Goal: Task Accomplishment & Management: Manage account settings

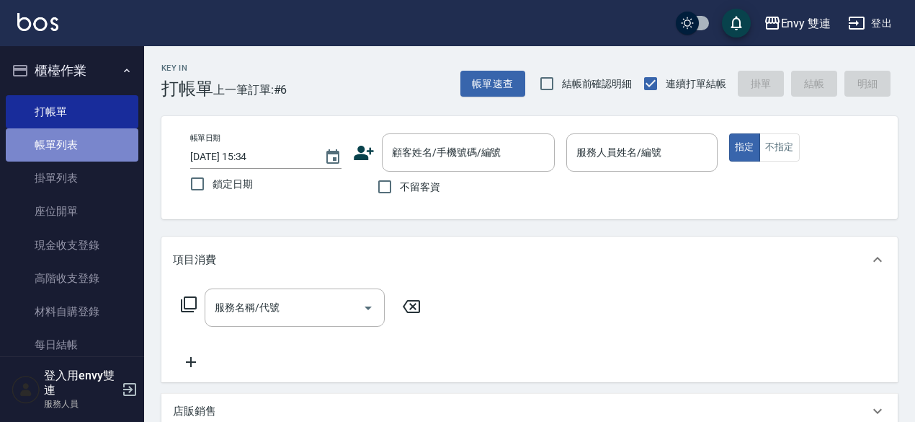
click at [110, 148] on link "帳單列表" at bounding box center [72, 144] width 133 height 33
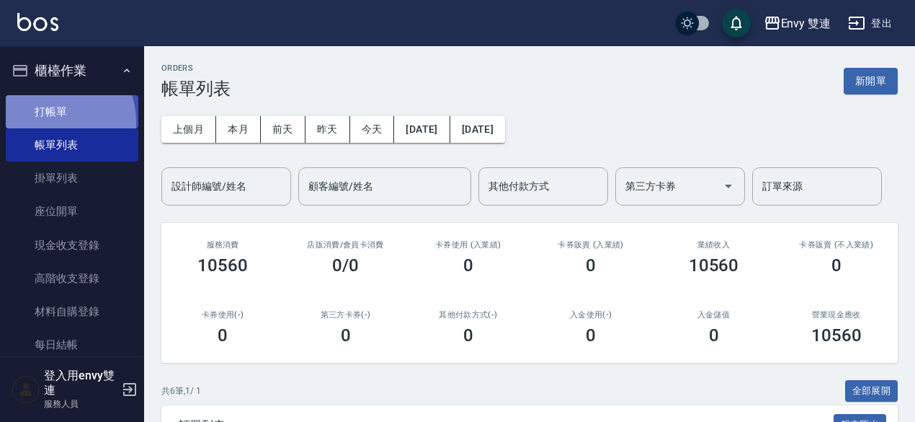
click at [46, 122] on link "打帳單" at bounding box center [72, 111] width 133 height 33
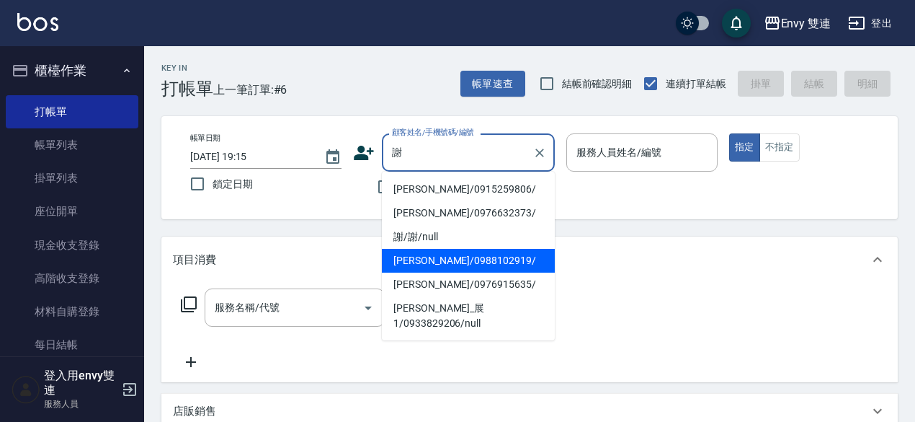
type input "謝昀恩/0988102919/"
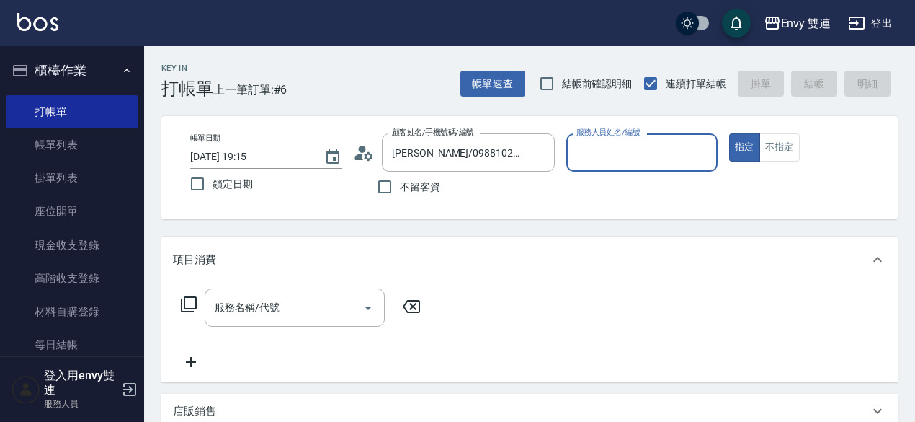
click at [729, 133] on button "指定" at bounding box center [744, 147] width 31 height 28
type input "Zoe-9"
type button "true"
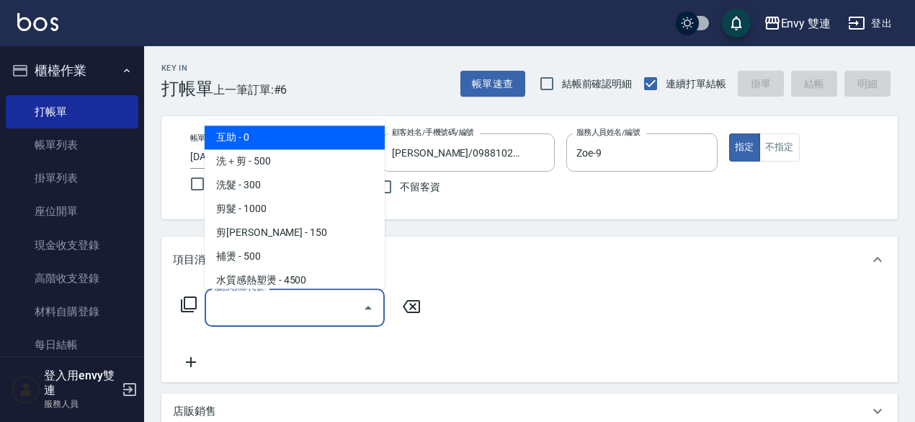
click at [253, 298] on input "服務名稱/代號" at bounding box center [284, 307] width 146 height 25
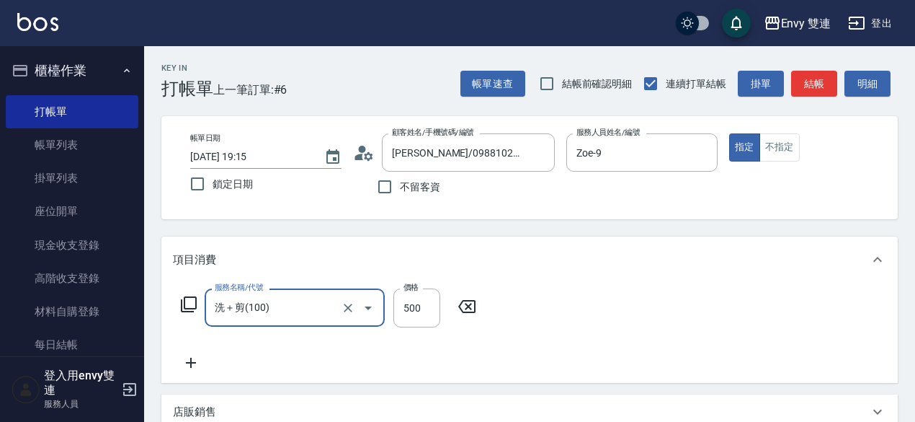
type input "洗＋剪(100)"
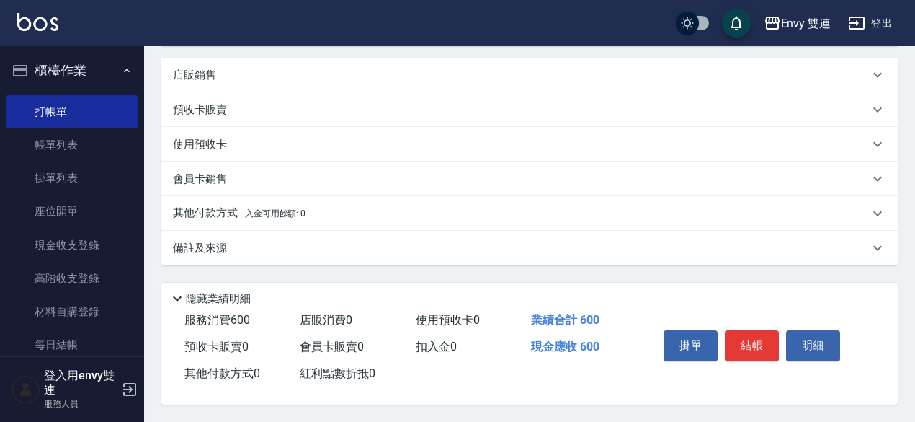
scroll to position [341, 0]
type input "600"
click at [753, 342] on button "結帳" at bounding box center [752, 345] width 54 height 30
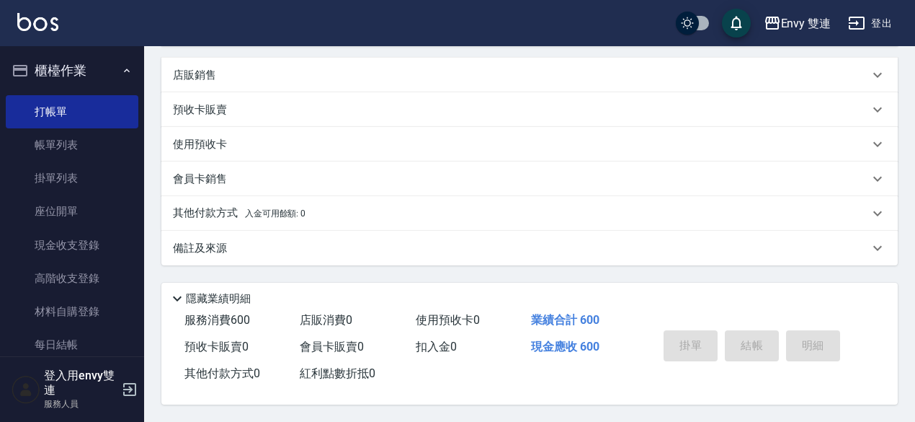
type input "2025/08/23 19:35"
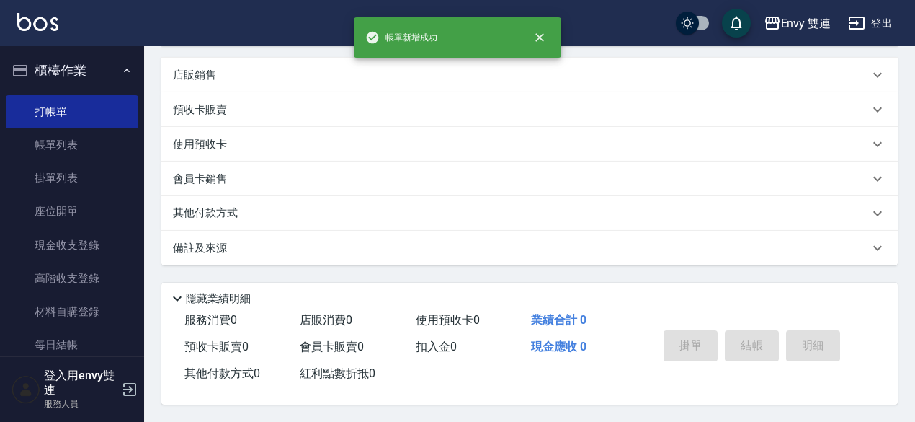
scroll to position [0, 0]
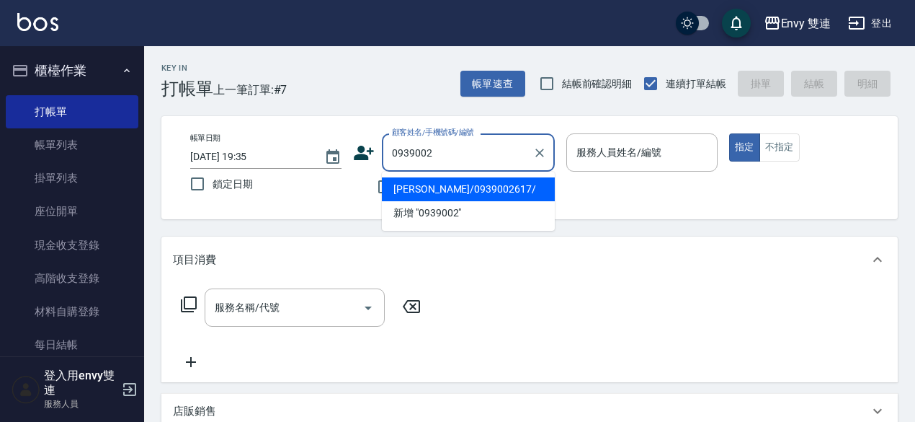
click at [450, 186] on li "李云心/0939002617/" at bounding box center [468, 189] width 173 height 24
type input "李云心/0939002617/"
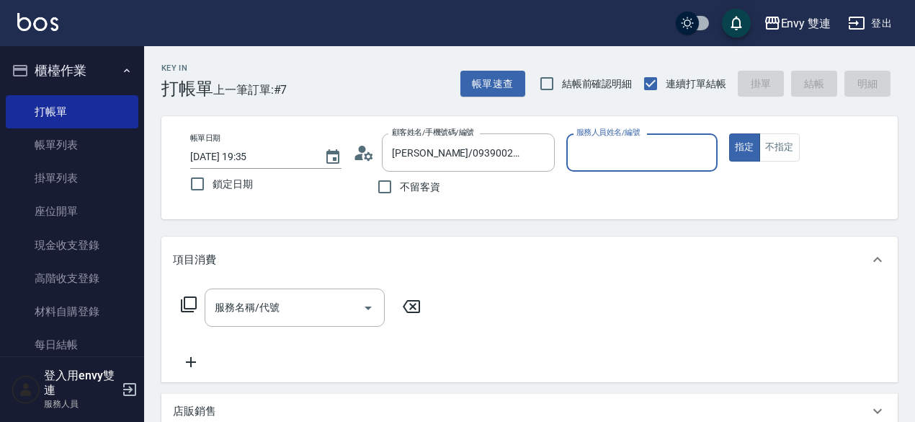
type input "Zoe-9"
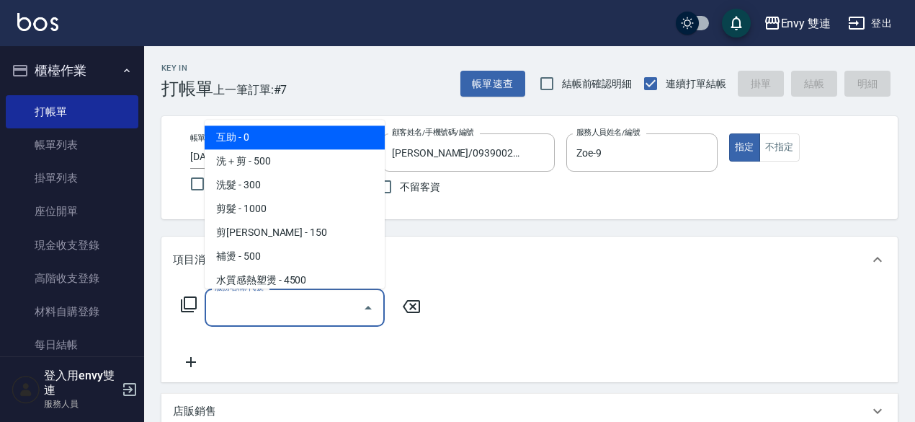
click at [307, 301] on input "服務名稱/代號" at bounding box center [284, 307] width 146 height 25
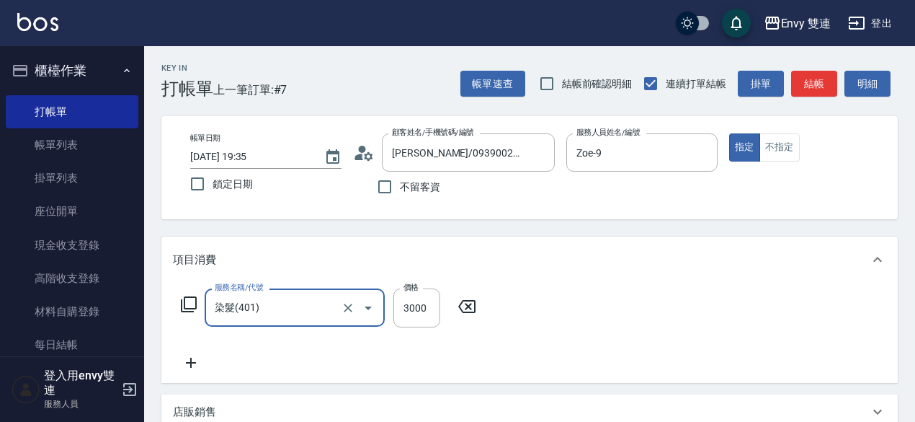
type input "染髮(401)"
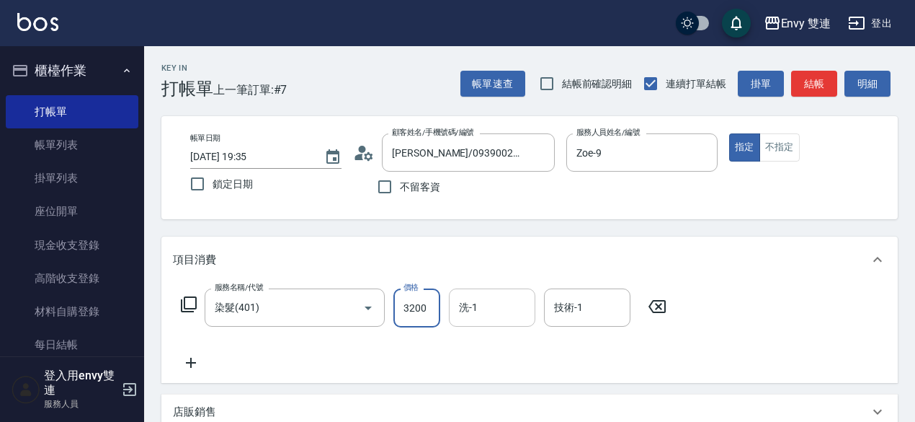
type input "3200"
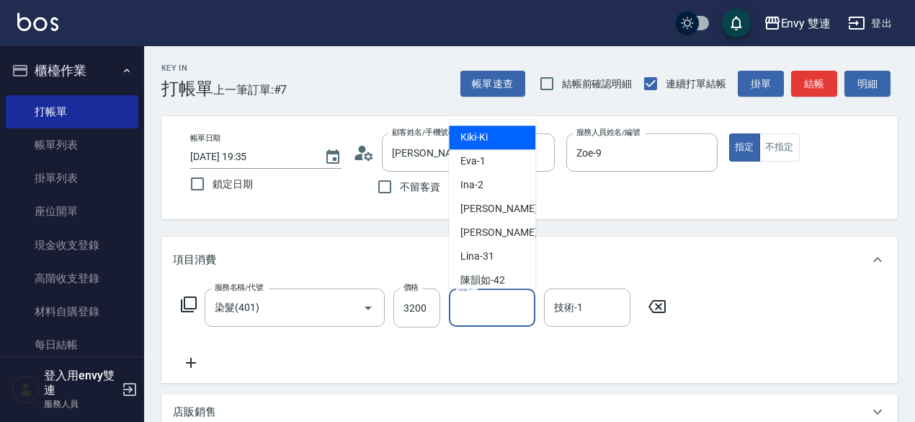
click at [467, 311] on input "洗-1" at bounding box center [491, 307] width 73 height 25
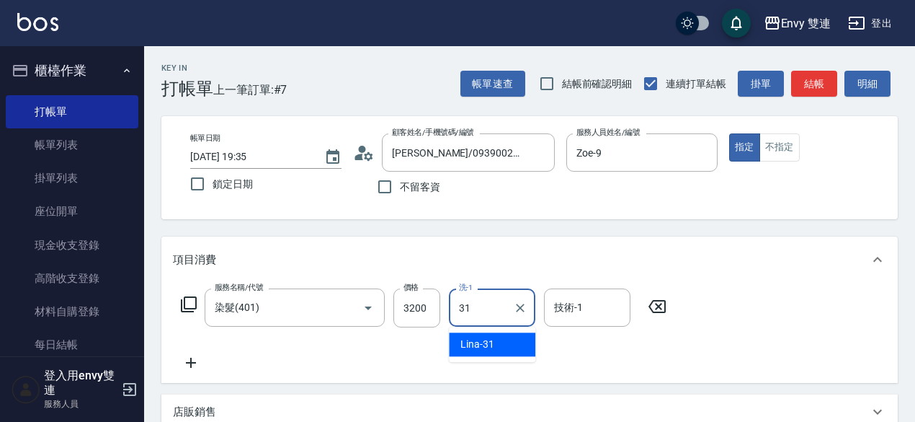
type input "Lina-31"
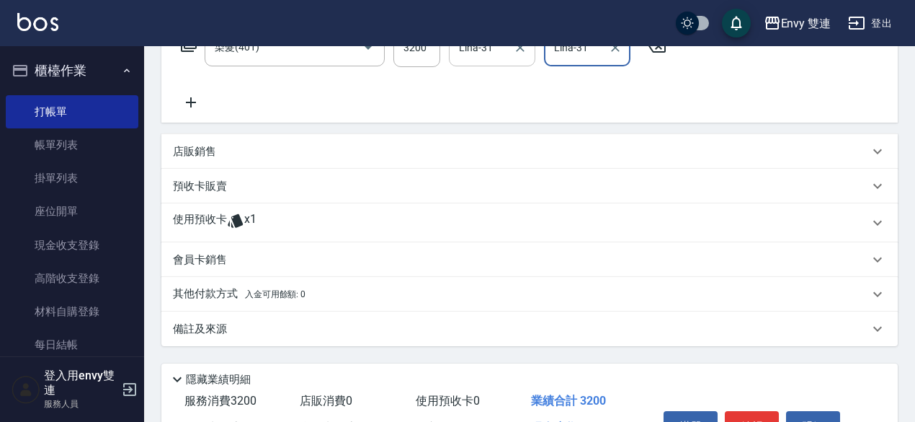
scroll to position [259, 0]
type input "Lina-31"
click at [339, 210] on div "使用預收卡 x1" at bounding box center [529, 223] width 736 height 39
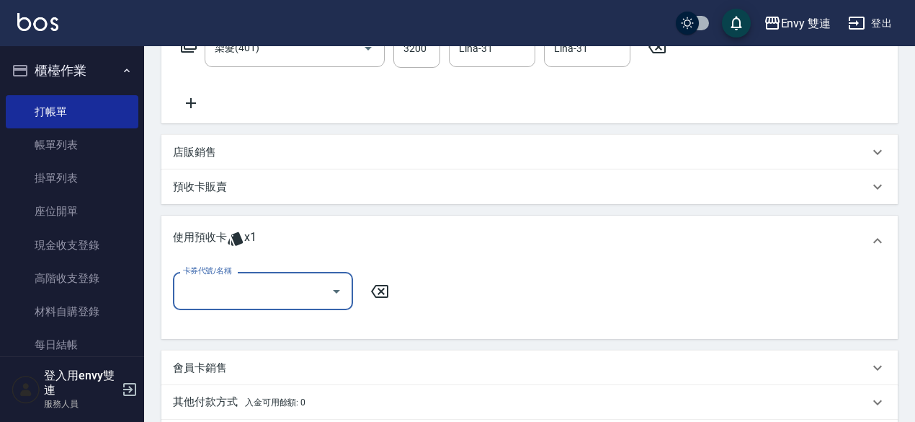
scroll to position [0, 0]
click at [300, 283] on input "卡券代號/名稱" at bounding box center [252, 290] width 146 height 25
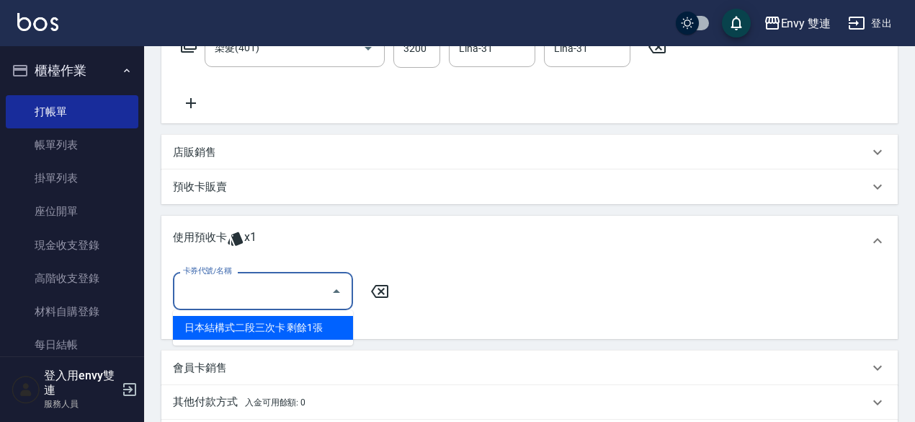
click at [291, 315] on ul "日本結構式二段三次卡 剩餘1張" at bounding box center [263, 327] width 180 height 35
click at [294, 321] on div "日本結構式二段三次卡 剩餘1張" at bounding box center [263, 328] width 180 height 24
type input "日本結構式二段三次卡"
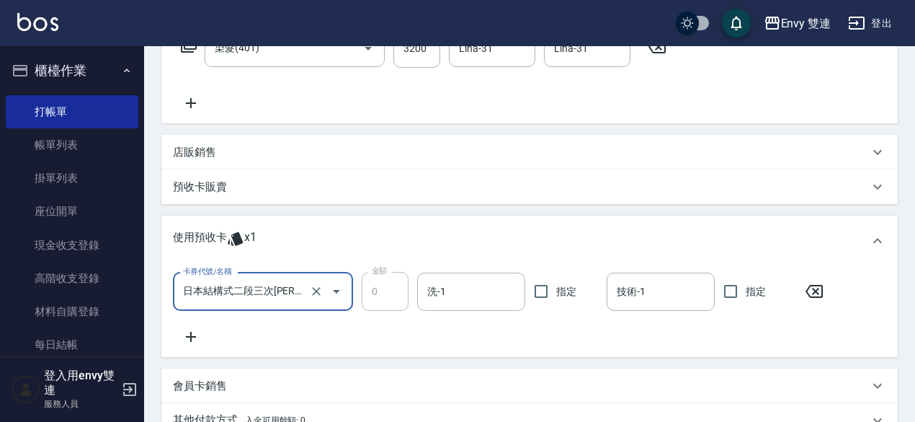
scroll to position [471, 0]
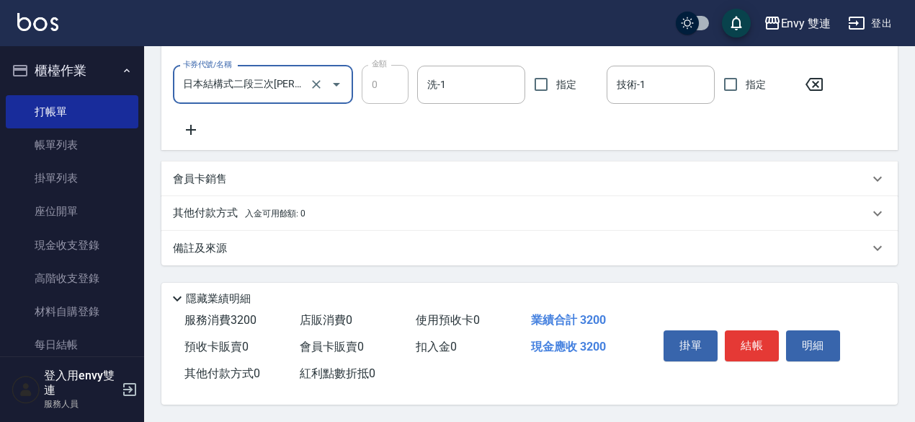
click at [298, 208] on span "入金可用餘額: 0" at bounding box center [275, 213] width 61 height 10
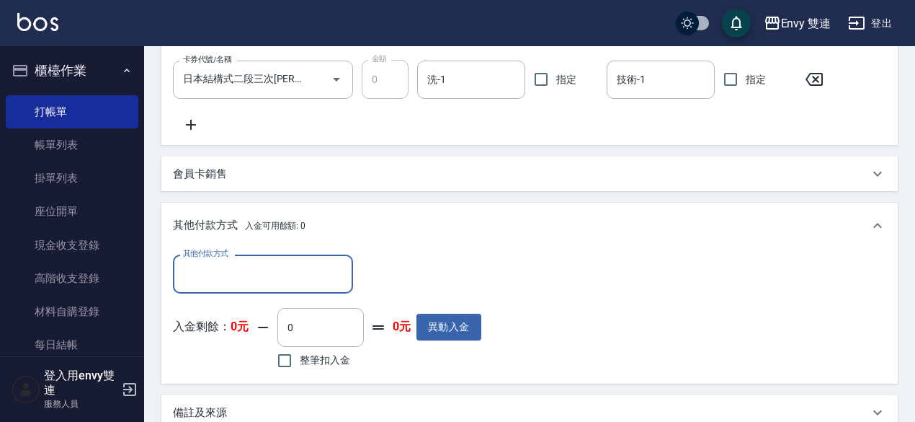
scroll to position [0, 0]
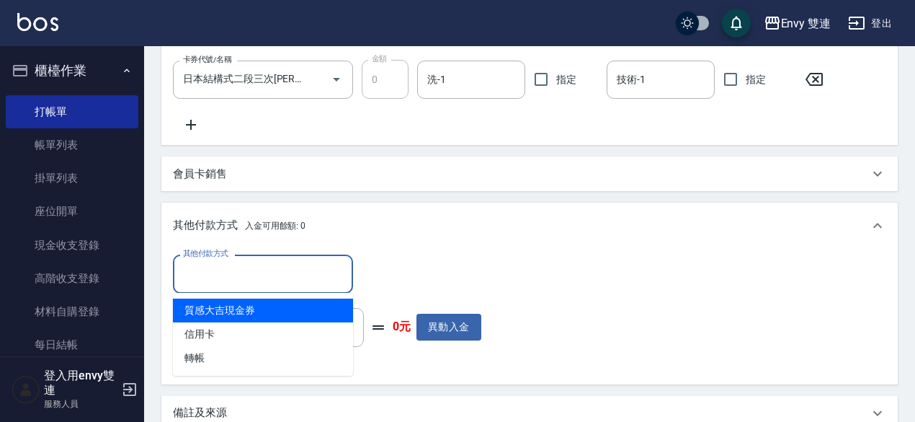
click at [281, 267] on input "其他付款方式" at bounding box center [262, 273] width 167 height 25
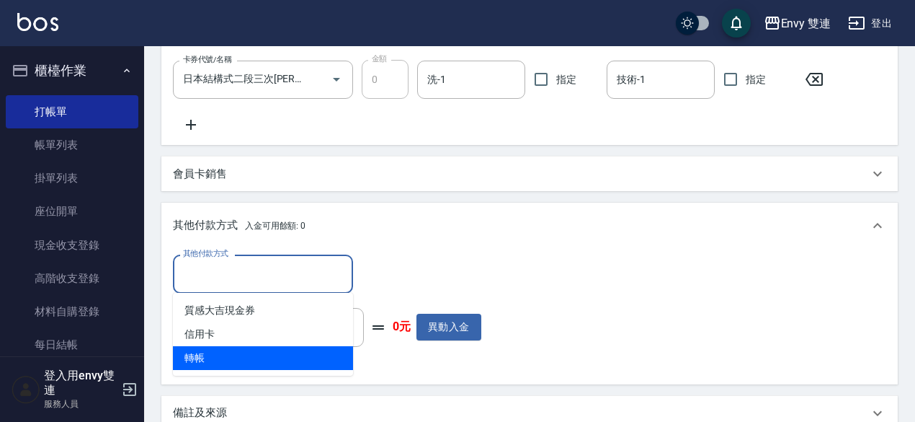
click at [243, 367] on span "轉帳" at bounding box center [263, 358] width 180 height 24
type input "轉帳"
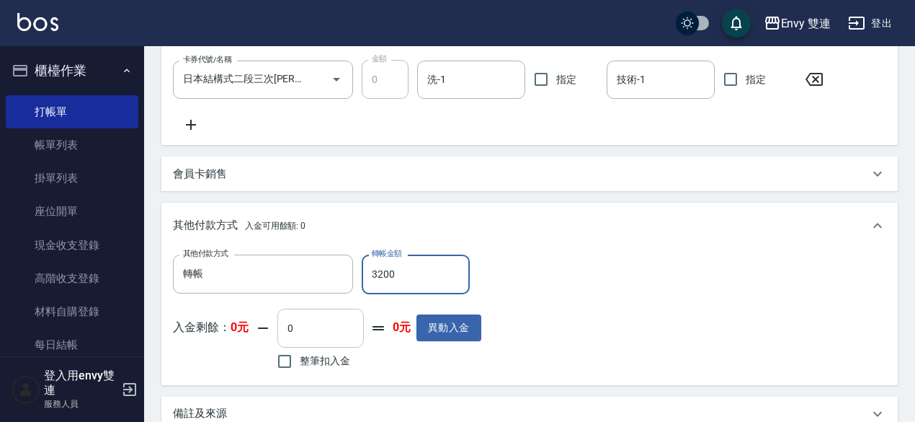
scroll to position [641, 0]
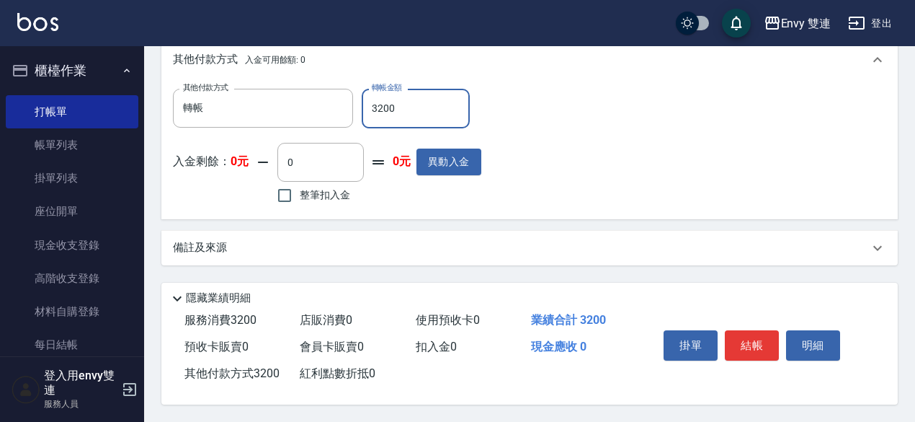
type input "3200"
drag, startPoint x: 754, startPoint y: 355, endPoint x: 751, endPoint y: 324, distance: 31.8
click at [751, 324] on div "掛單 結帳 明細" at bounding box center [752, 346] width 188 height 45
drag, startPoint x: 751, startPoint y: 324, endPoint x: 752, endPoint y: 355, distance: 31.7
click at [752, 355] on div "掛單 結帳 明細" at bounding box center [752, 346] width 188 height 45
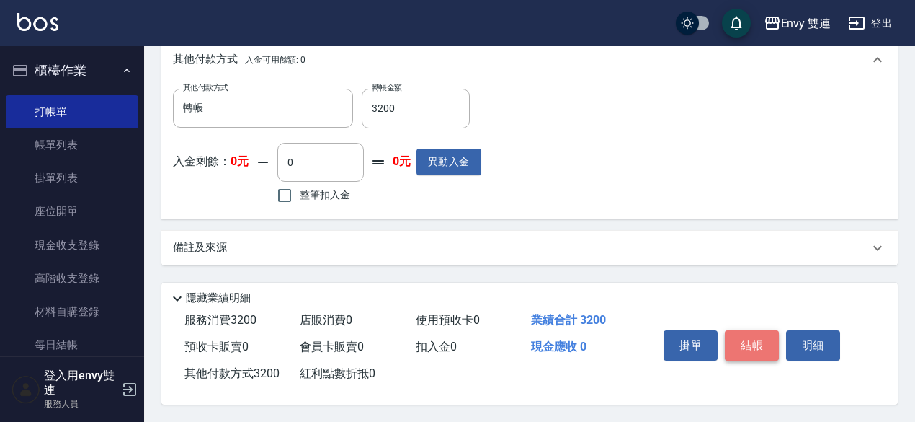
click at [751, 349] on button "結帳" at bounding box center [752, 345] width 54 height 30
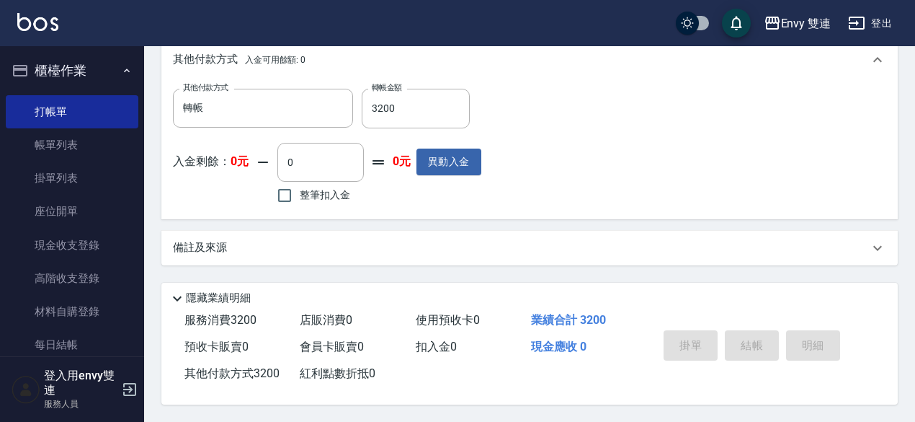
click at [751, 349] on div "掛單 結帳 明細" at bounding box center [752, 346] width 188 height 45
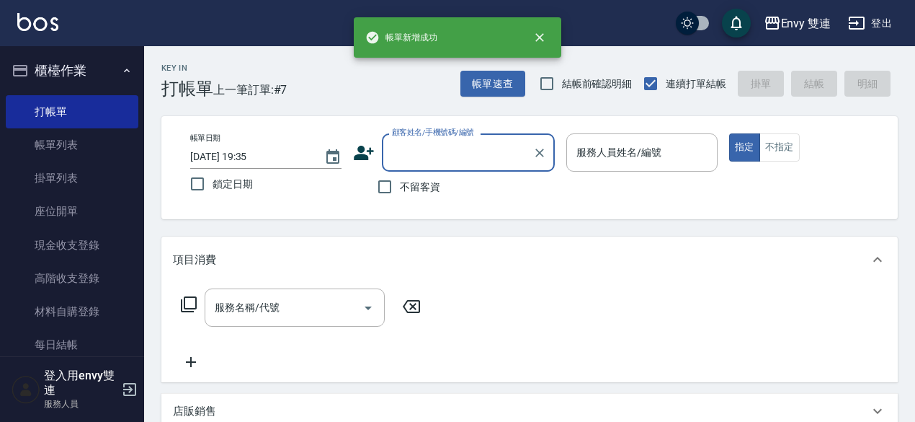
scroll to position [0, 0]
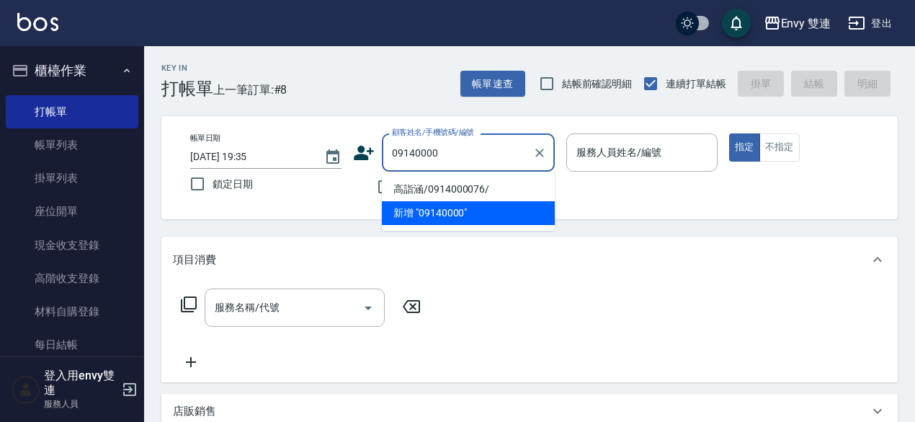
click at [441, 183] on li "高詣涵/0914000076/" at bounding box center [468, 189] width 173 height 24
type input "高詣涵/0914000076/"
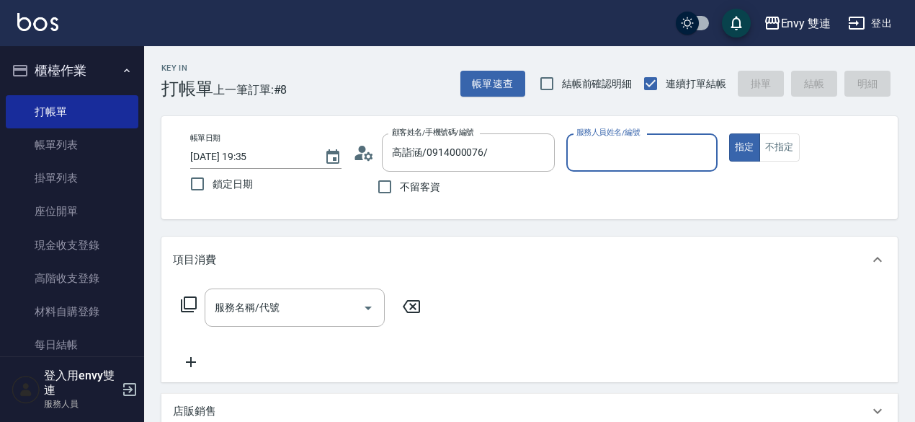
type input "Zoe-9"
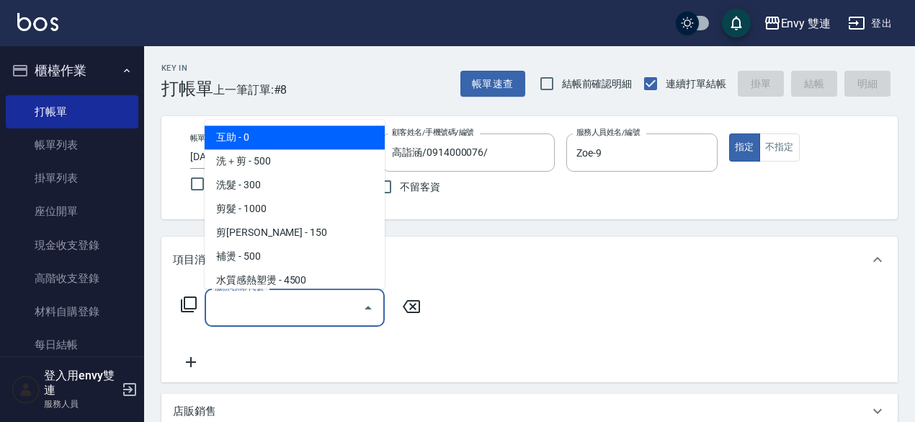
click at [251, 299] on input "服務名稱/代號" at bounding box center [284, 307] width 146 height 25
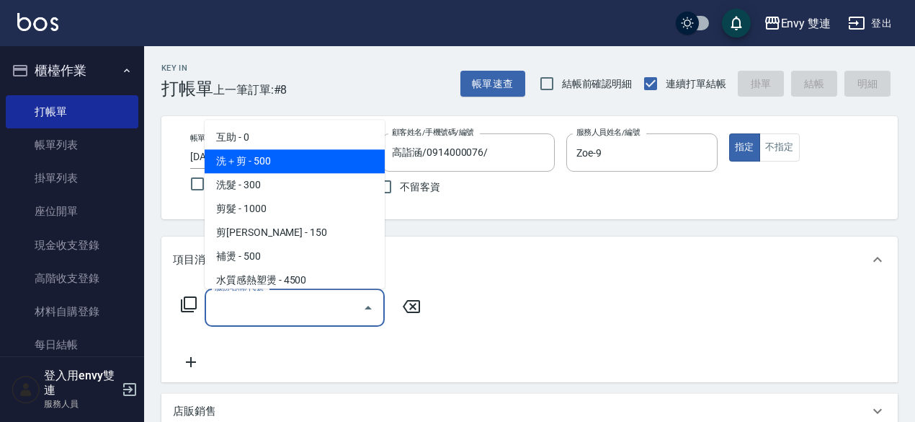
click at [298, 165] on span "洗＋剪 - 500" at bounding box center [295, 161] width 180 height 24
type input "洗＋剪(100)"
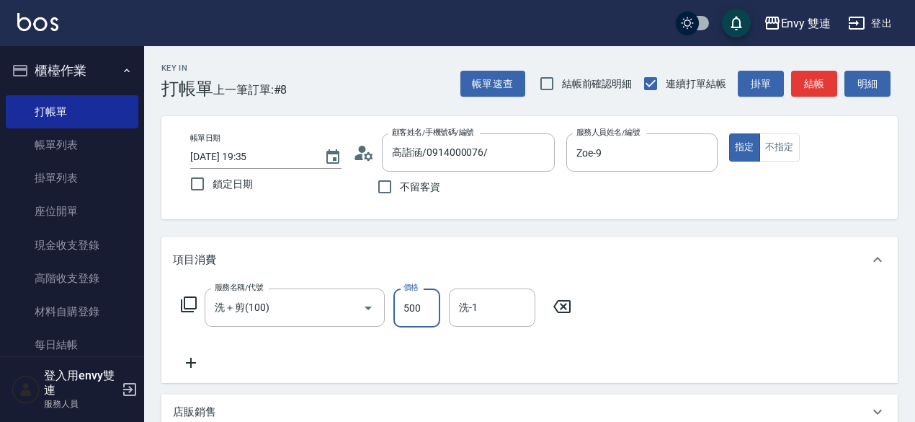
click at [410, 324] on input "500" at bounding box center [416, 307] width 47 height 39
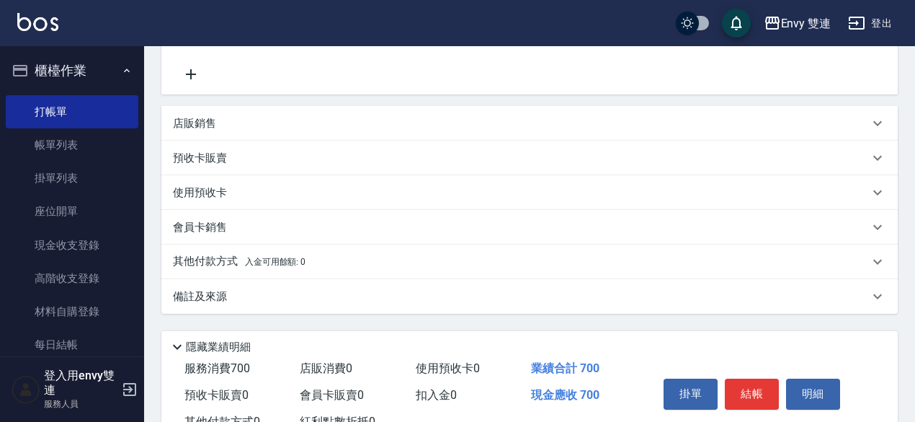
type input "700"
click at [754, 383] on div "掛單 結帳 明細" at bounding box center [752, 395] width 188 height 45
click at [754, 383] on button "結帳" at bounding box center [752, 393] width 54 height 30
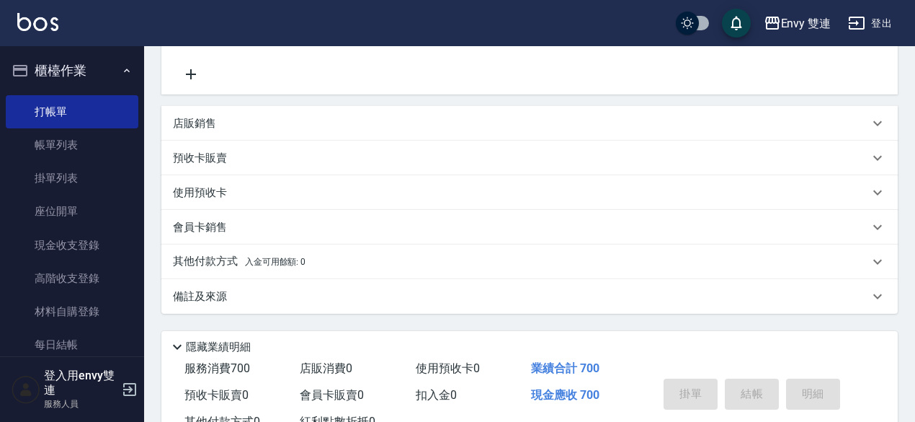
type input "2025/08/23 19:36"
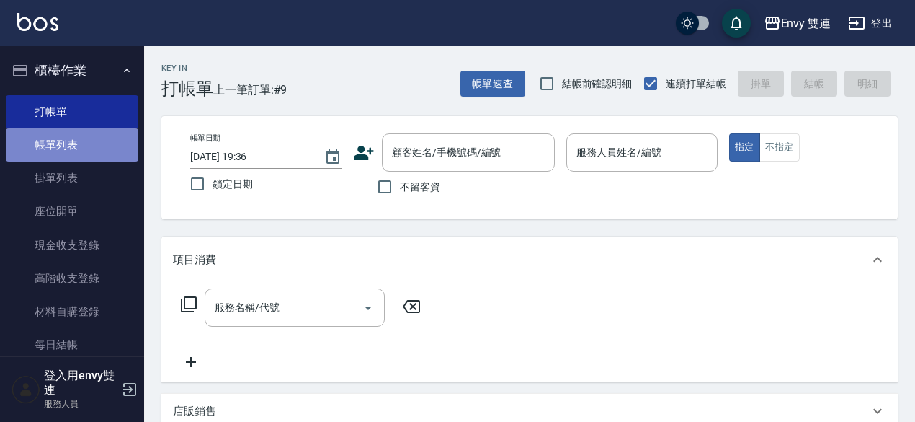
click at [79, 148] on link "帳單列表" at bounding box center [72, 144] width 133 height 33
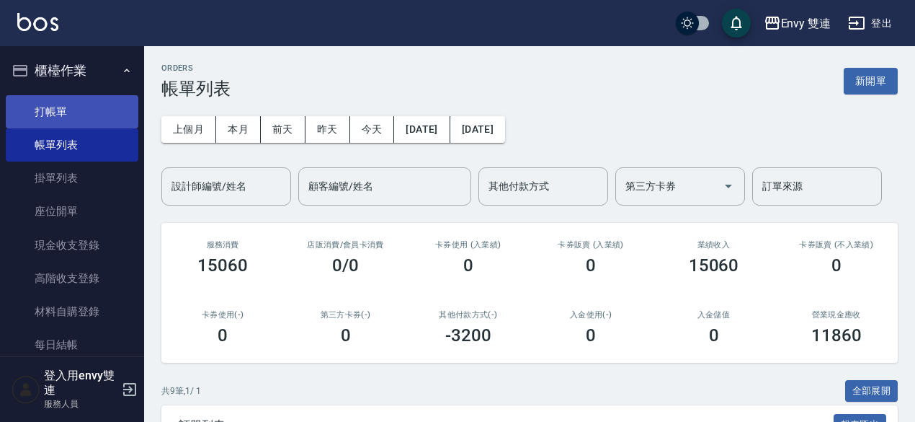
click at [68, 104] on link "打帳單" at bounding box center [72, 111] width 133 height 33
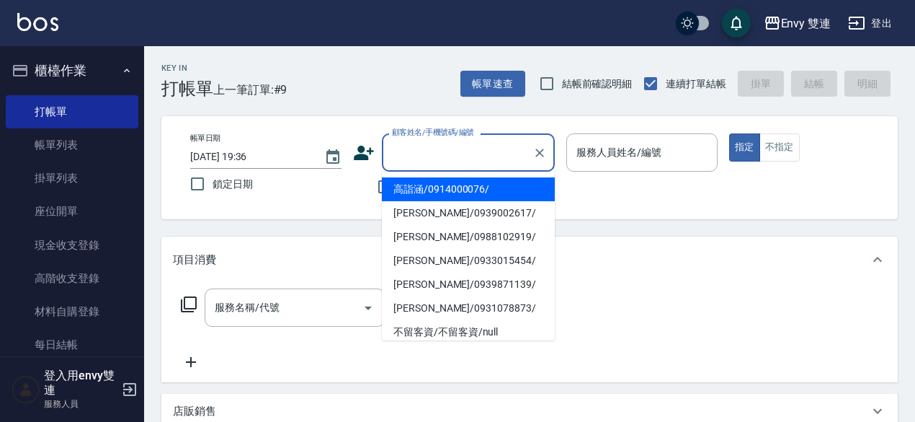
click at [393, 164] on input "顧客姓名/手機號碼/編號" at bounding box center [457, 152] width 138 height 25
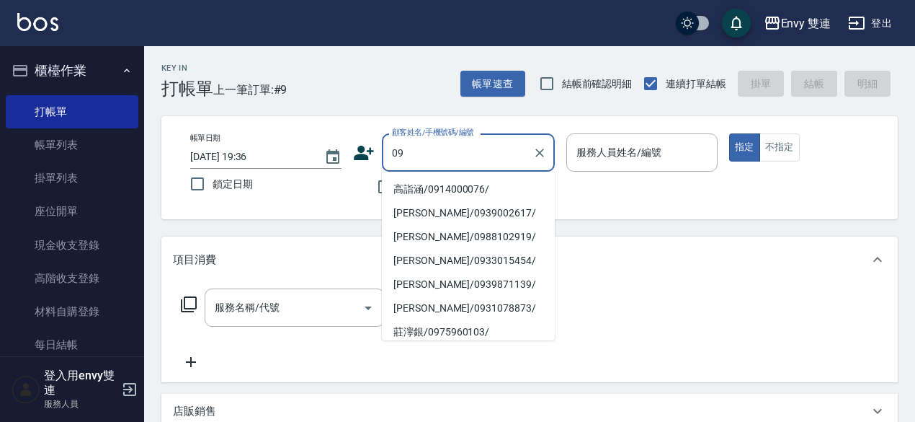
type input "0"
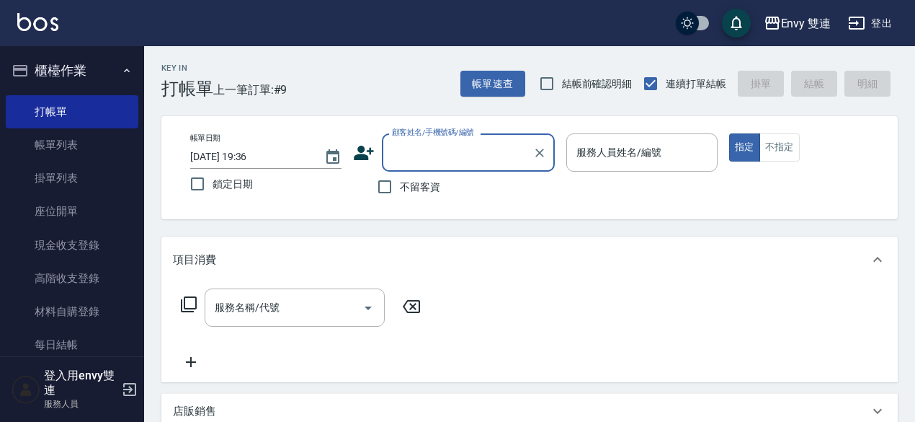
click at [427, 159] on input "顧客姓名/手機號碼/編號" at bounding box center [457, 152] width 138 height 25
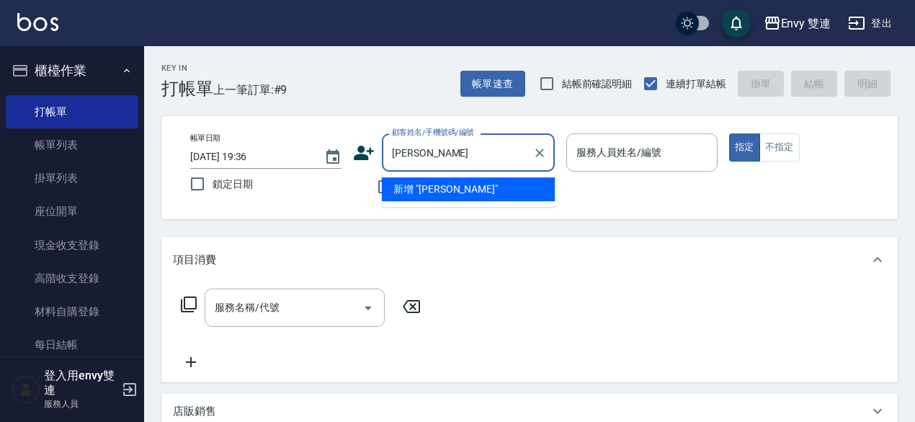
type input "張"
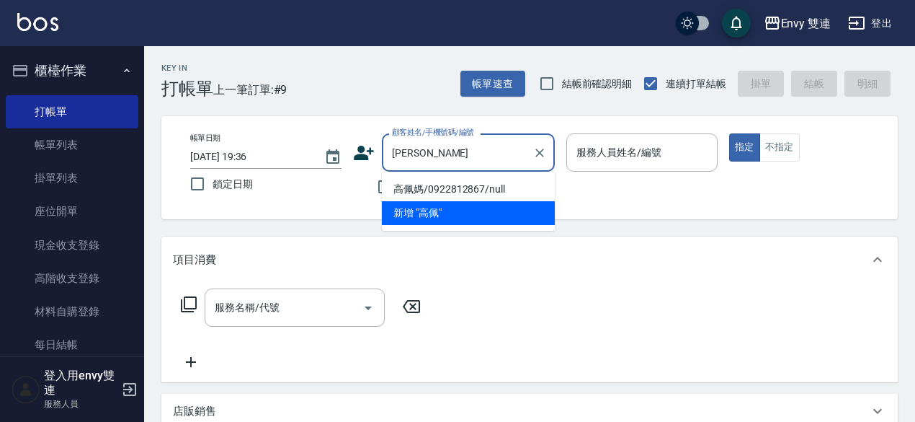
click at [428, 188] on li "高佩媽/0922812867/null" at bounding box center [468, 189] width 173 height 24
type input "高佩媽/0922812867/null"
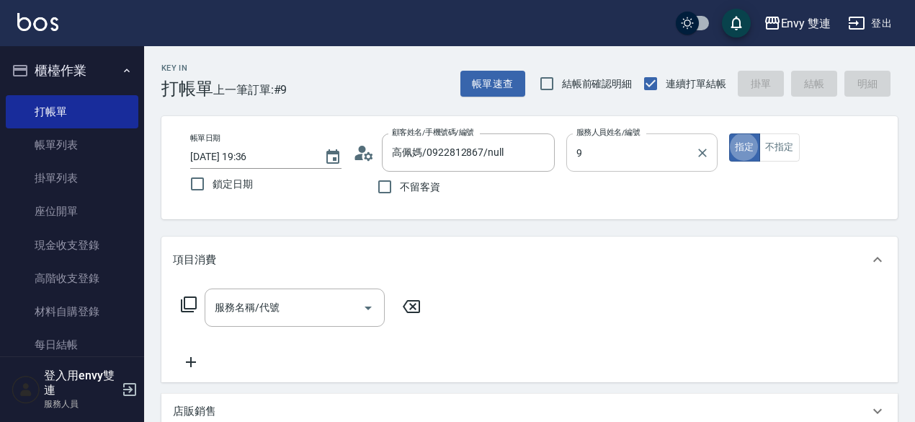
type input "Zoe-9"
type button "true"
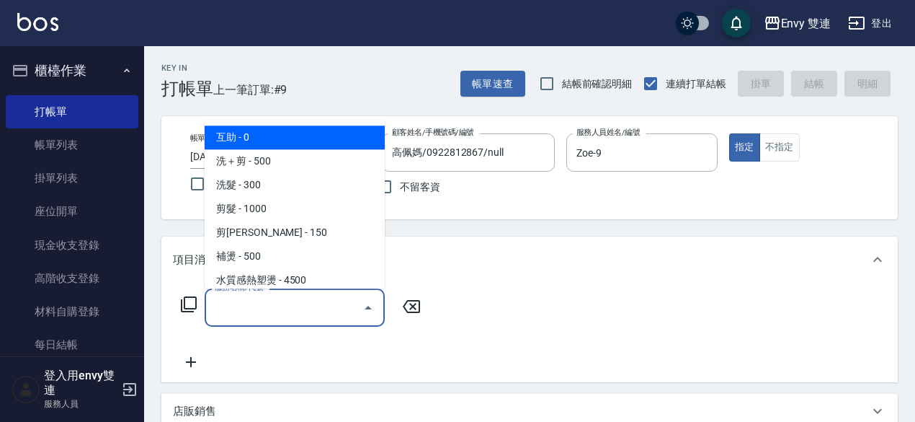
click at [244, 298] on input "服務名稱/代號" at bounding box center [284, 307] width 146 height 25
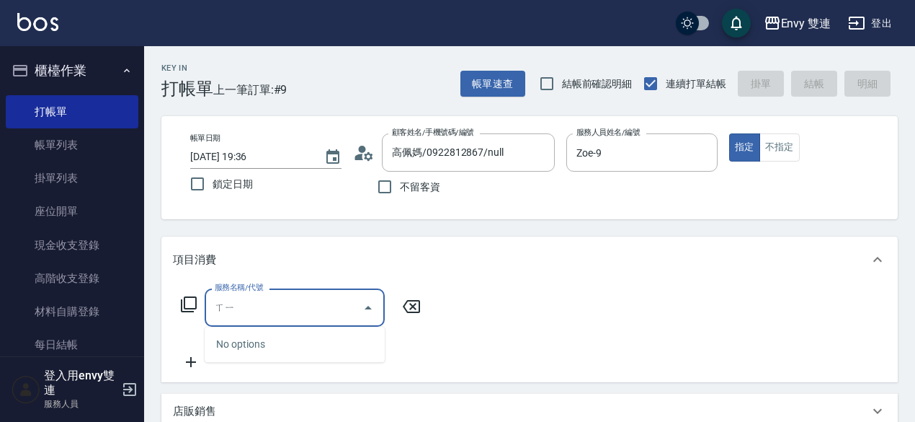
type input "洗"
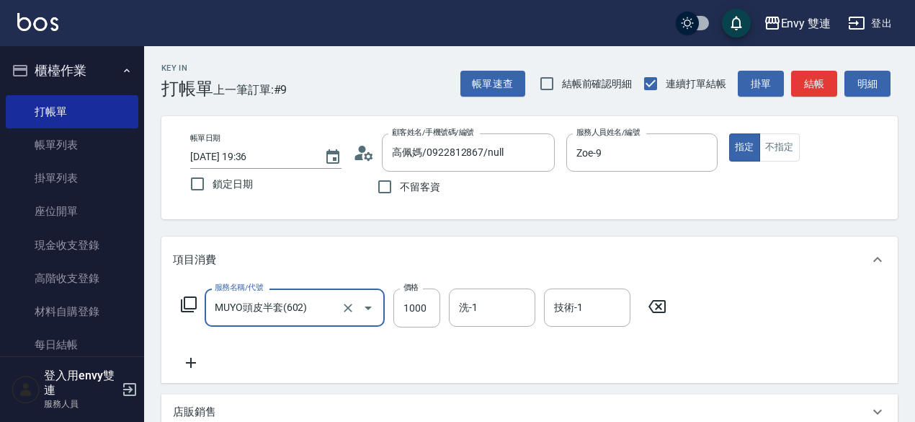
type input "MUYO頭皮半套(602)"
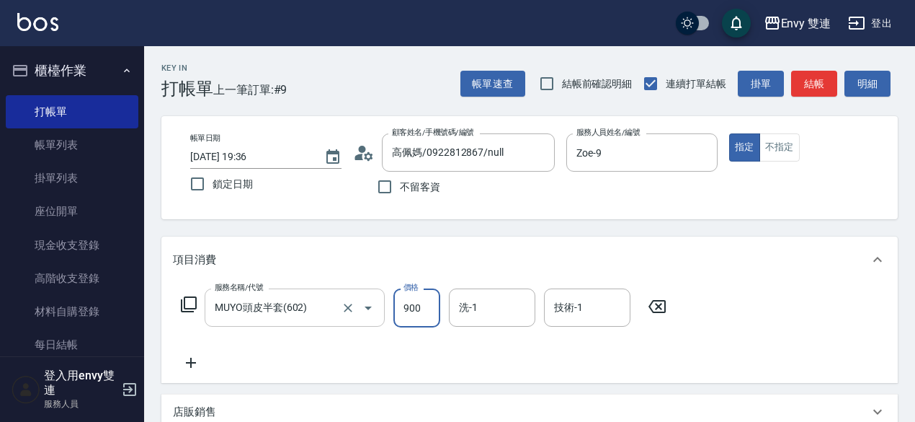
type input "900"
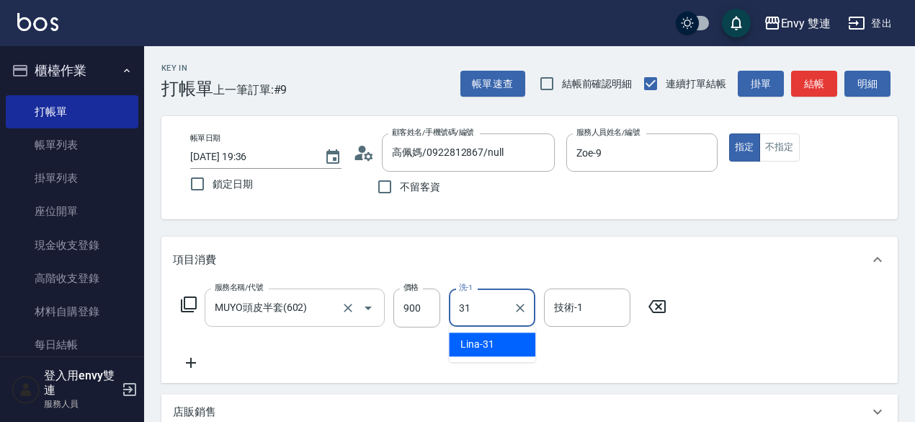
type input "Lina-31"
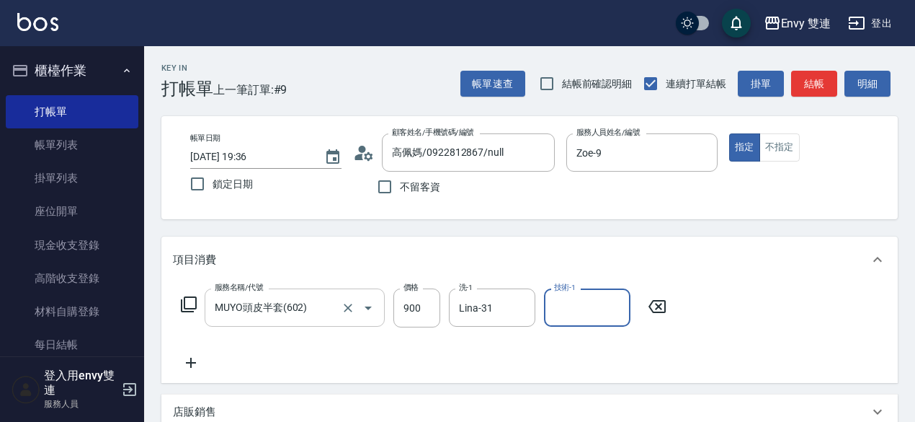
scroll to position [342, 0]
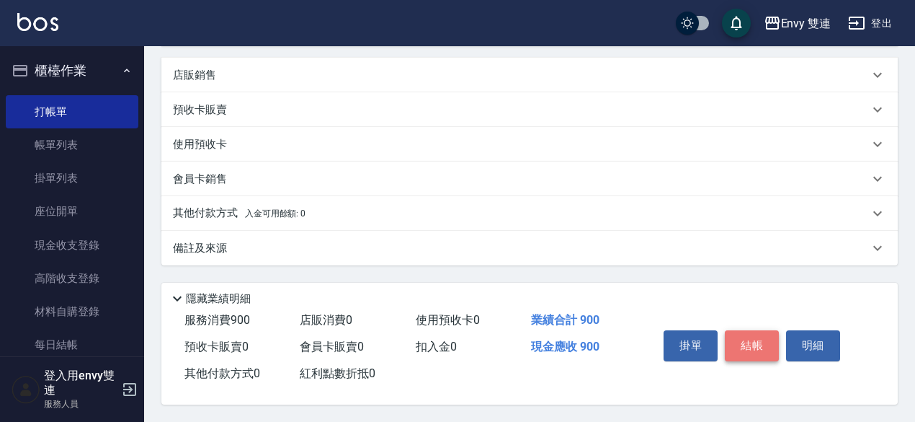
click at [758, 330] on button "結帳" at bounding box center [752, 345] width 54 height 30
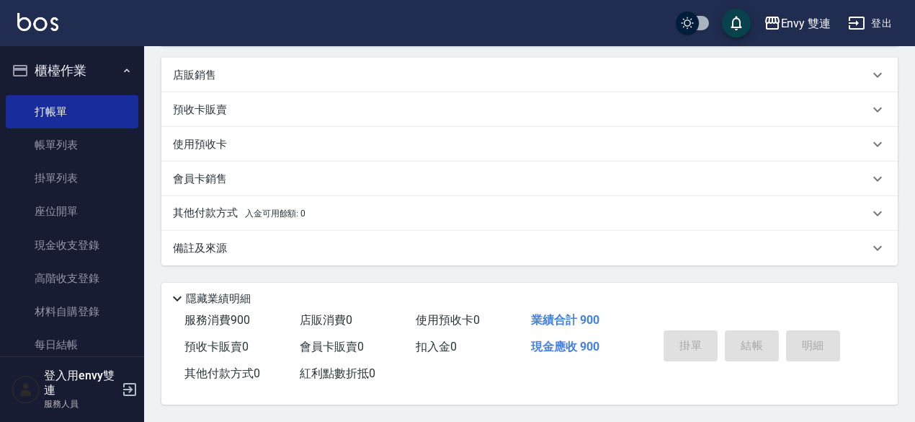
type input "2025/08/23 19:38"
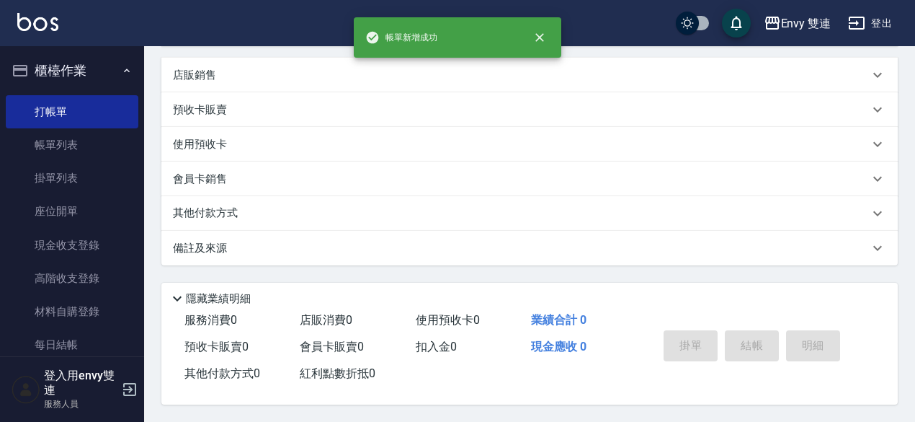
scroll to position [0, 0]
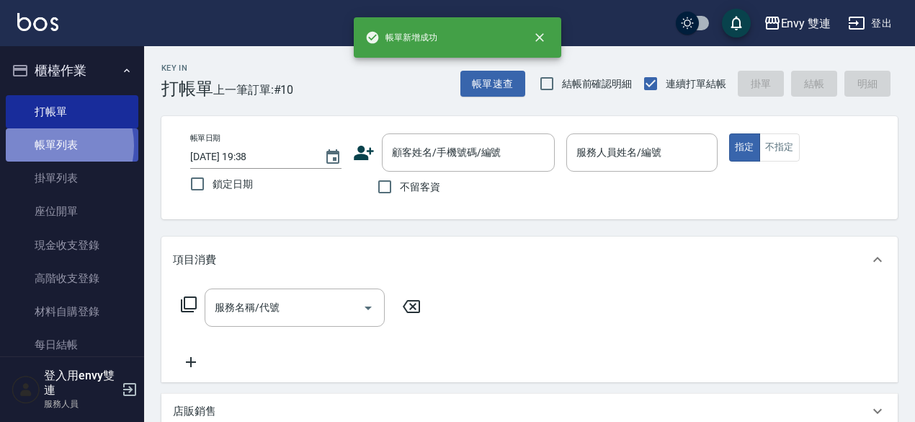
click at [52, 146] on link "帳單列表" at bounding box center [72, 144] width 133 height 33
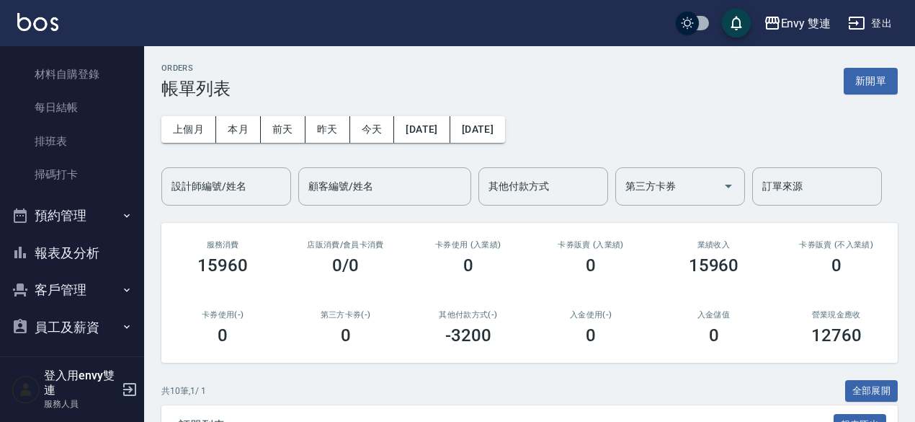
scroll to position [238, 0]
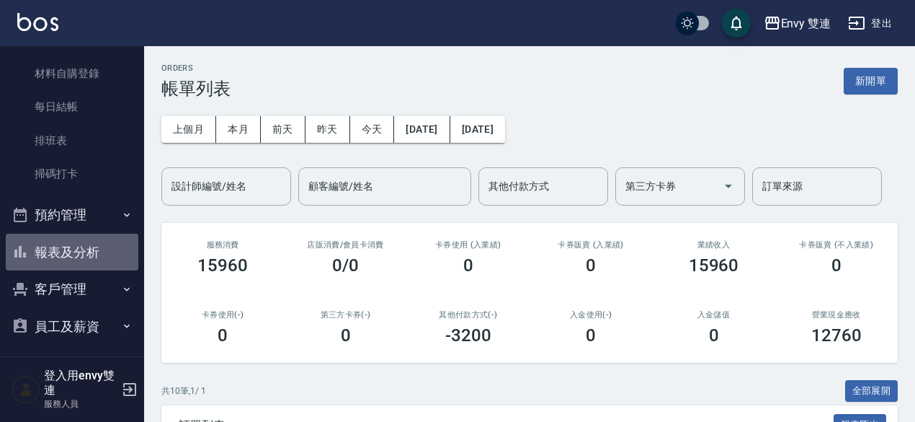
click at [79, 239] on button "報表及分析" at bounding box center [72, 251] width 133 height 37
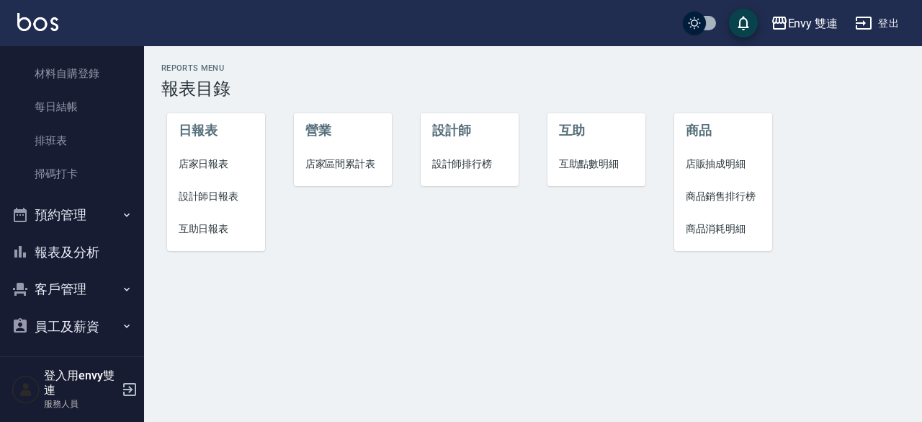
click at [196, 202] on span "設計師日報表" at bounding box center [217, 196] width 76 height 15
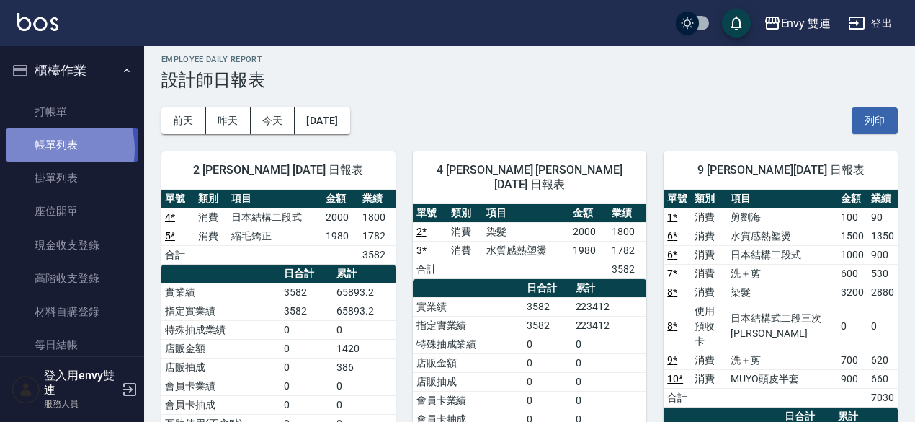
click at [49, 149] on link "帳單列表" at bounding box center [72, 144] width 133 height 33
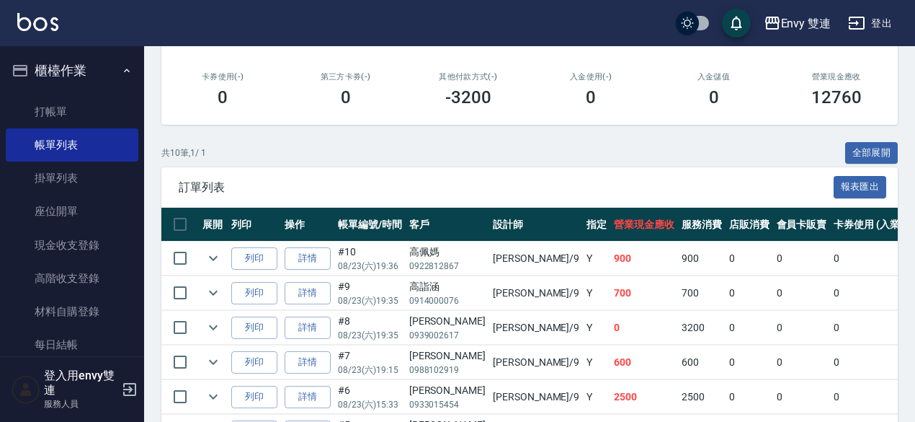
scroll to position [239, 0]
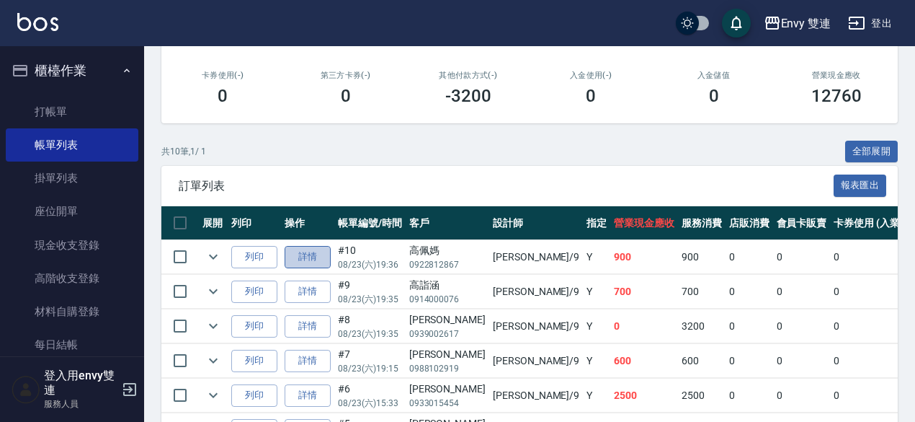
click at [299, 252] on link "詳情" at bounding box center [308, 257] width 46 height 22
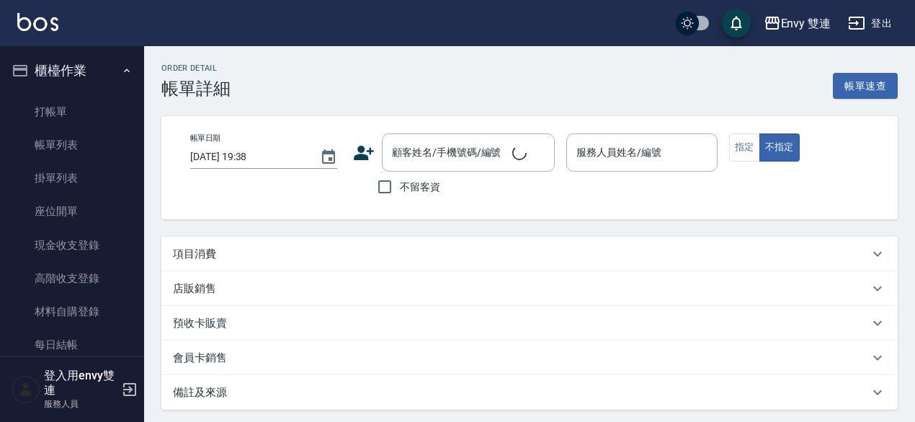
type input "2025/08/23 19:36"
type input "Zoe-9"
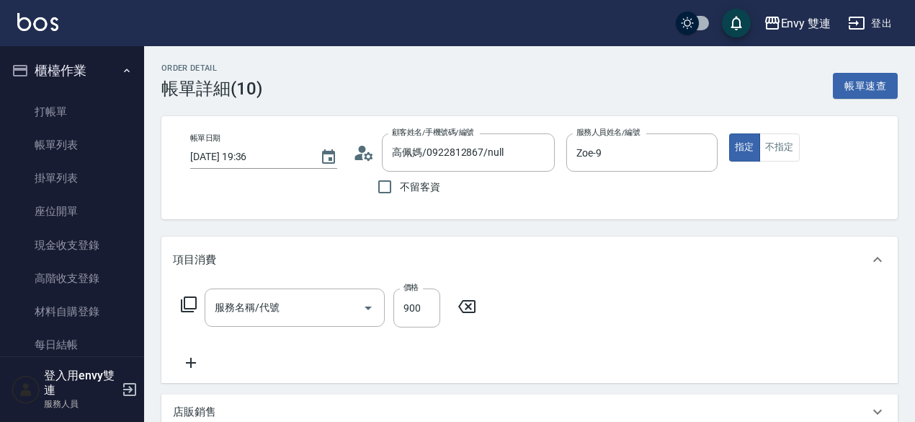
type input "高佩媽/0922812867/null"
type input "MUYO頭皮半套(602)"
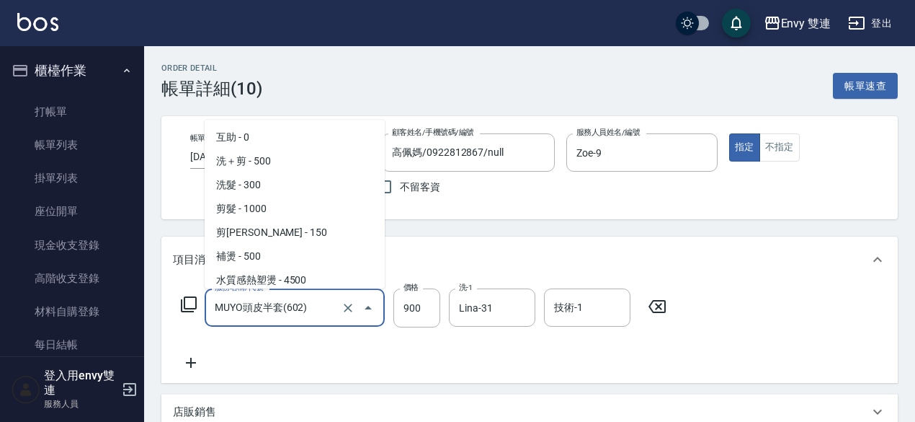
click at [303, 303] on input "MUYO頭皮半套(602)" at bounding box center [274, 307] width 127 height 25
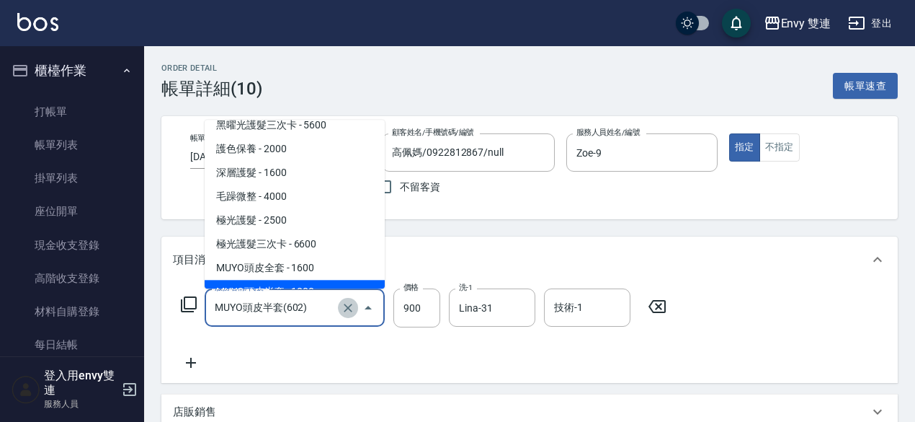
click at [349, 309] on icon "Clear" at bounding box center [348, 307] width 9 height 9
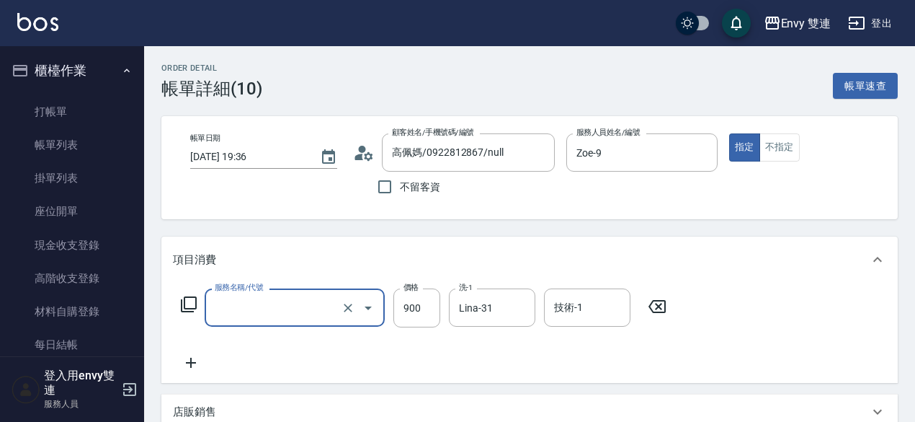
click at [306, 311] on input "服務名稱/代號" at bounding box center [274, 307] width 127 height 25
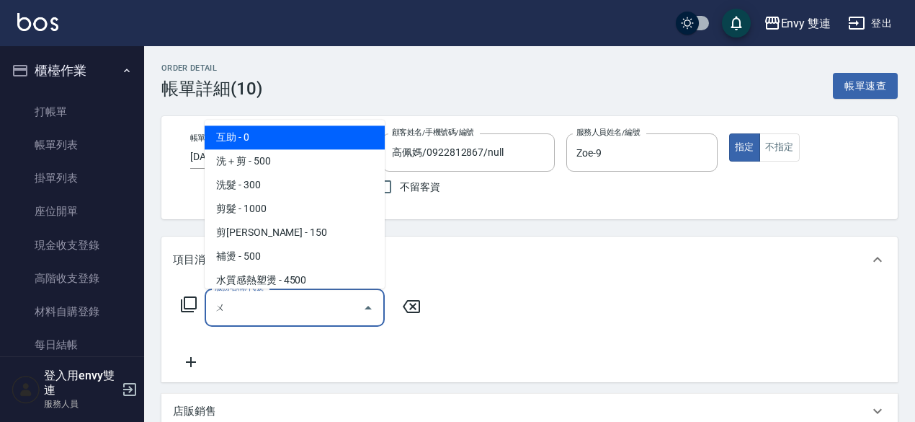
type input "五"
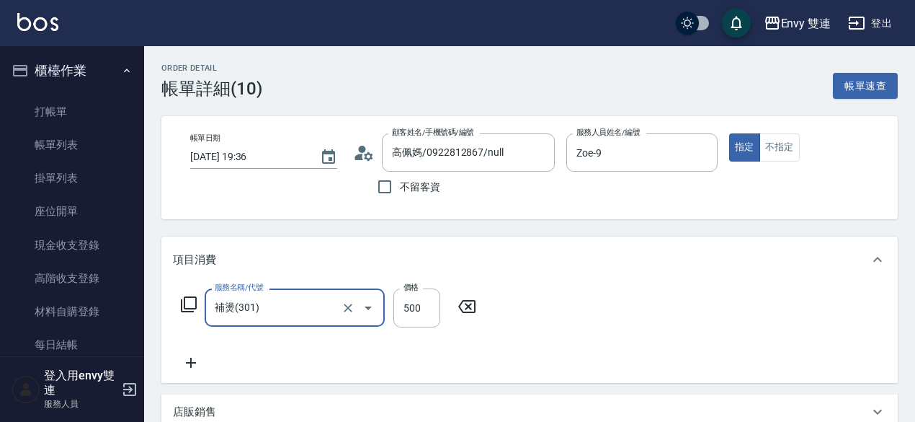
type input "補燙(301)"
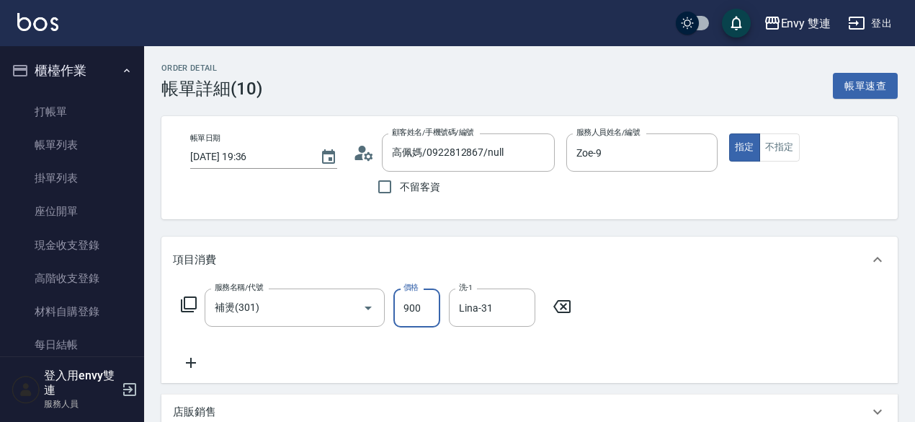
type input "900"
click at [517, 249] on div "項目消費" at bounding box center [529, 259] width 736 height 46
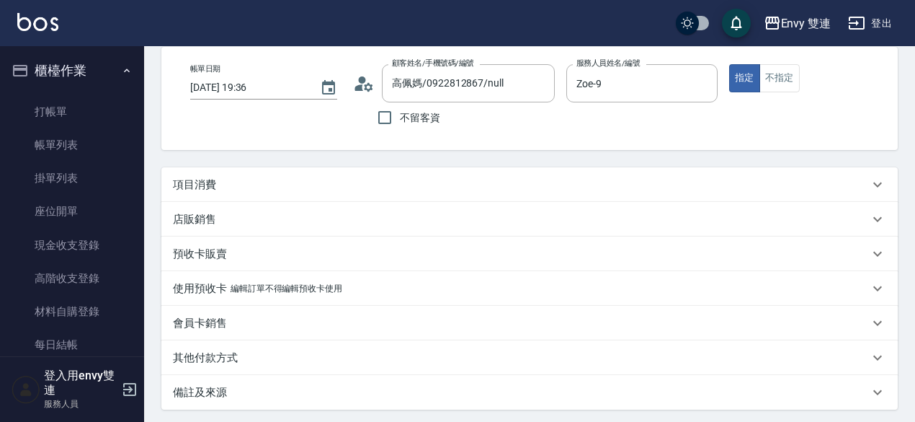
scroll to position [69, 0]
click at [447, 192] on div "項目消費" at bounding box center [529, 184] width 736 height 35
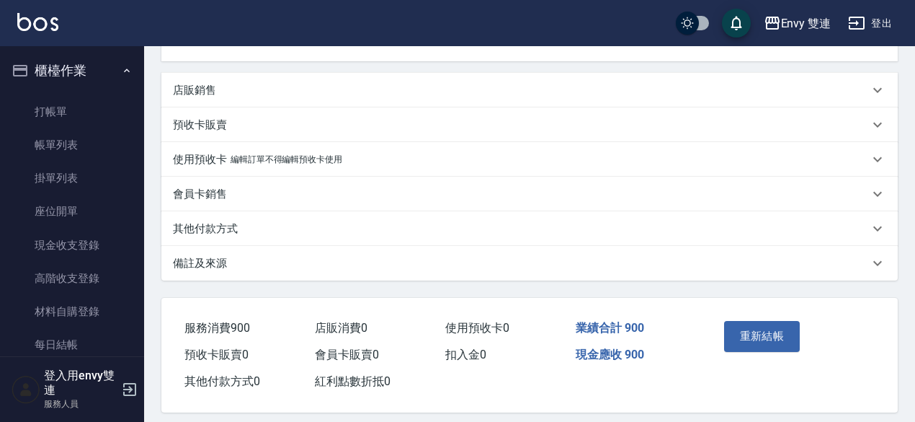
scroll to position [321, 0]
click at [749, 335] on button "重新結帳" at bounding box center [762, 336] width 76 height 30
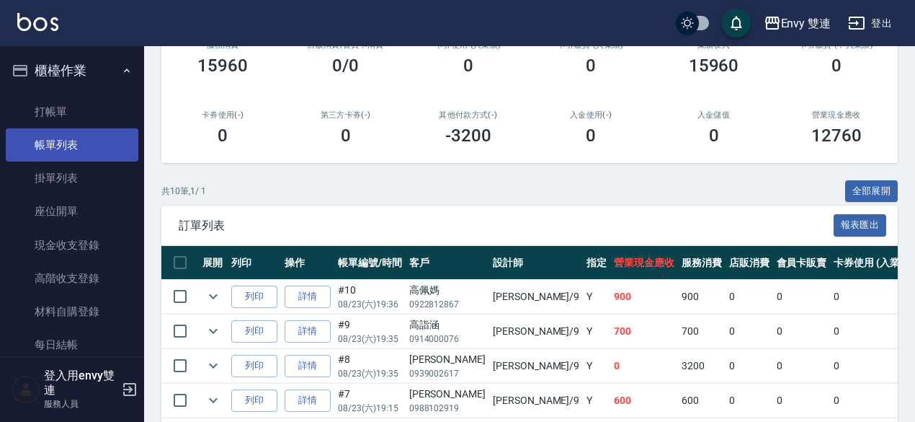
scroll to position [199, 0]
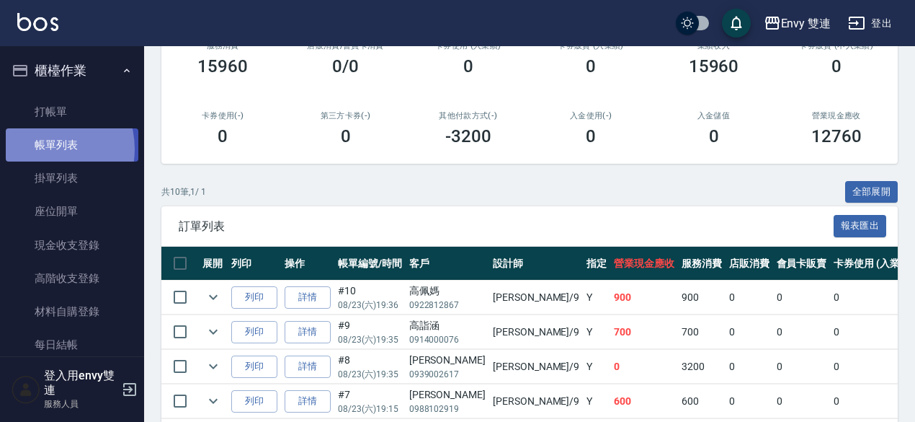
click at [41, 149] on link "帳單列表" at bounding box center [72, 144] width 133 height 33
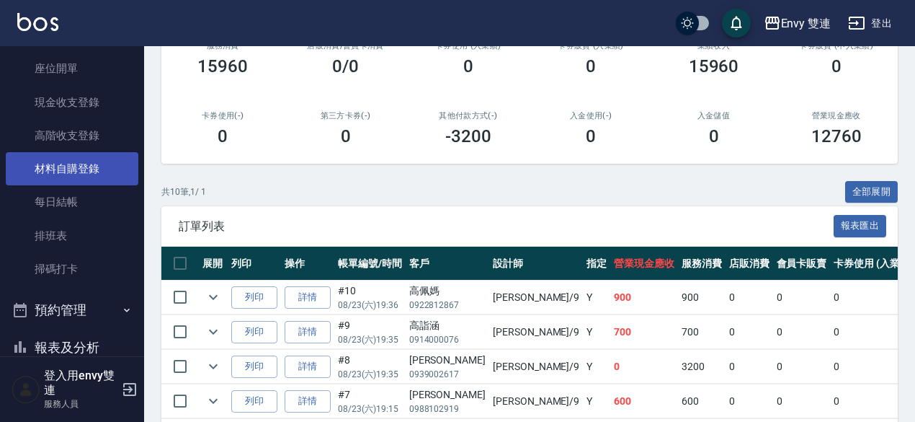
scroll to position [213, 0]
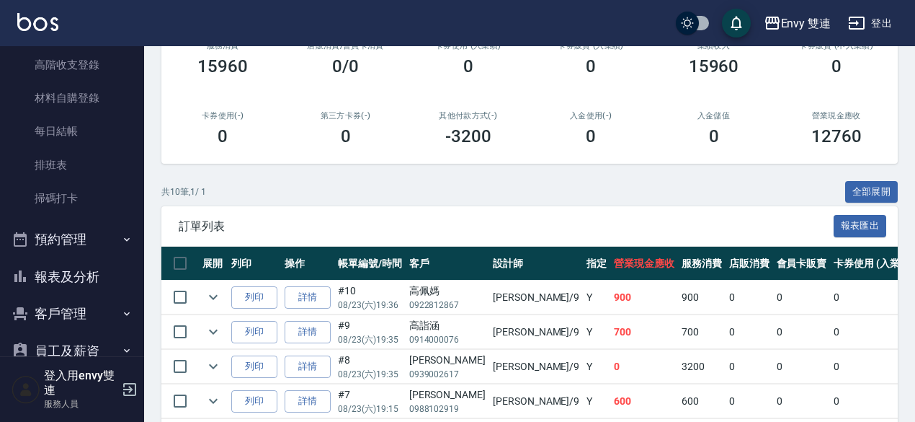
click at [59, 281] on button "報表及分析" at bounding box center [72, 276] width 133 height 37
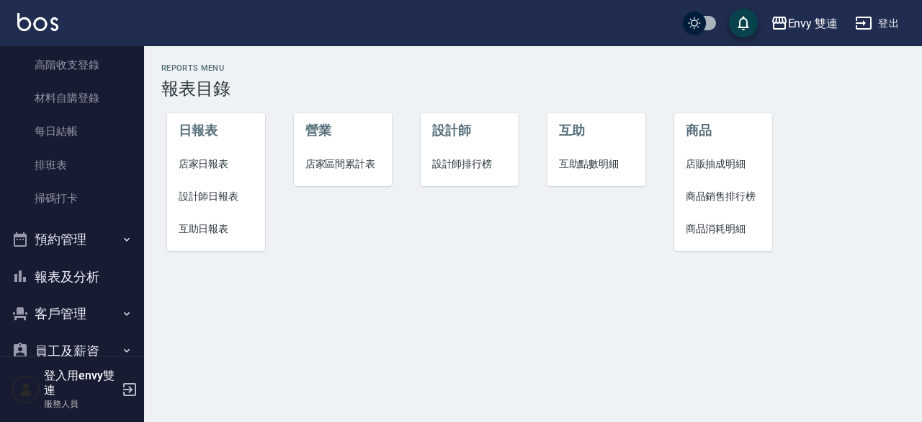
click at [239, 202] on span "設計師日報表" at bounding box center [217, 196] width 76 height 15
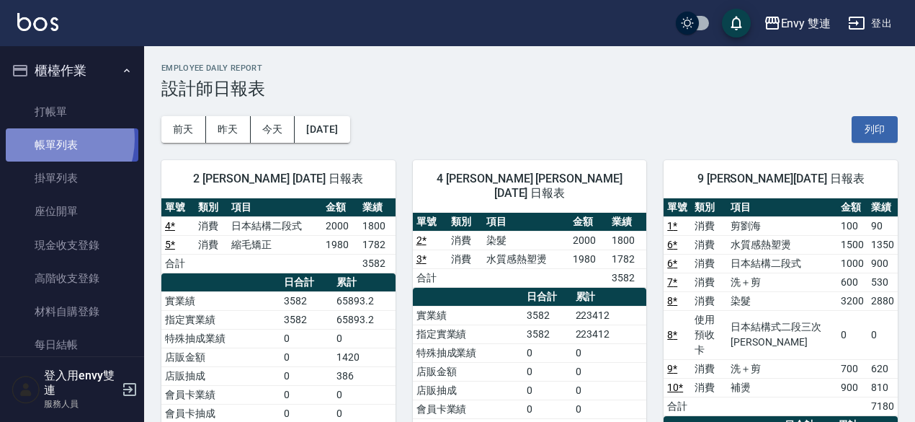
click at [46, 139] on link "帳單列表" at bounding box center [72, 144] width 133 height 33
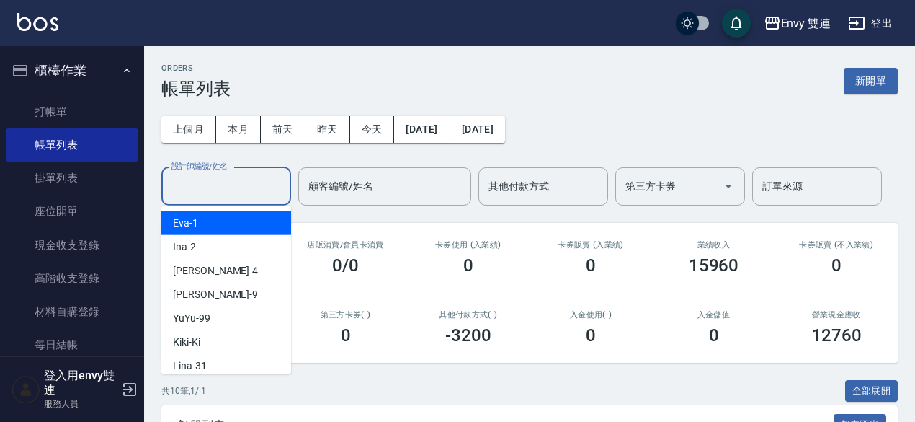
click at [249, 181] on input "設計師編號/姓名" at bounding box center [226, 186] width 117 height 25
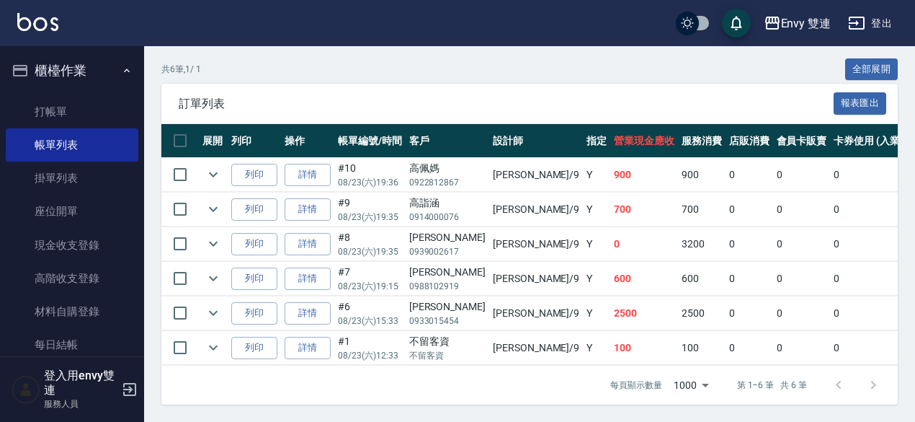
scroll to position [329, 0]
type input "Zoe-9"
click at [208, 304] on icon "expand row" at bounding box center [213, 312] width 17 height 17
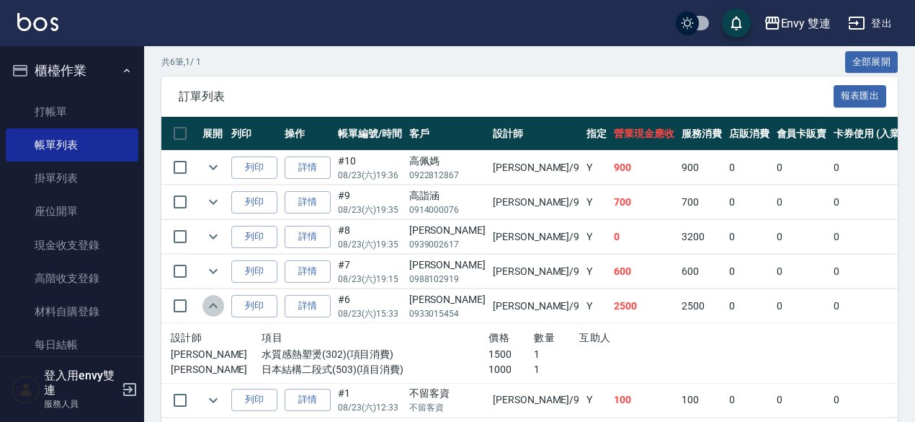
click at [208, 301] on icon "expand row" at bounding box center [213, 305] width 17 height 17
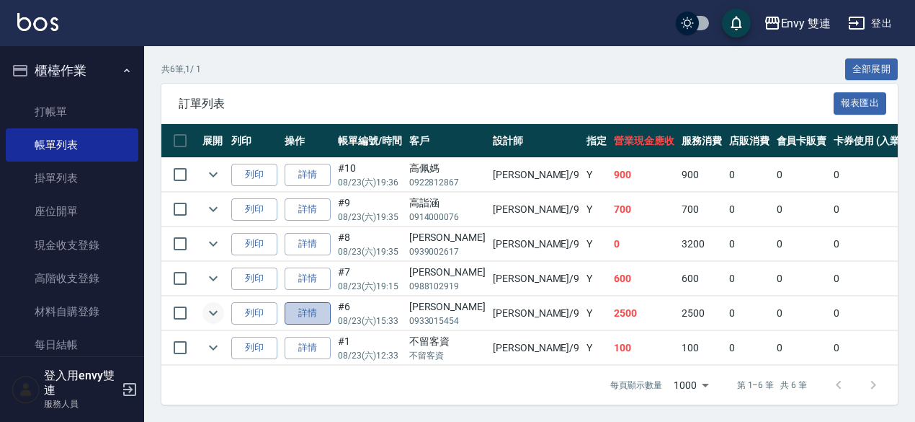
click at [318, 302] on link "詳情" at bounding box center [308, 313] width 46 height 22
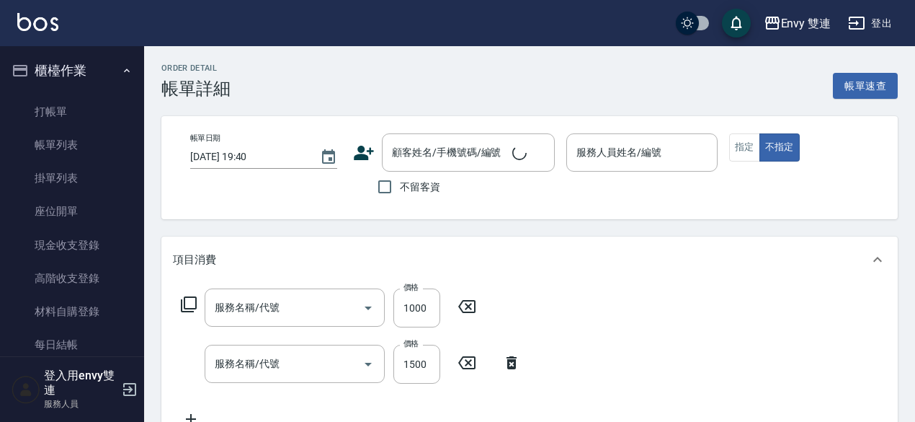
type input "2025/08/23 15:33"
type input "Zoe-9"
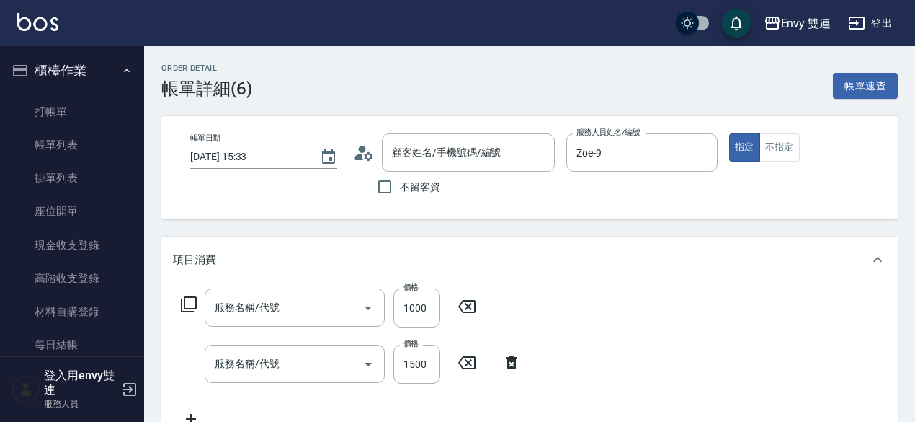
type input "日本結構二段式(503)"
type input "水質感熱塑燙(302)"
type input "黃詠婷/0933015454/"
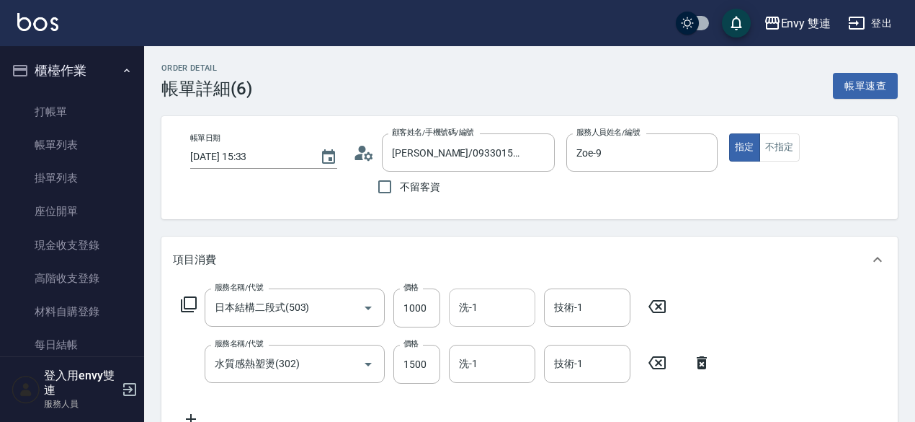
scroll to position [68, 0]
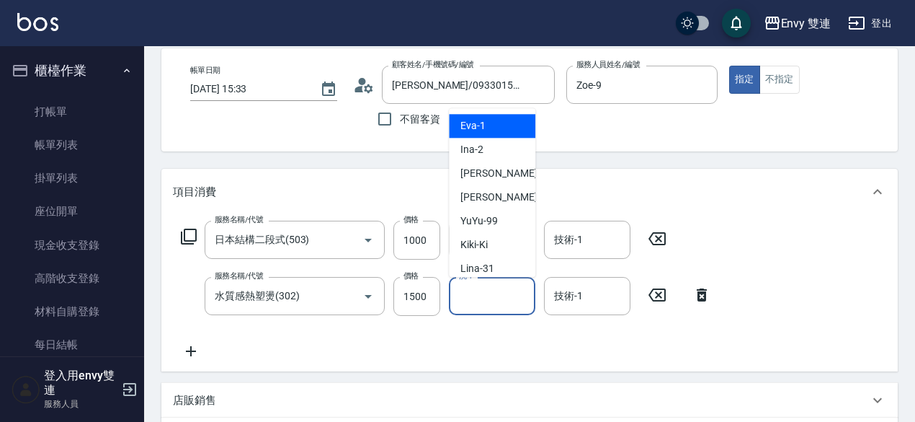
click at [493, 293] on input "洗-1" at bounding box center [491, 295] width 73 height 25
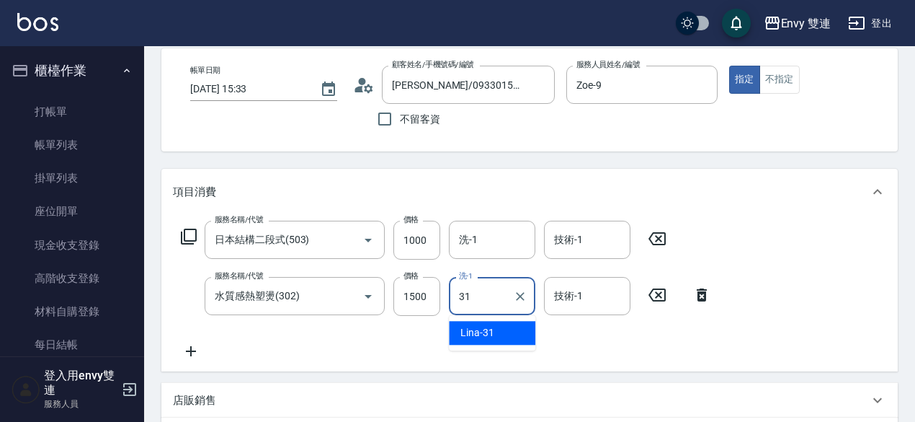
type input "Lina-31"
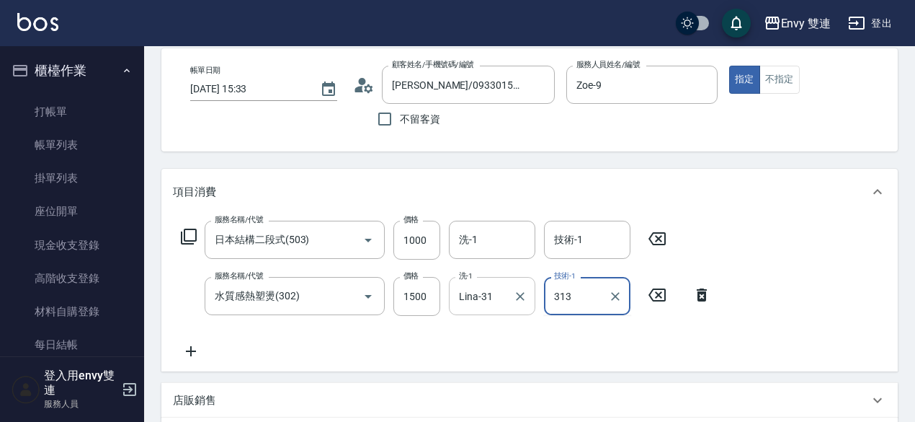
type input "313"
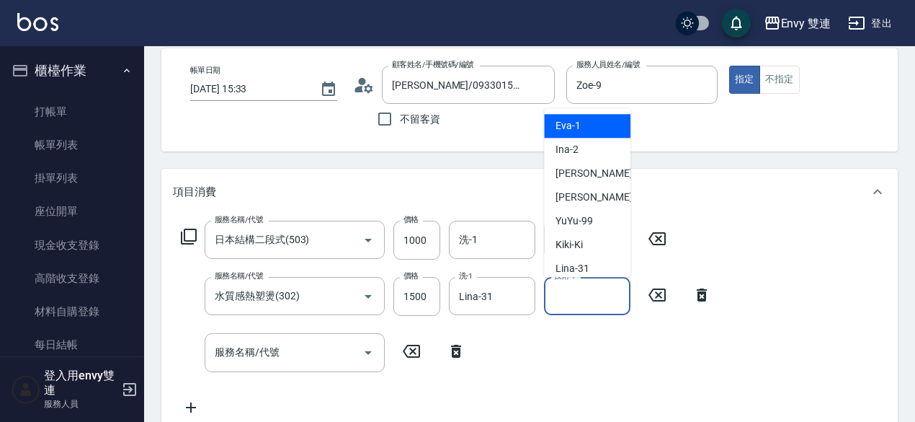
click at [592, 295] on input "技術-1" at bounding box center [586, 295] width 73 height 25
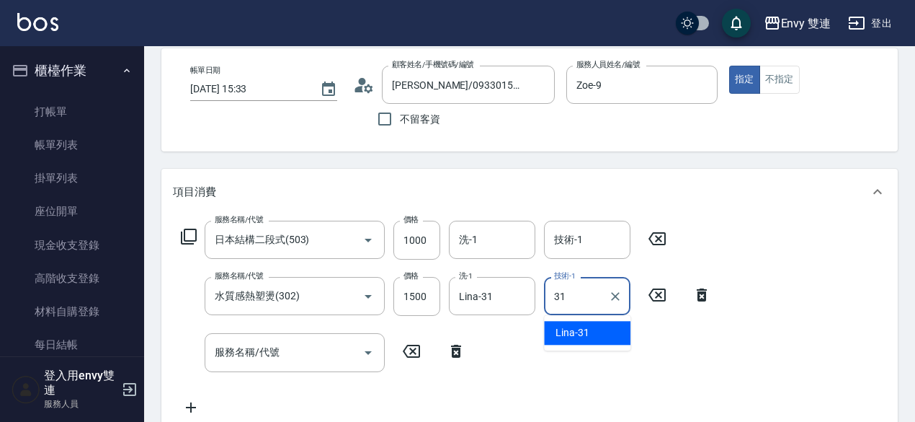
type input "Lina-31"
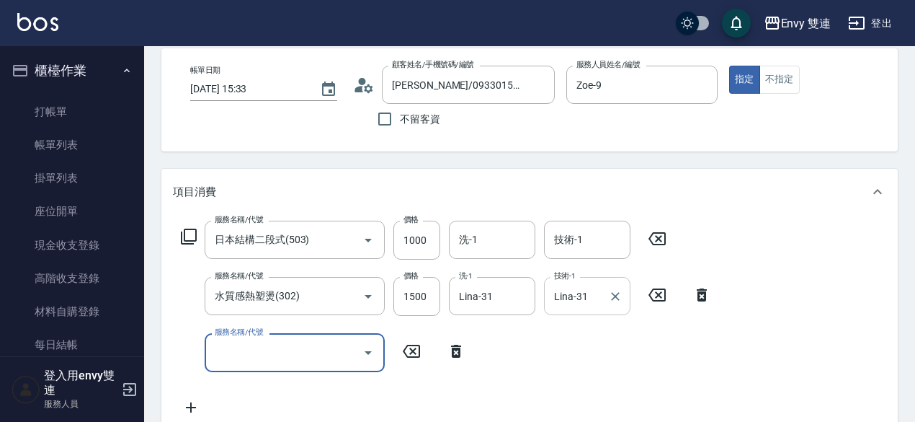
scroll to position [446, 0]
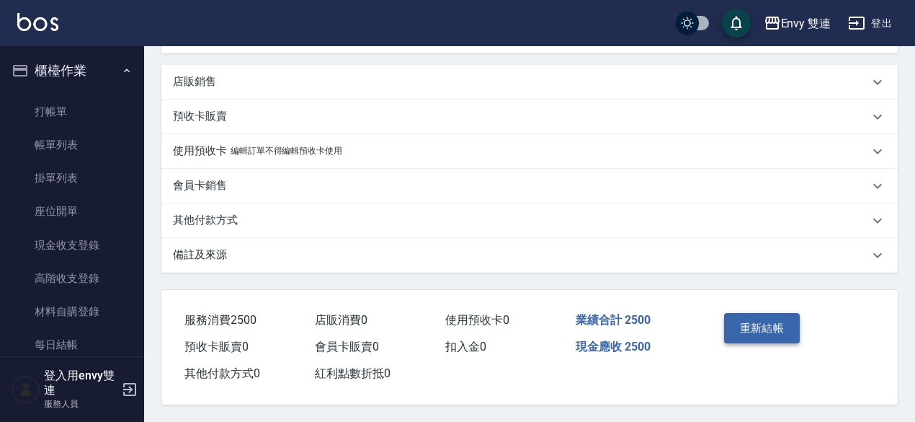
click at [775, 313] on button "重新結帳" at bounding box center [762, 328] width 76 height 30
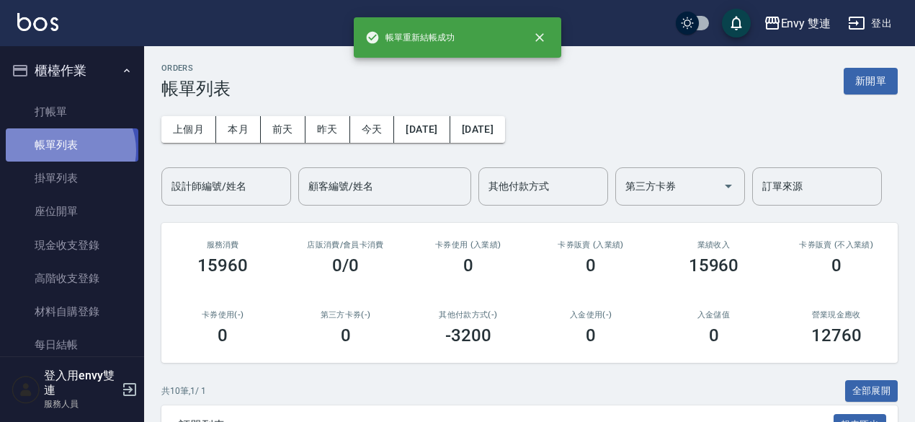
click at [68, 151] on link "帳單列表" at bounding box center [72, 144] width 133 height 33
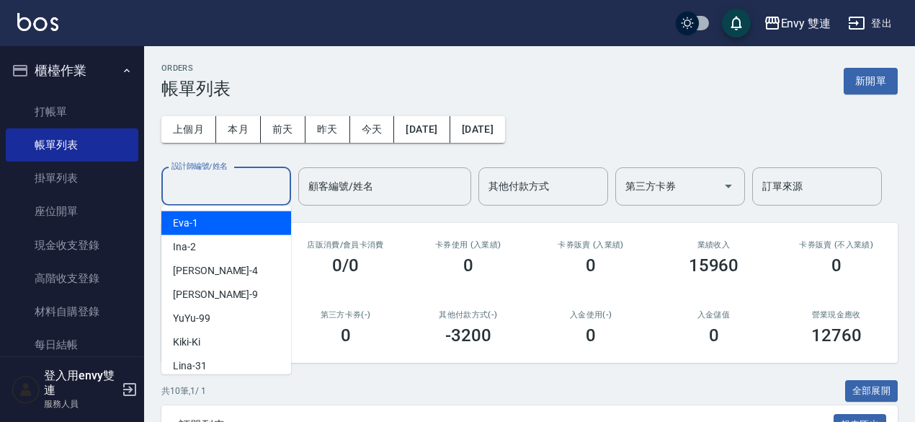
click at [192, 196] on input "設計師編號/姓名" at bounding box center [226, 186] width 117 height 25
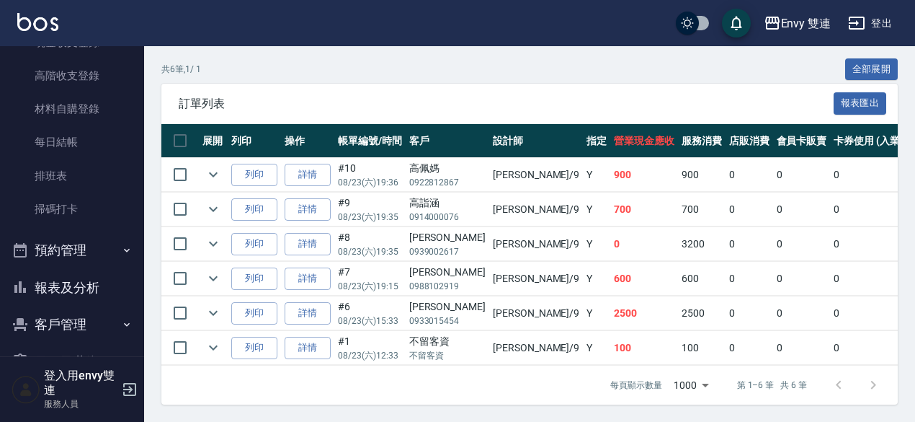
scroll to position [202, 0]
type input "Zoe-9"
click at [63, 276] on button "報表及分析" at bounding box center [72, 287] width 133 height 37
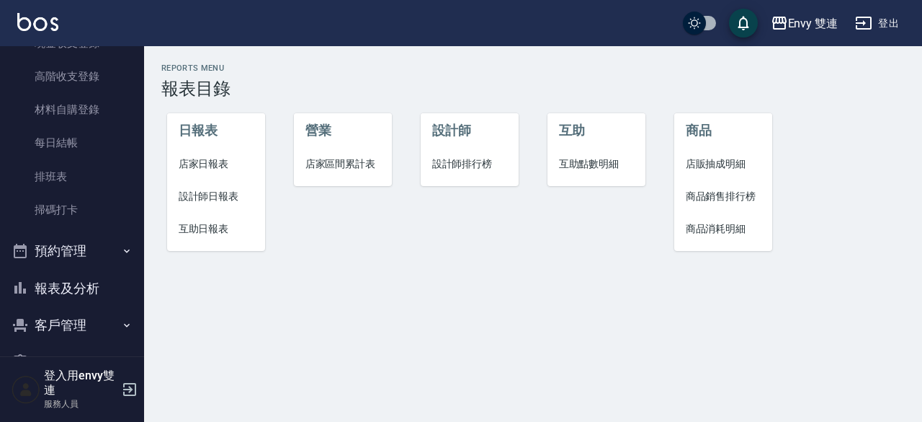
click at [249, 189] on span "設計師日報表" at bounding box center [217, 196] width 76 height 15
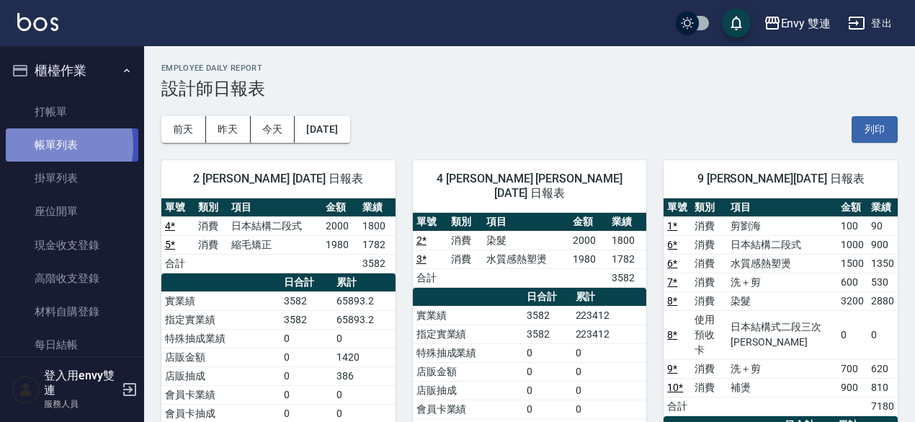
click at [39, 145] on link "帳單列表" at bounding box center [72, 144] width 133 height 33
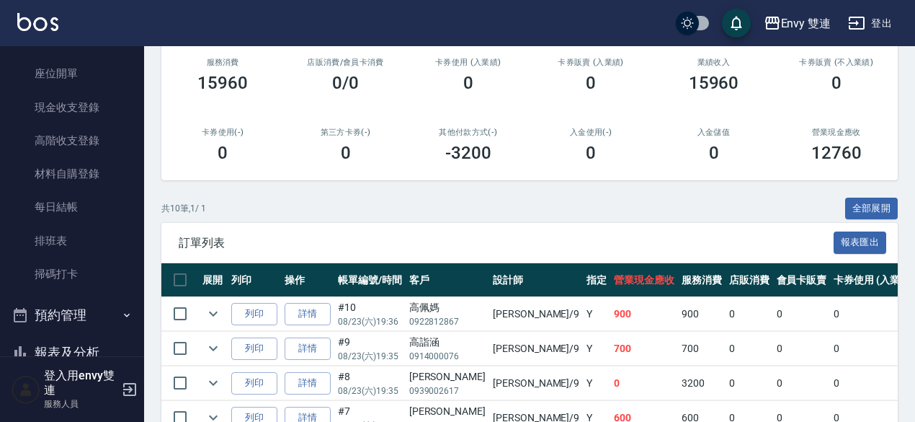
scroll to position [184, 0]
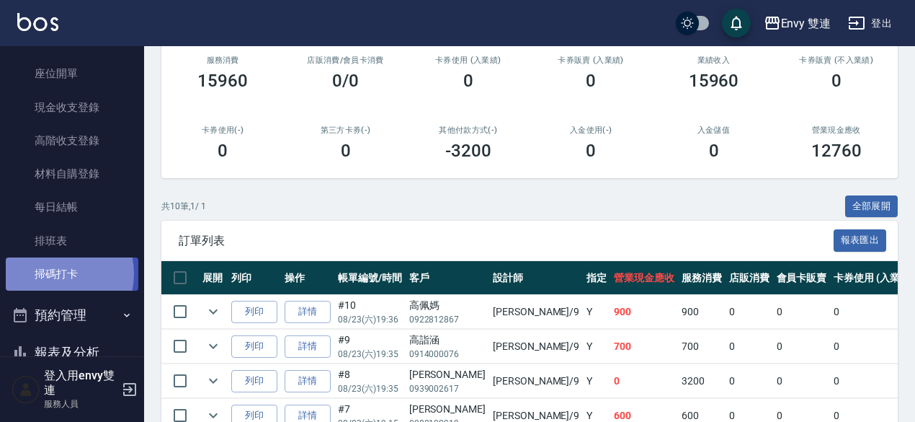
click at [53, 273] on link "掃碼打卡" at bounding box center [72, 273] width 133 height 33
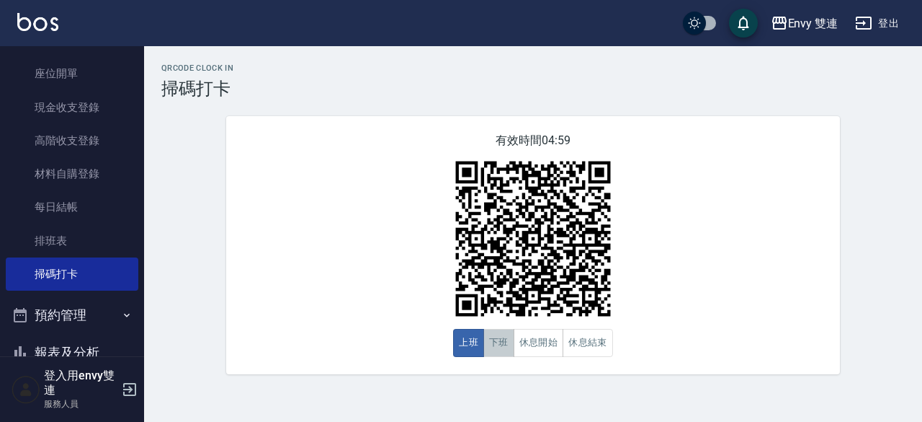
click at [502, 347] on button "下班" at bounding box center [498, 343] width 31 height 28
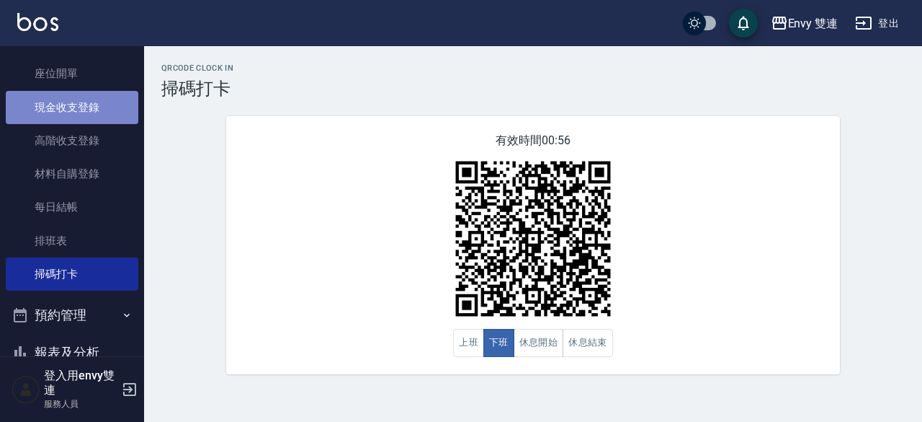
click at [87, 93] on link "現金收支登錄" at bounding box center [72, 107] width 133 height 33
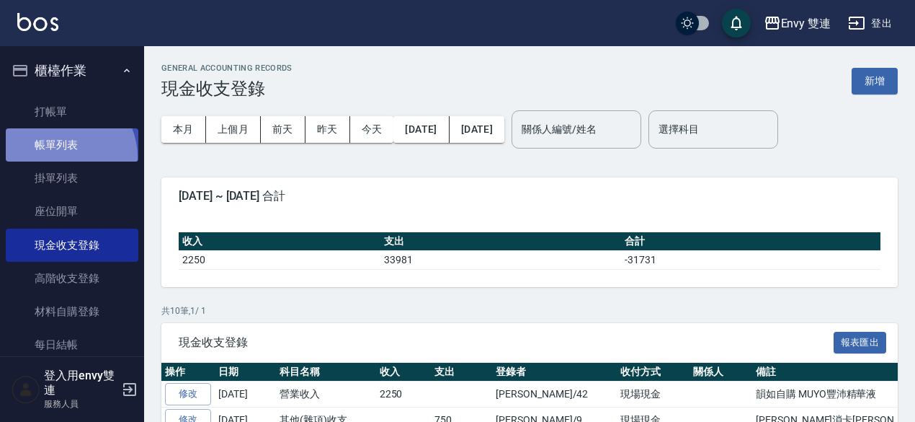
click at [63, 156] on link "帳單列表" at bounding box center [72, 144] width 133 height 33
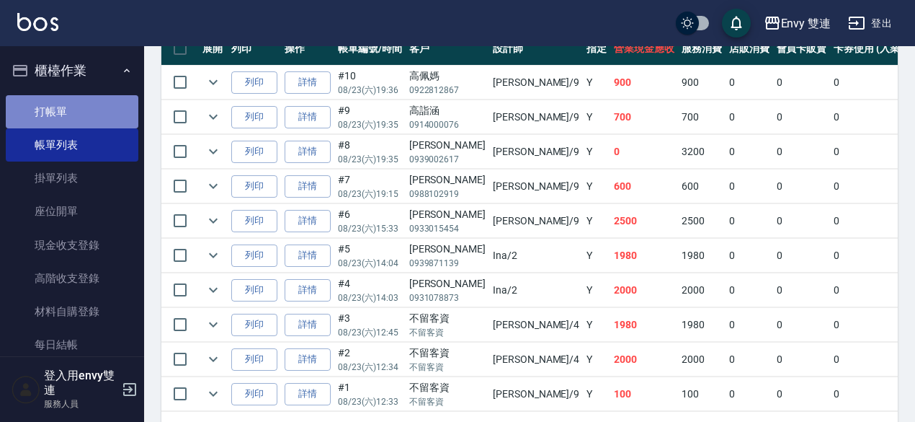
click at [97, 112] on link "打帳單" at bounding box center [72, 111] width 133 height 33
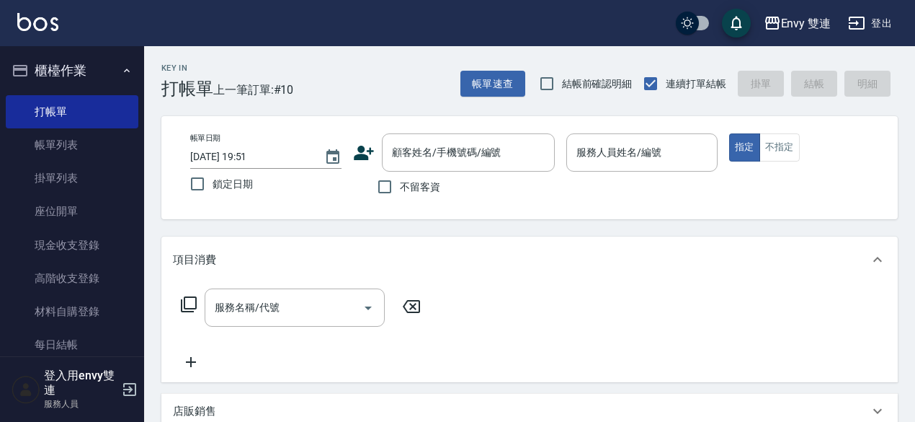
click at [359, 152] on icon at bounding box center [364, 153] width 22 height 22
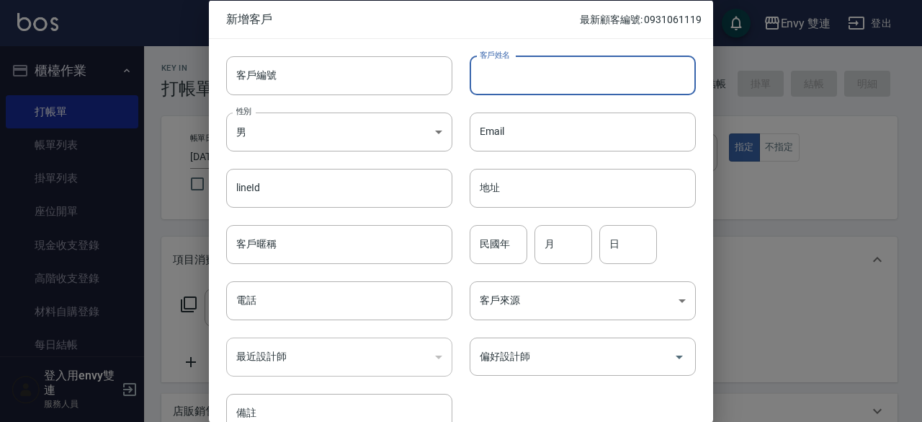
click at [519, 65] on input "客戶姓名" at bounding box center [583, 74] width 226 height 39
type input "遮"
type input "朱淑儒"
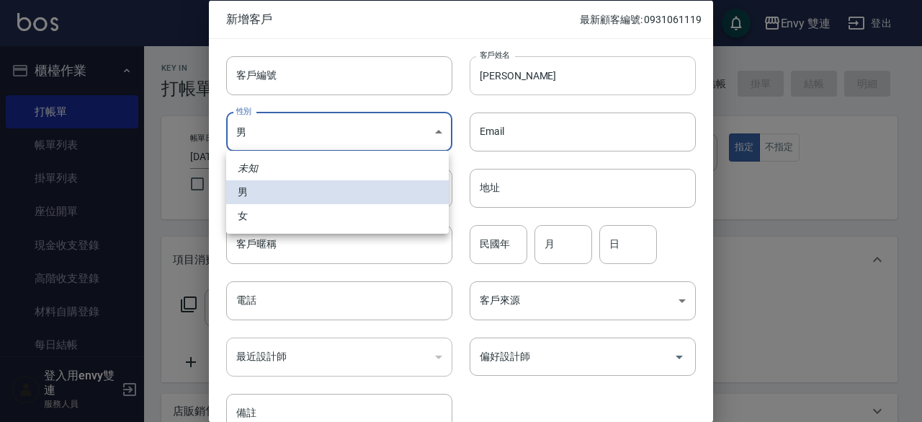
type input "FEMALE"
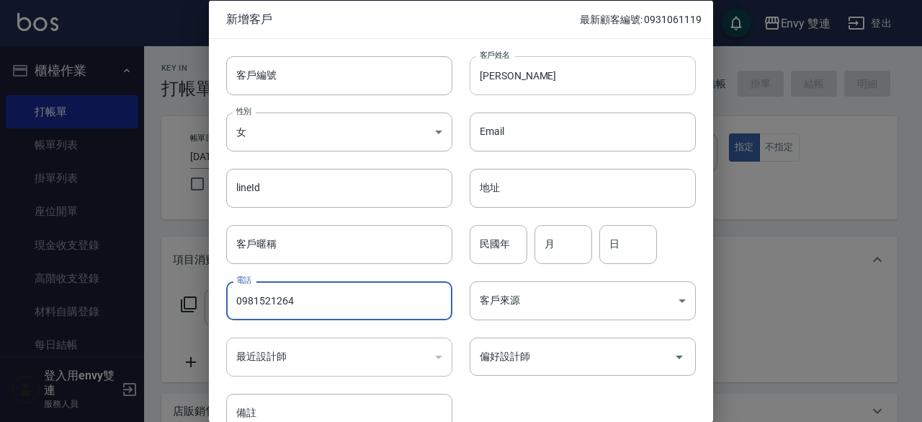
type input "0981521264"
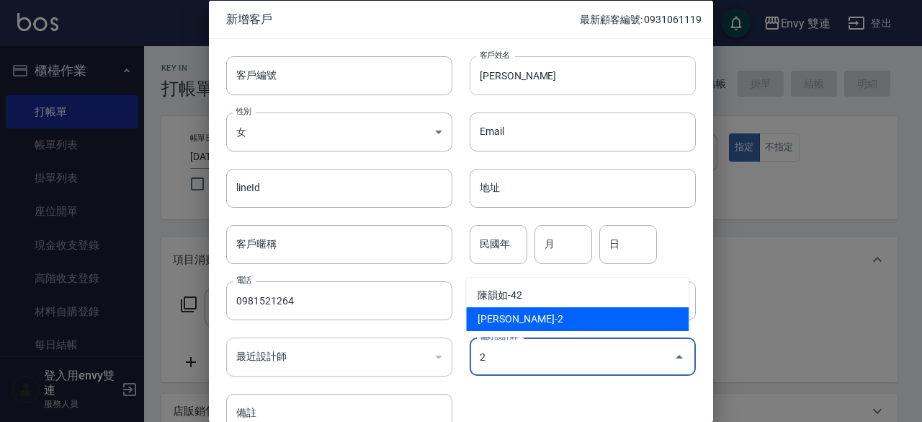
type input "張晏瑜"
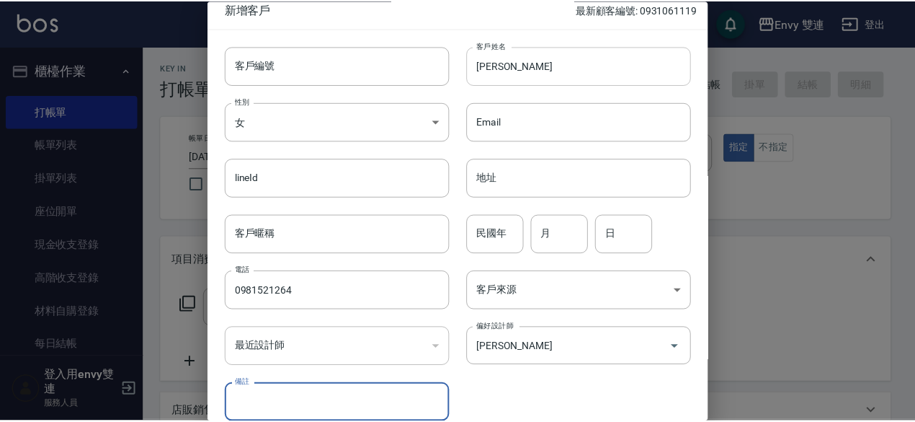
scroll to position [77, 0]
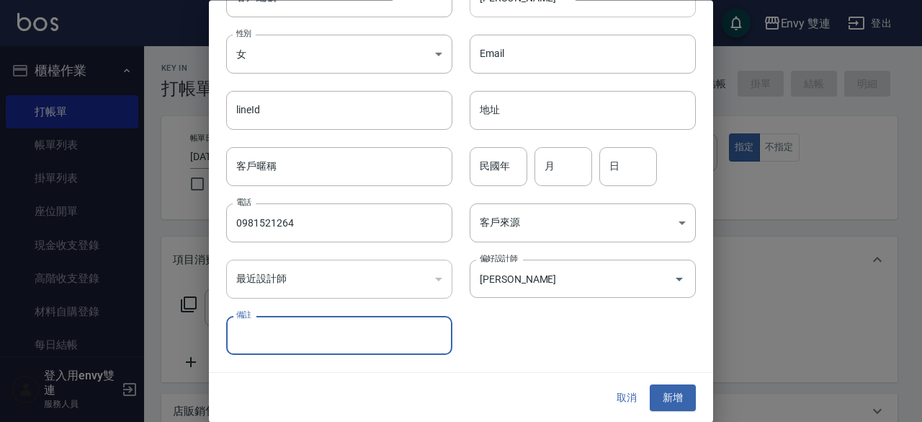
click at [650, 385] on button "新增" at bounding box center [673, 398] width 46 height 27
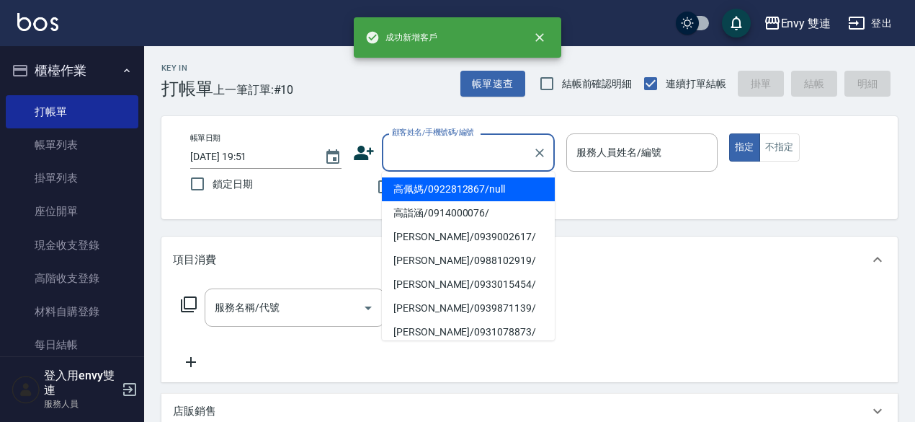
click at [480, 155] on input "顧客姓名/手機號碼/編號" at bounding box center [457, 152] width 138 height 25
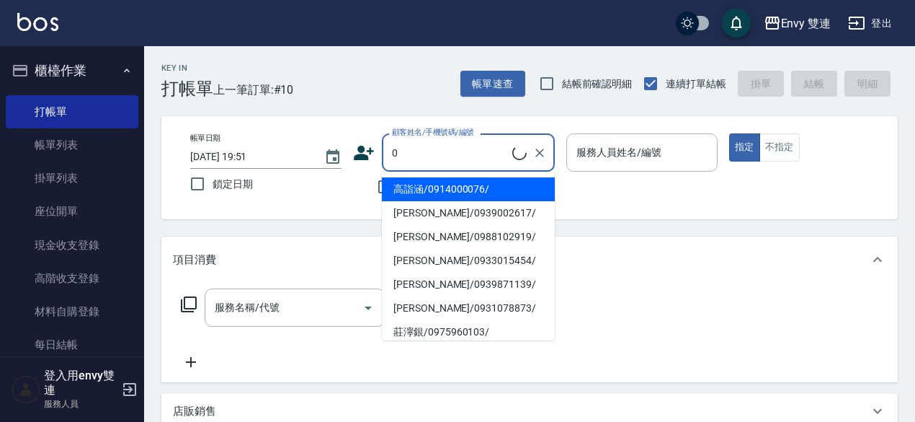
type input "朱淑儒/0981521264/"
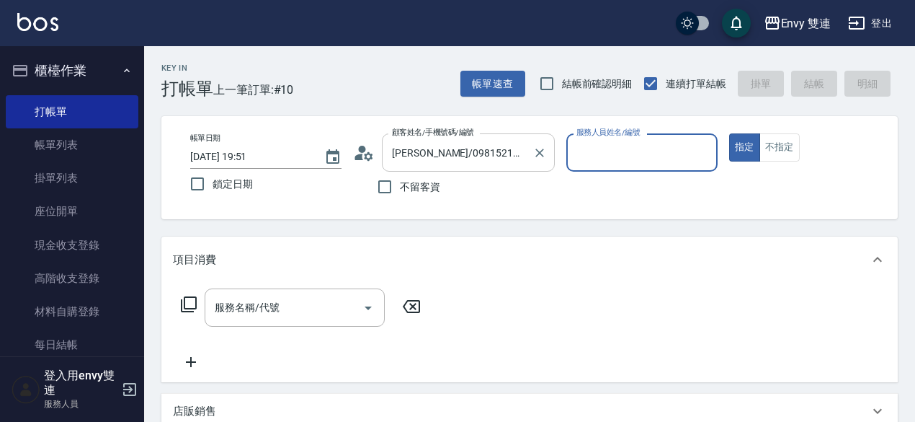
type input "Ina-2"
click at [729, 133] on button "指定" at bounding box center [744, 147] width 31 height 28
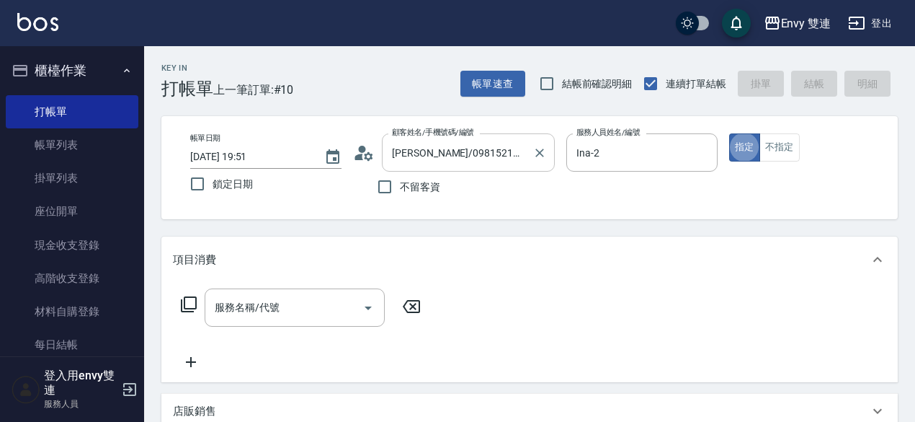
type button "true"
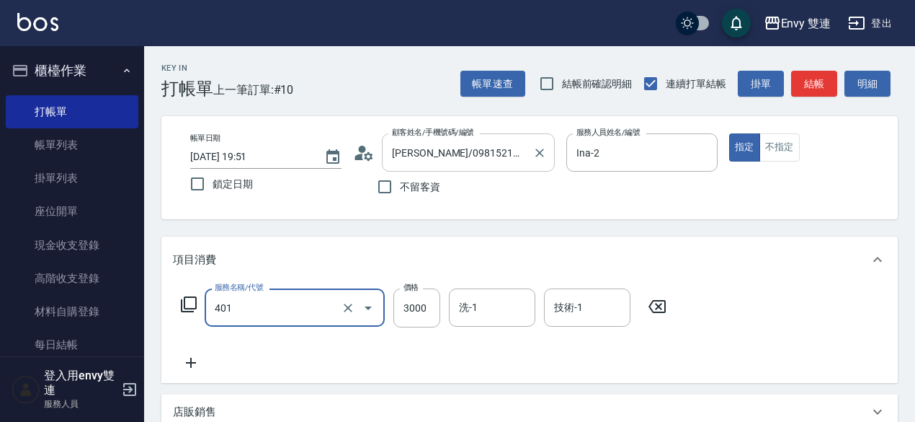
type input "染髮(401)"
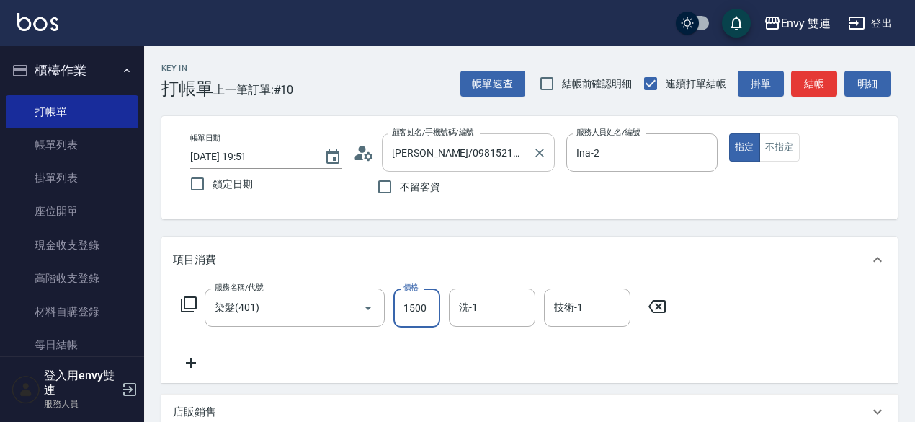
type input "1500"
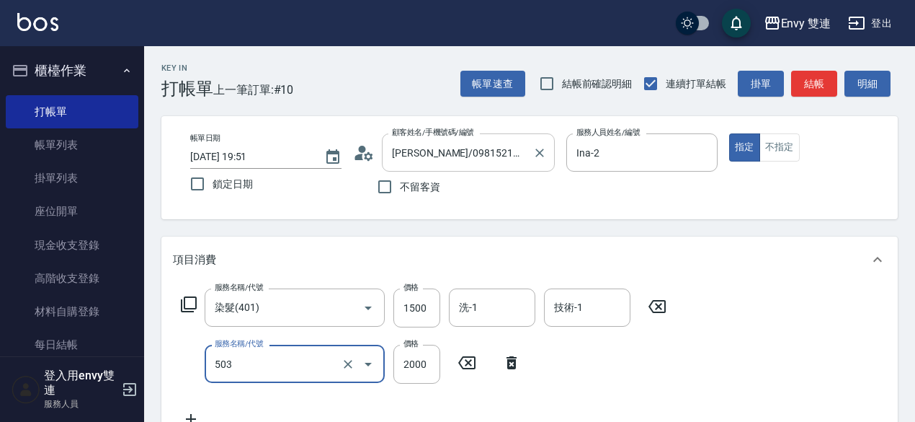
type input "日本結構二段式(503)"
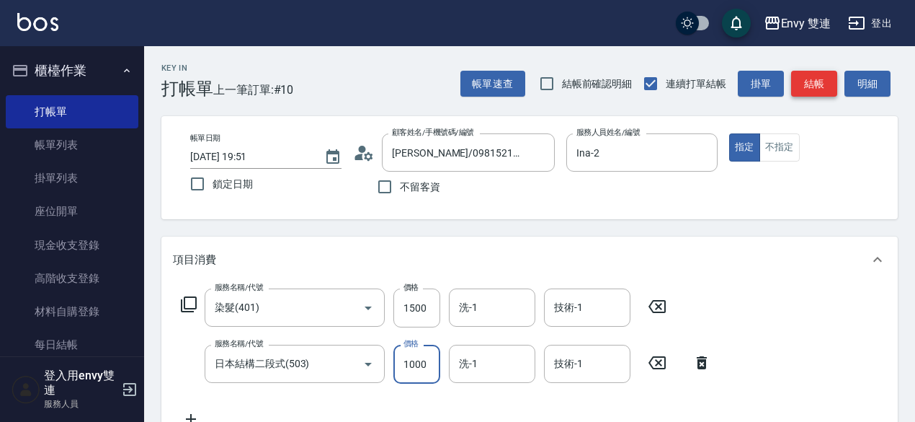
type input "1000"
click at [826, 74] on button "結帳" at bounding box center [814, 84] width 46 height 27
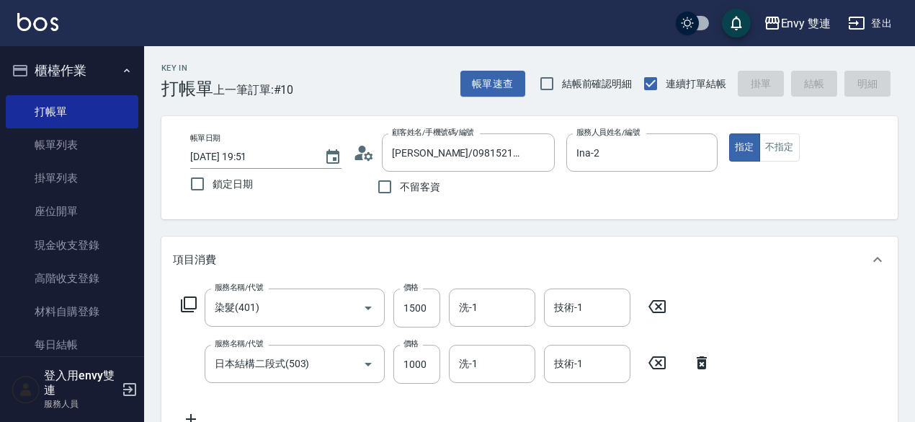
type input "2025/08/23 19:52"
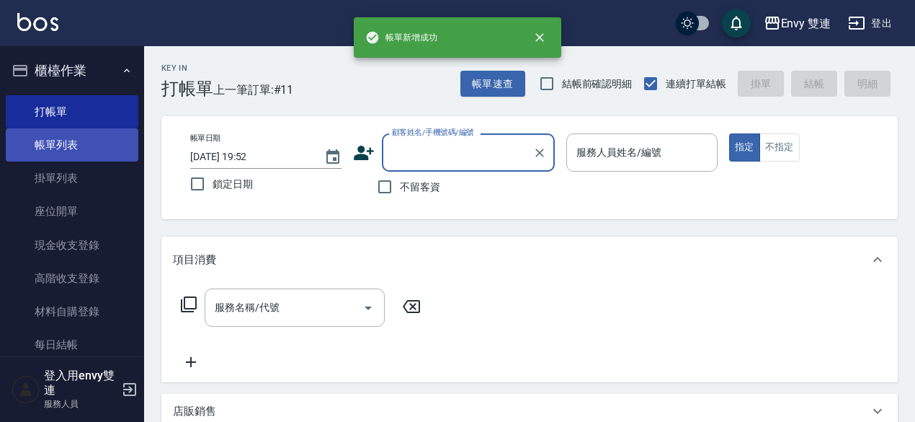
click at [99, 148] on link "帳單列表" at bounding box center [72, 144] width 133 height 33
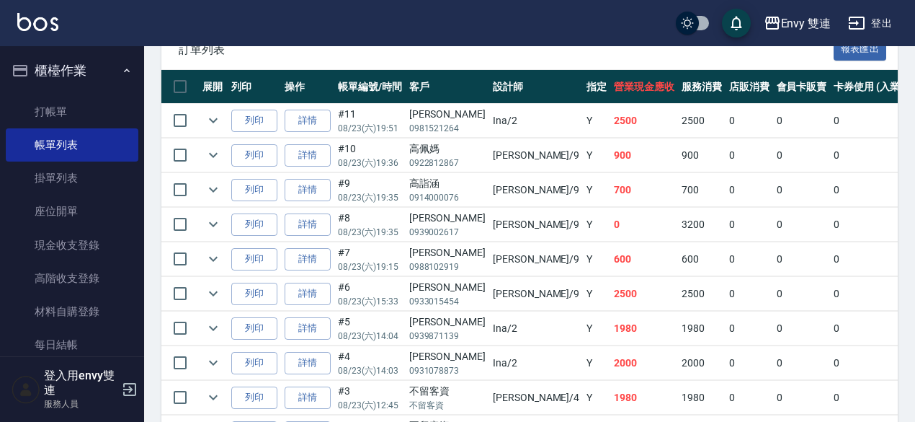
scroll to position [375, 0]
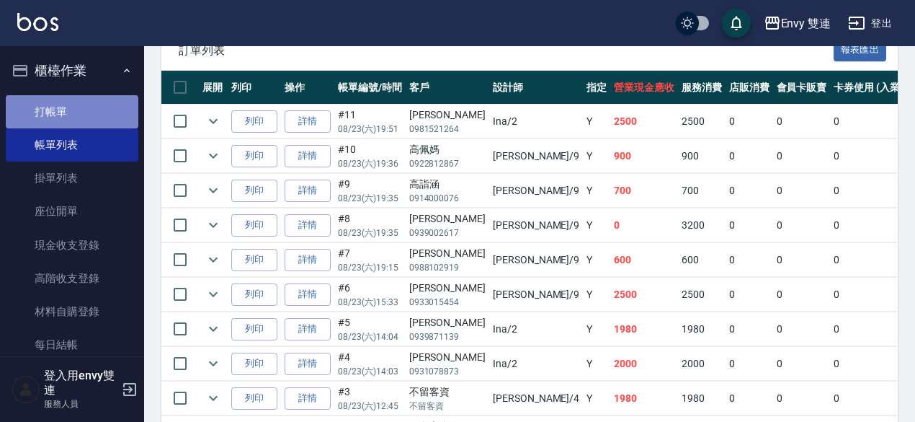
click at [89, 99] on link "打帳單" at bounding box center [72, 111] width 133 height 33
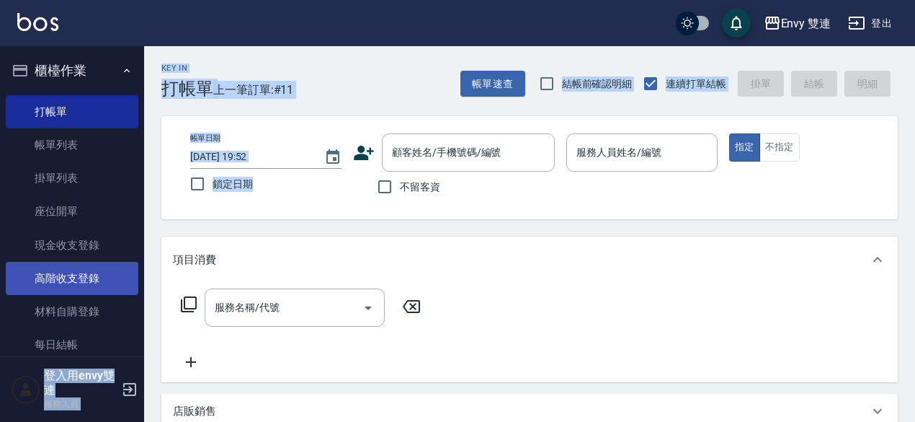
drag, startPoint x: 319, startPoint y: 209, endPoint x: 79, endPoint y: 293, distance: 254.3
click at [79, 293] on div "Envy 雙連 登出 櫃檯作業 打帳單 帳單列表 掛單列表 座位開單 現金收支登錄 高階收支登錄 材料自購登錄 每日結帳 排班表 掃碼打卡 預約管理 預約管理…" at bounding box center [457, 378] width 915 height 757
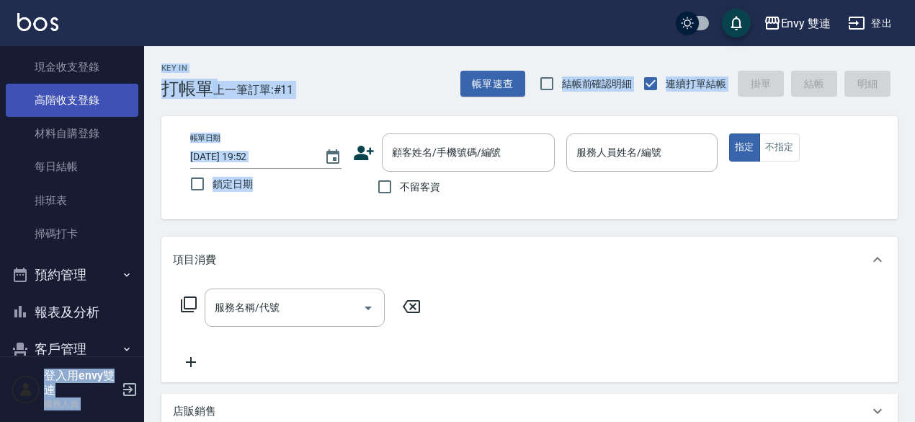
scroll to position [179, 0]
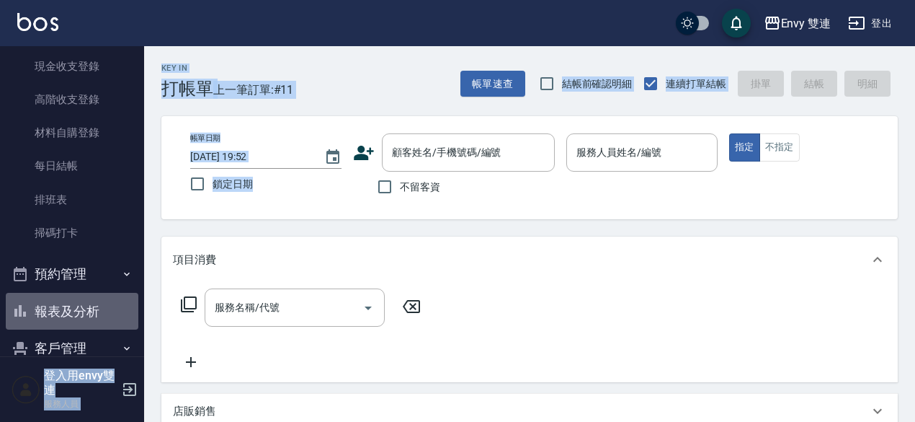
click at [78, 321] on button "報表及分析" at bounding box center [72, 311] width 133 height 37
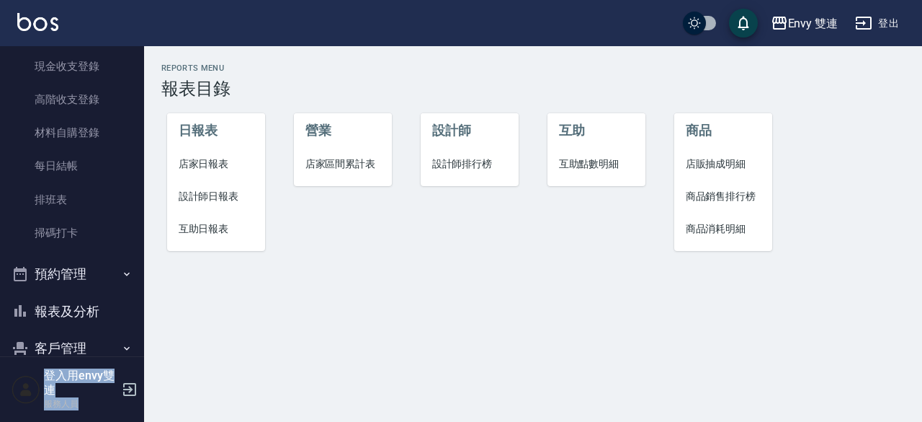
click at [233, 195] on span "設計師日報表" at bounding box center [217, 196] width 76 height 15
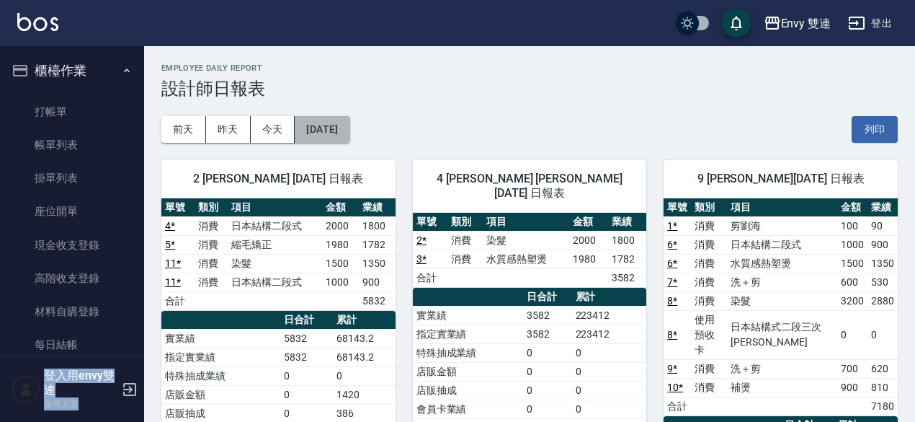
click at [330, 125] on button "[DATE]" at bounding box center [322, 129] width 55 height 27
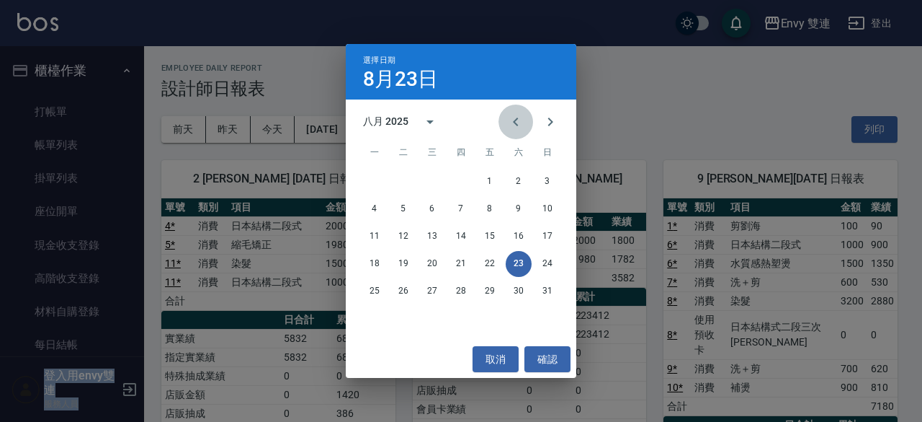
click at [515, 122] on icon "Previous month" at bounding box center [515, 121] width 17 height 17
click at [436, 267] on button "23" at bounding box center [432, 264] width 26 height 26
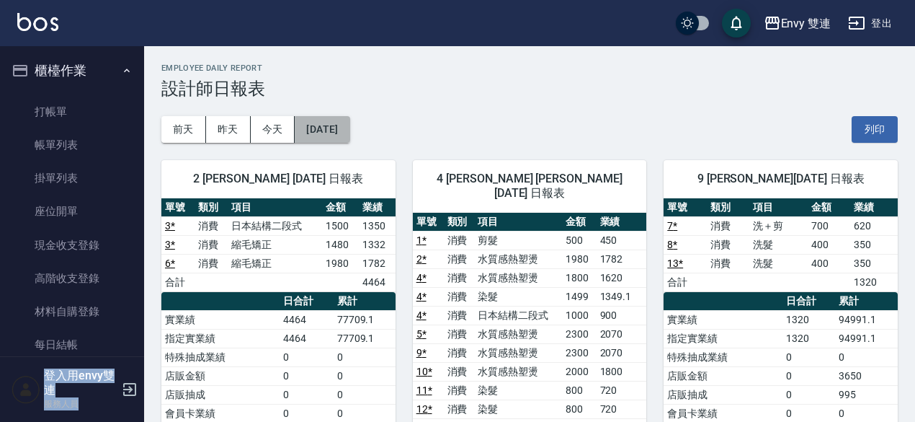
click at [336, 129] on button "[DATE]" at bounding box center [322, 129] width 55 height 27
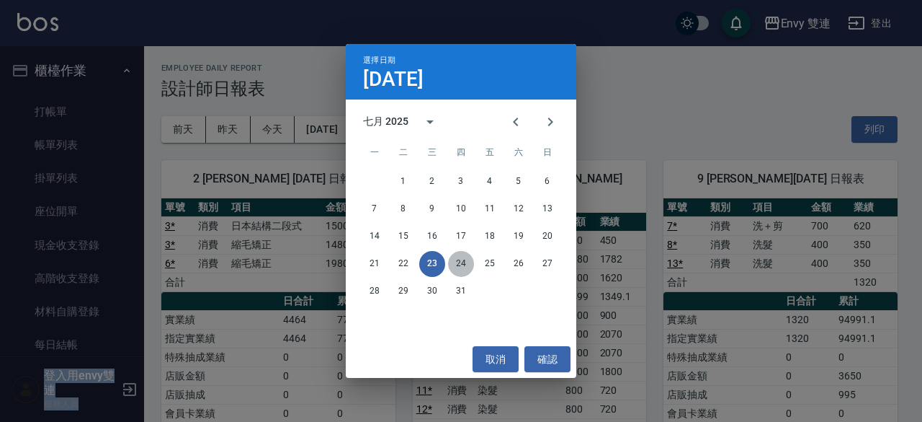
click at [464, 261] on button "24" at bounding box center [461, 264] width 26 height 26
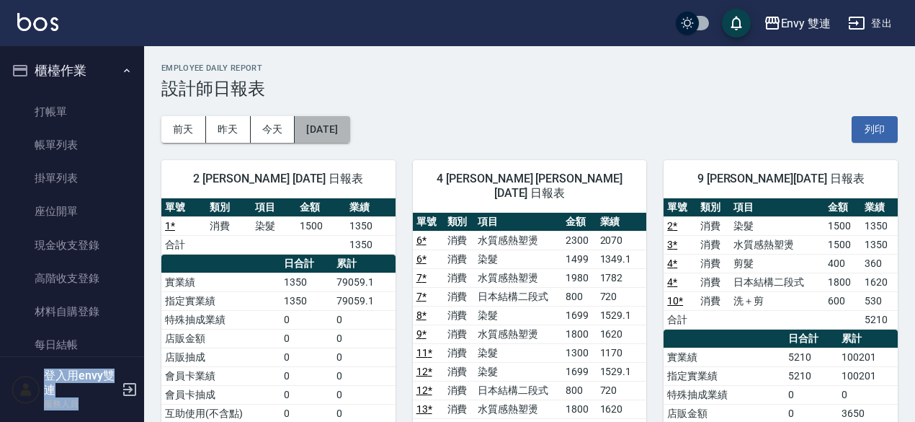
click at [336, 132] on button "[DATE]" at bounding box center [322, 129] width 55 height 27
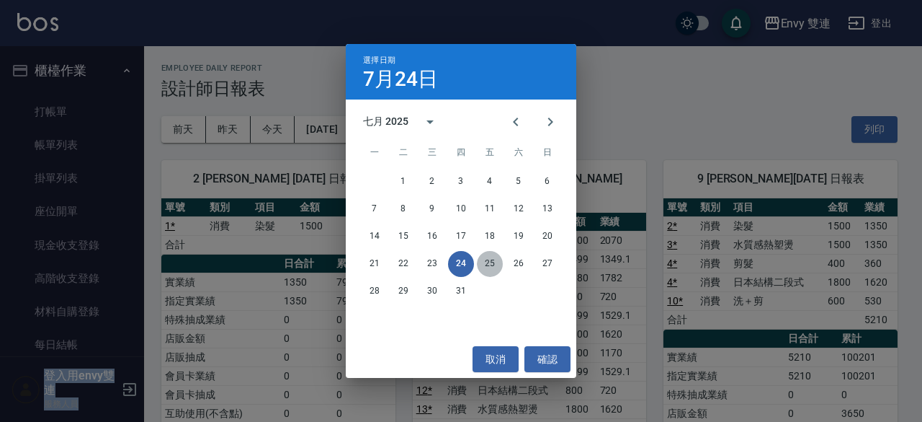
click at [489, 260] on button "25" at bounding box center [490, 264] width 26 height 26
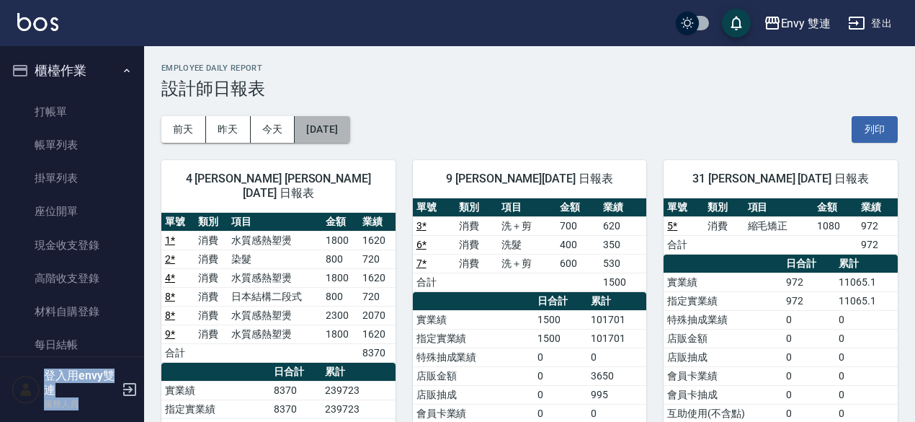
click at [349, 125] on button "[DATE]" at bounding box center [322, 129] width 55 height 27
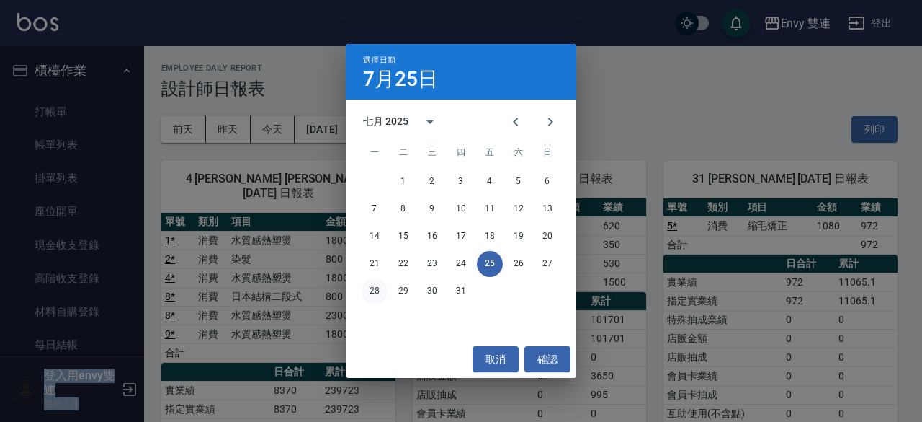
click at [371, 283] on button "28" at bounding box center [375, 291] width 26 height 26
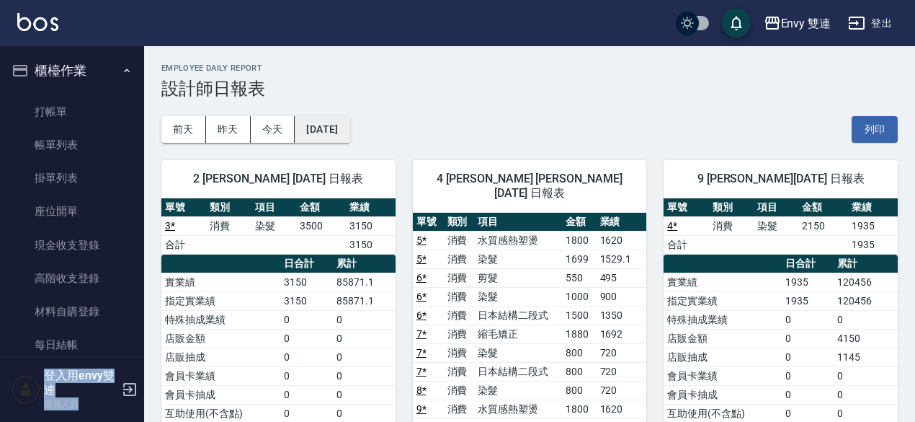
click at [349, 141] on button "[DATE]" at bounding box center [322, 129] width 55 height 27
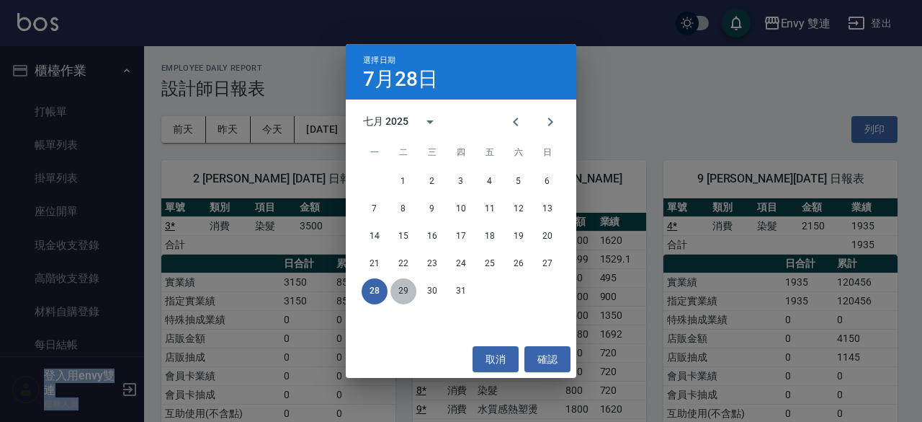
click at [403, 286] on button "29" at bounding box center [404, 291] width 26 height 26
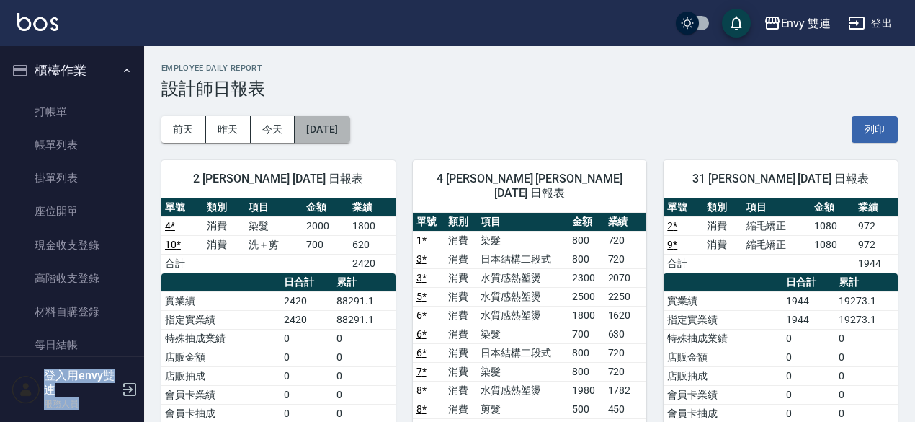
click at [343, 124] on button "[DATE]" at bounding box center [322, 129] width 55 height 27
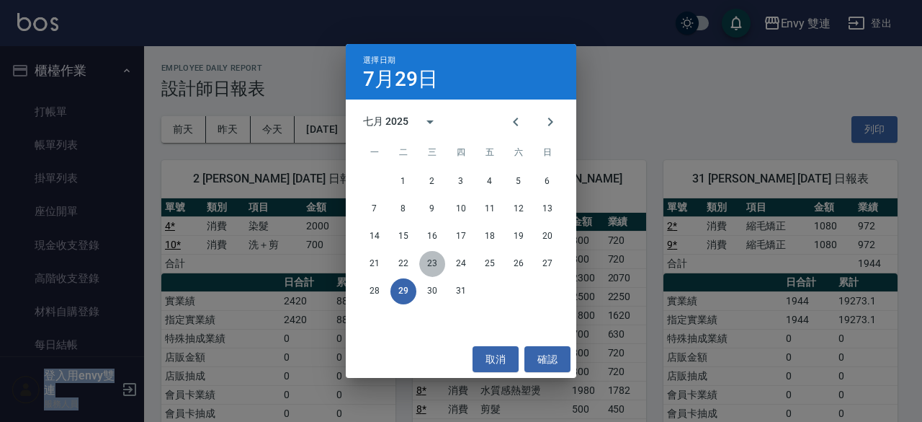
click at [434, 275] on button "23" at bounding box center [432, 264] width 26 height 26
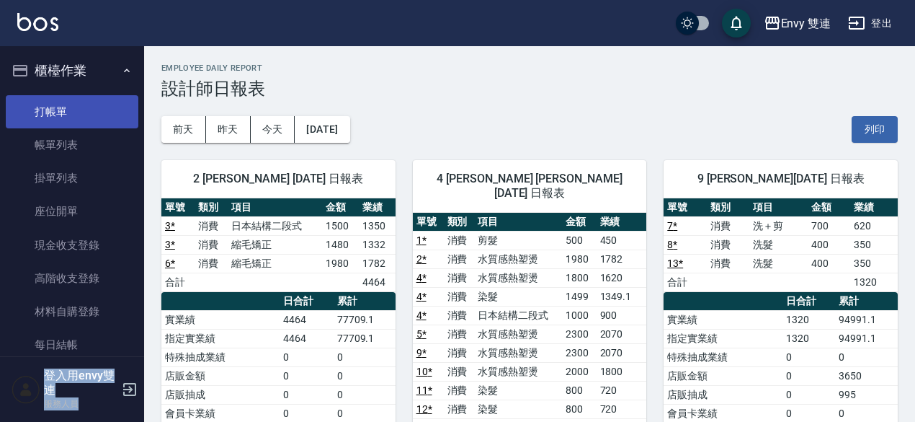
click at [85, 117] on link "打帳單" at bounding box center [72, 111] width 133 height 33
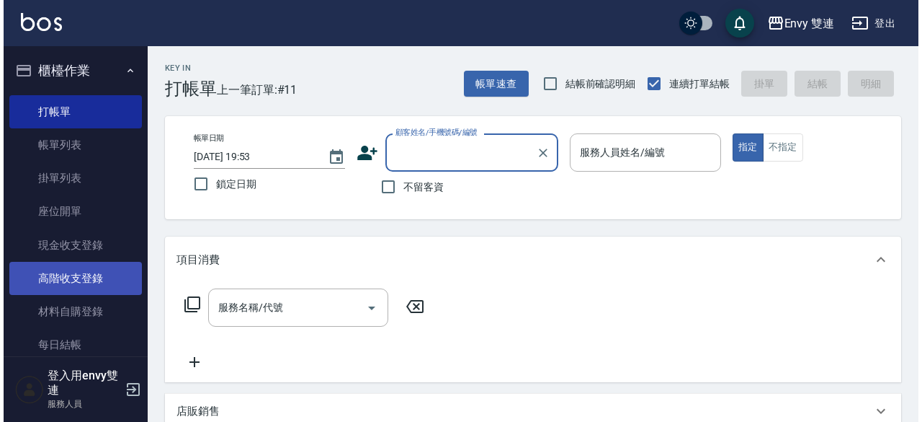
scroll to position [114, 0]
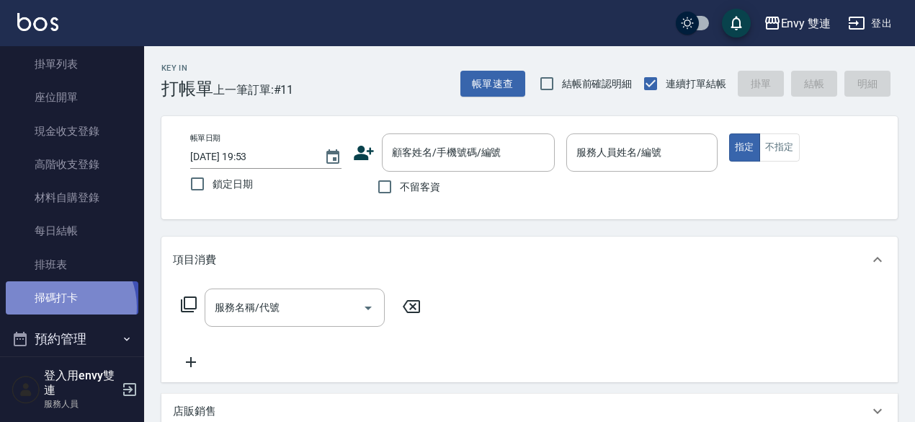
click at [61, 307] on link "掃碼打卡" at bounding box center [72, 297] width 133 height 33
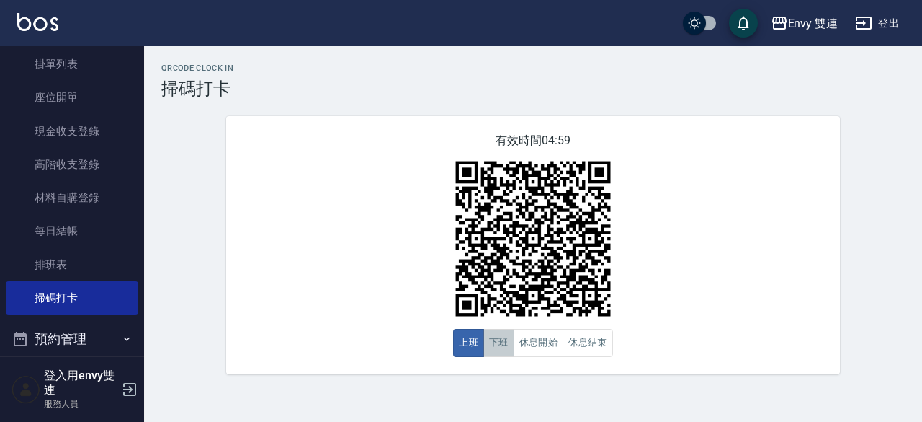
click at [491, 347] on button "下班" at bounding box center [498, 343] width 31 height 28
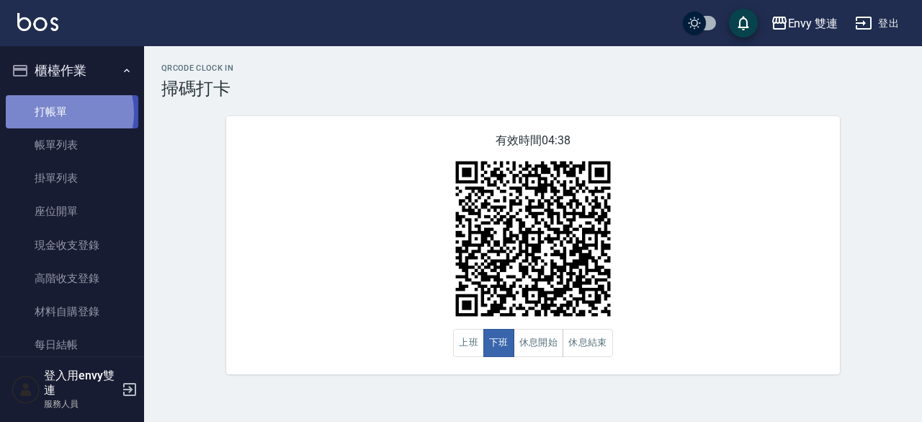
click at [55, 112] on link "打帳單" at bounding box center [72, 111] width 133 height 33
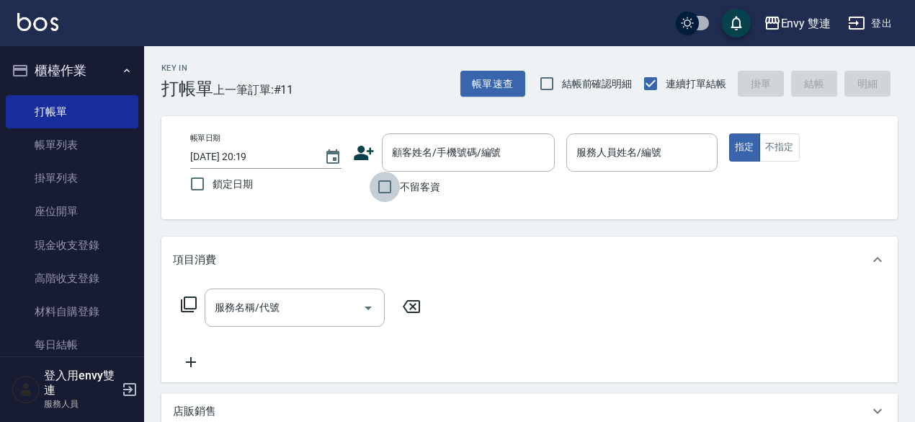
click at [383, 188] on input "不留客資" at bounding box center [385, 186] width 30 height 30
checkbox input "true"
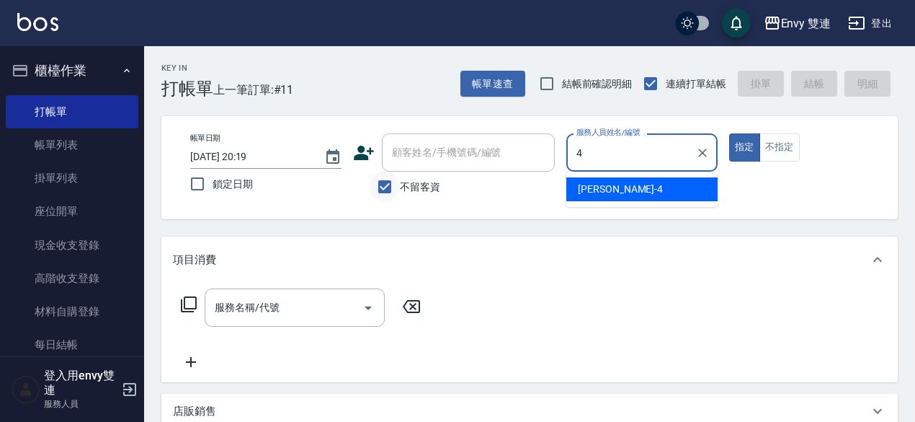
type input "Allan-4"
type button "true"
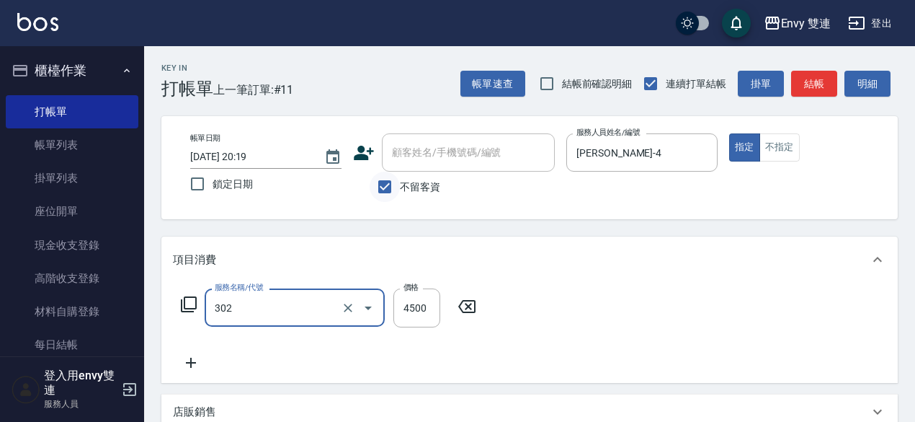
type input "水質感熱塑燙(302)"
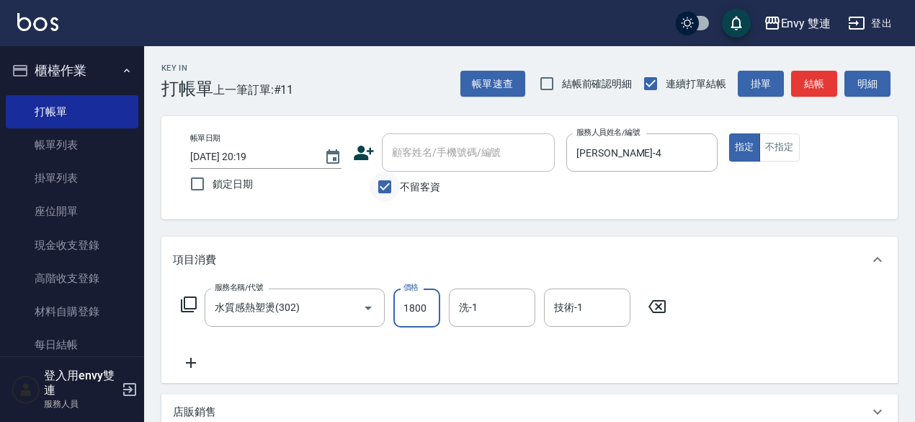
type input "1800"
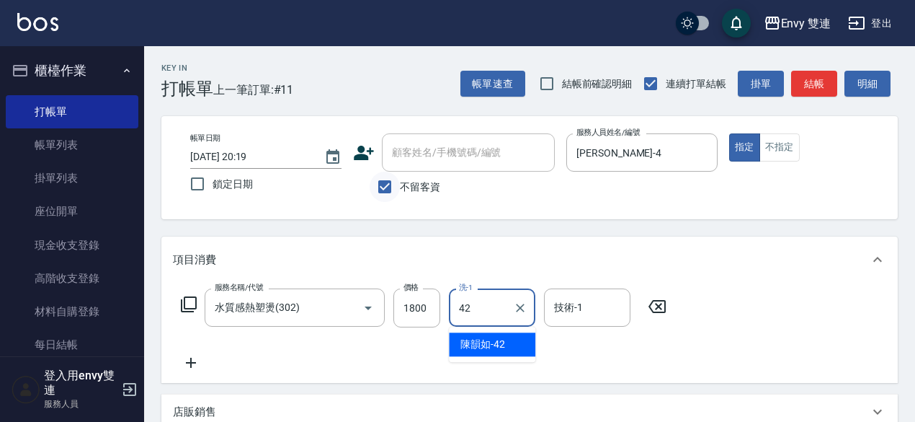
type input "陳韻如-42"
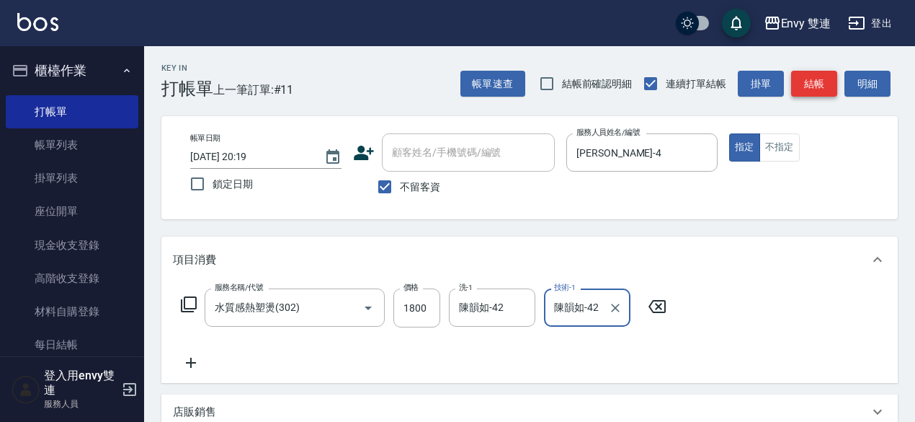
type input "陳韻如-42"
click at [814, 84] on button "結帳" at bounding box center [814, 84] width 46 height 27
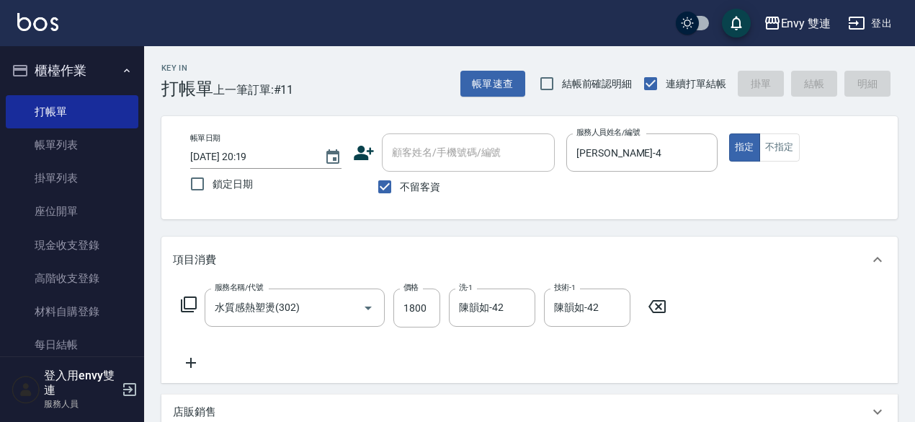
type input "2025/08/23 20:20"
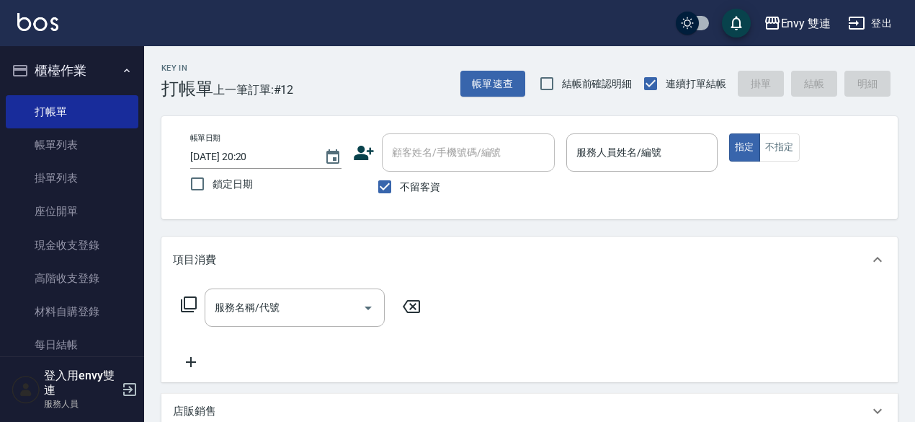
click at [814, 84] on div "帳單速查 結帳前確認明細 連續打單結帳 掛單 結帳 明細" at bounding box center [678, 83] width 437 height 30
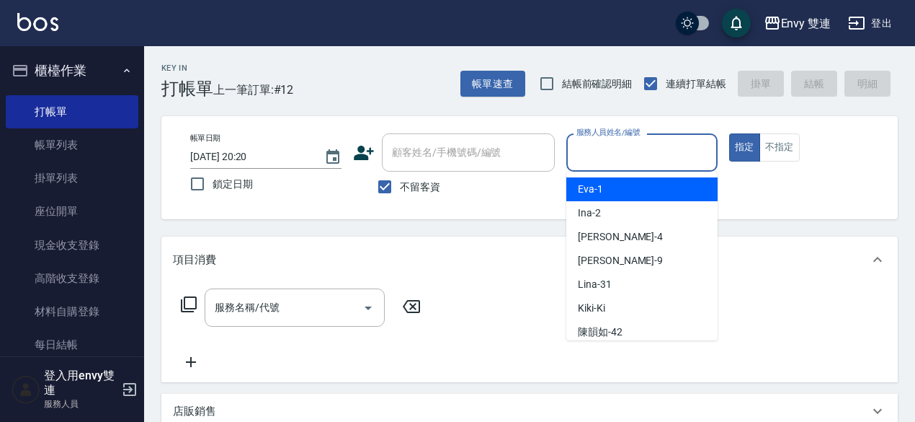
click at [605, 159] on input "服務人員姓名/編號" at bounding box center [642, 152] width 138 height 25
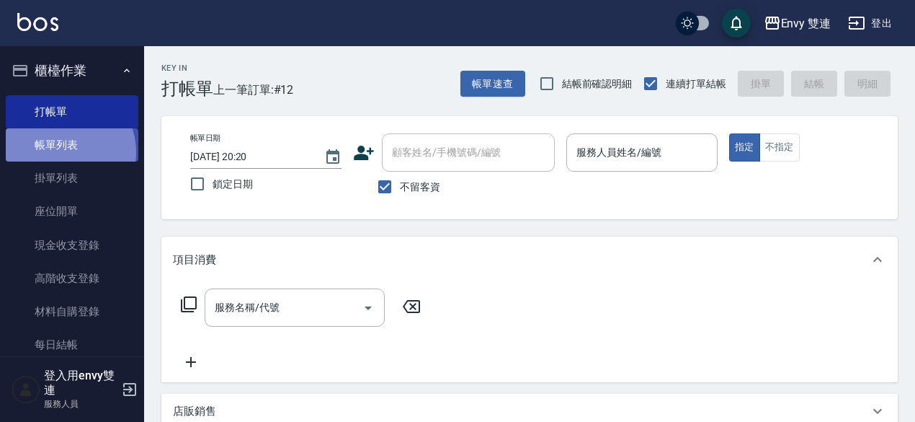
click at [62, 152] on link "帳單列表" at bounding box center [72, 144] width 133 height 33
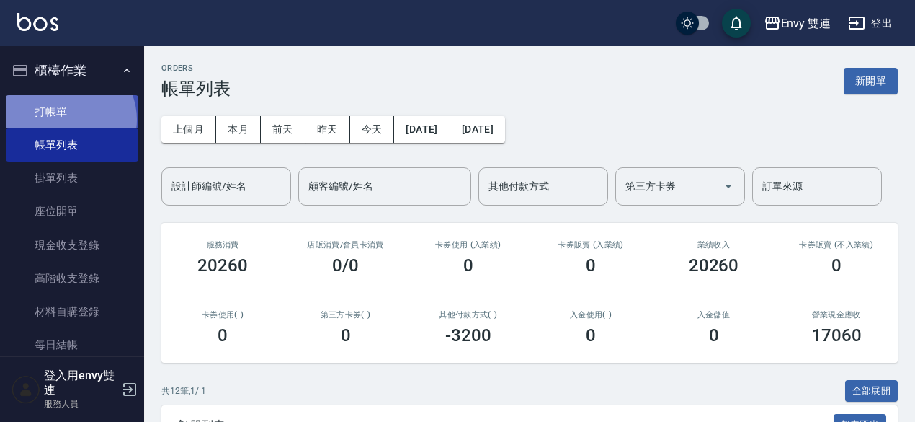
click at [67, 119] on link "打帳單" at bounding box center [72, 111] width 133 height 33
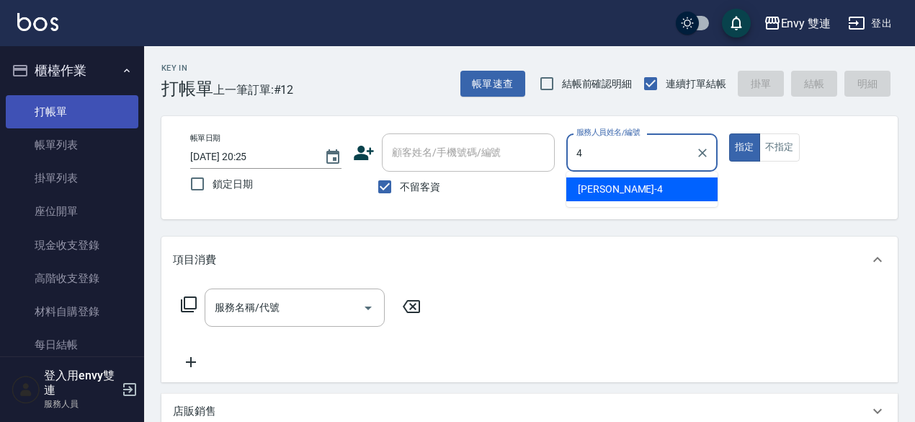
type input "Allan-4"
type button "true"
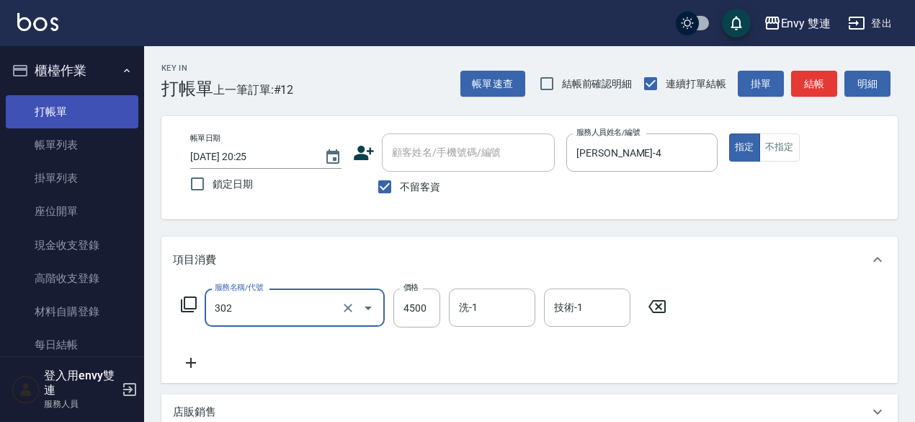
type input "水質感熱塑燙(302)"
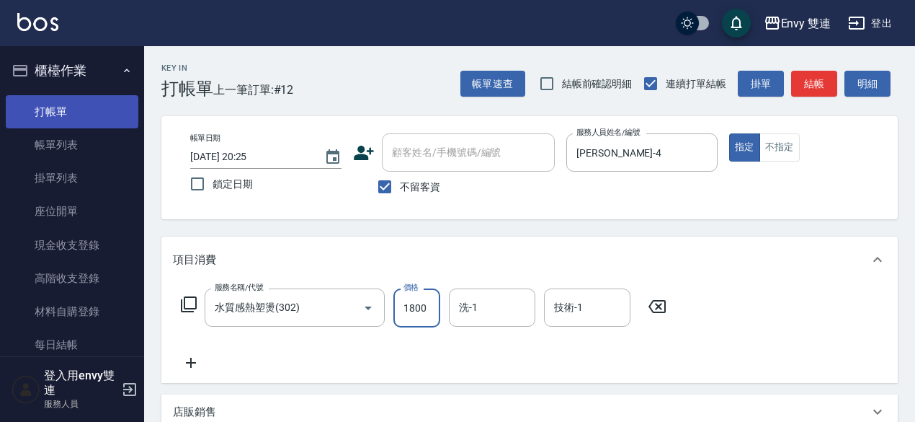
type input "1800"
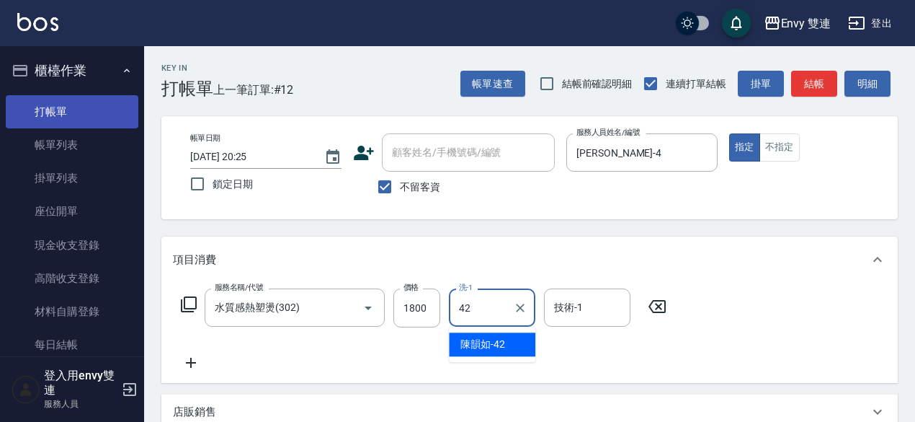
type input "陳韻如-42"
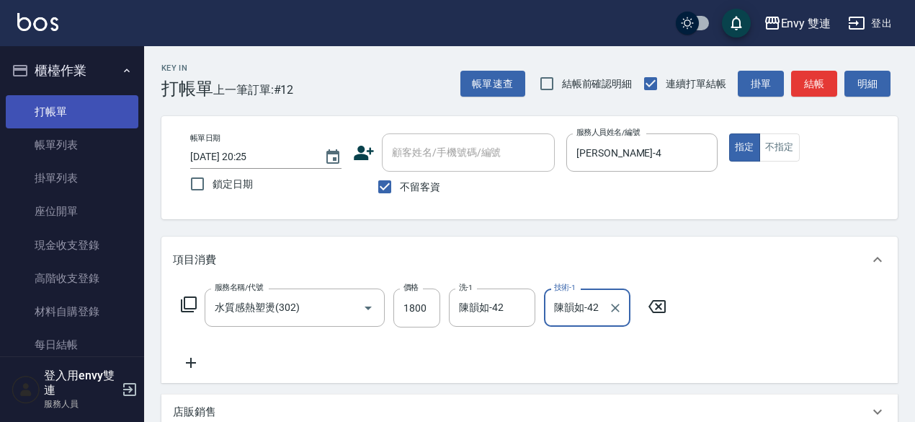
type input "陳韻如-42"
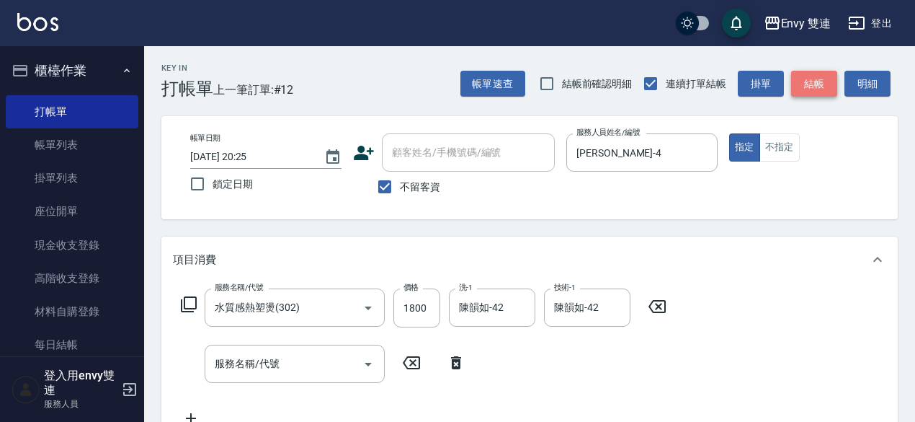
click at [837, 79] on button "結帳" at bounding box center [814, 84] width 46 height 27
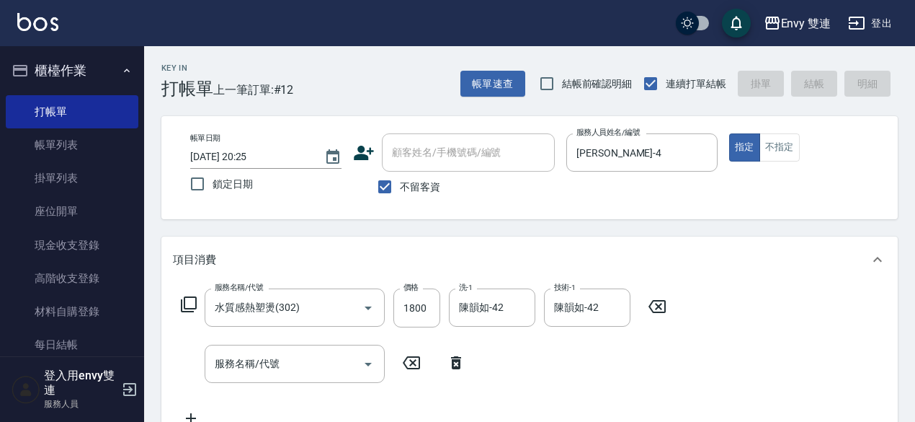
type input "2025/08/23 20:26"
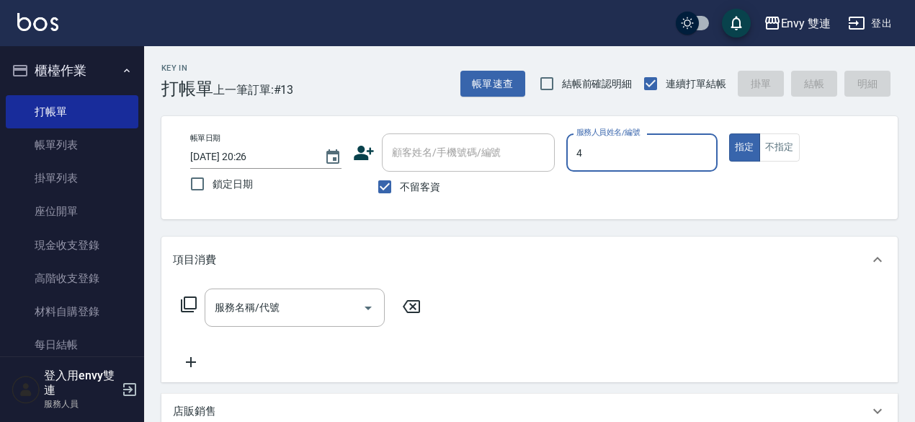
type input "Allan-4"
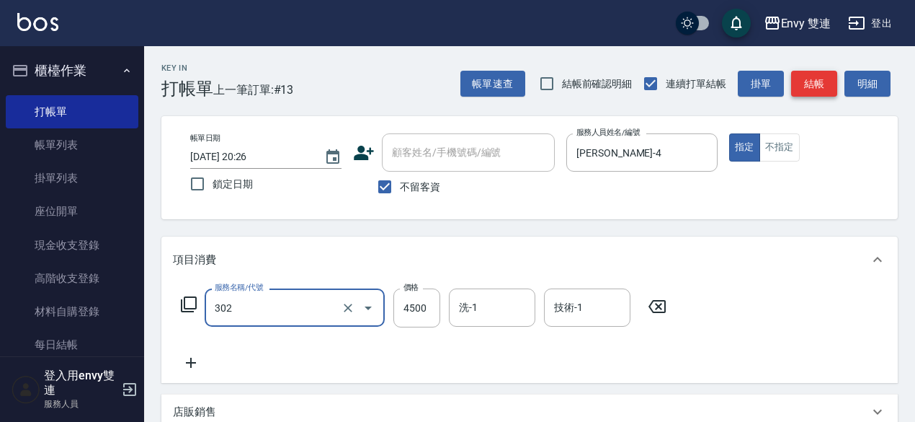
type input "水質感熱塑燙(302)"
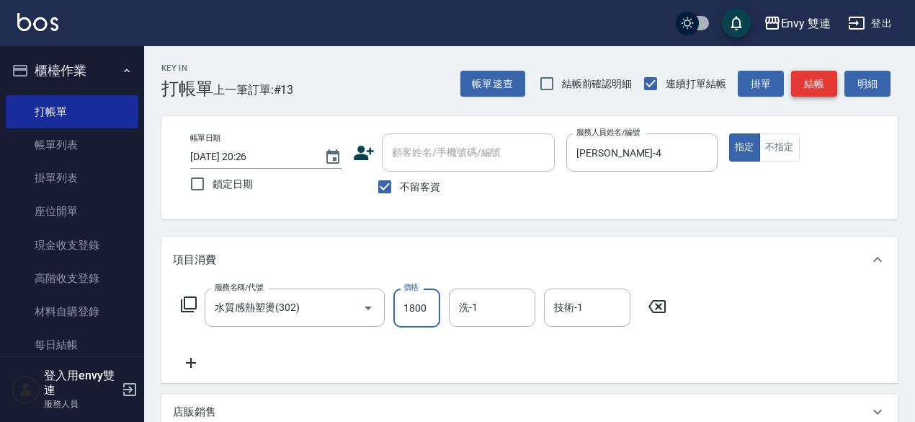
type input "1800"
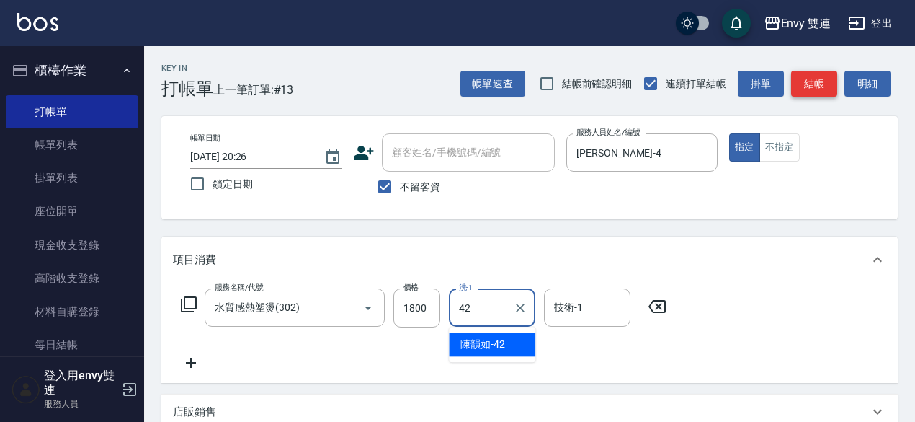
type input "陳韻如-42"
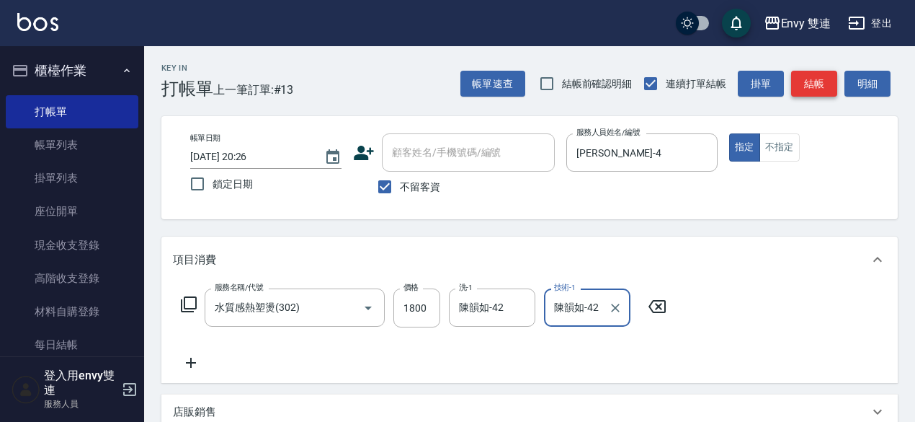
type input "陳韻如-42"
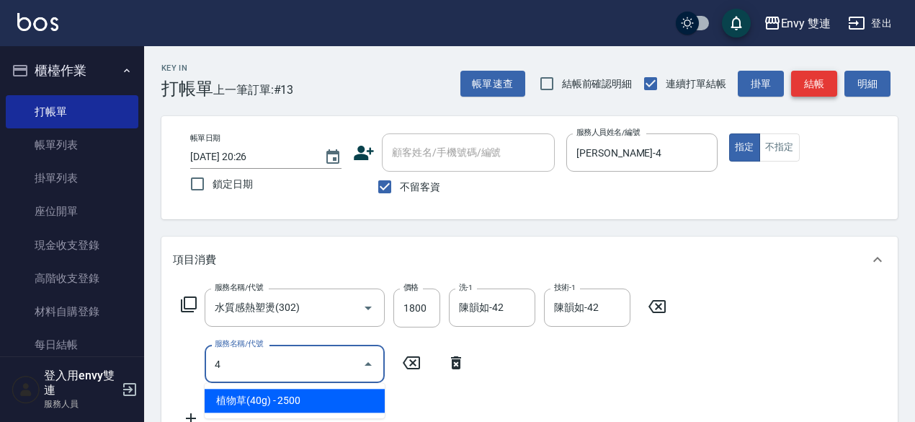
type input "4"
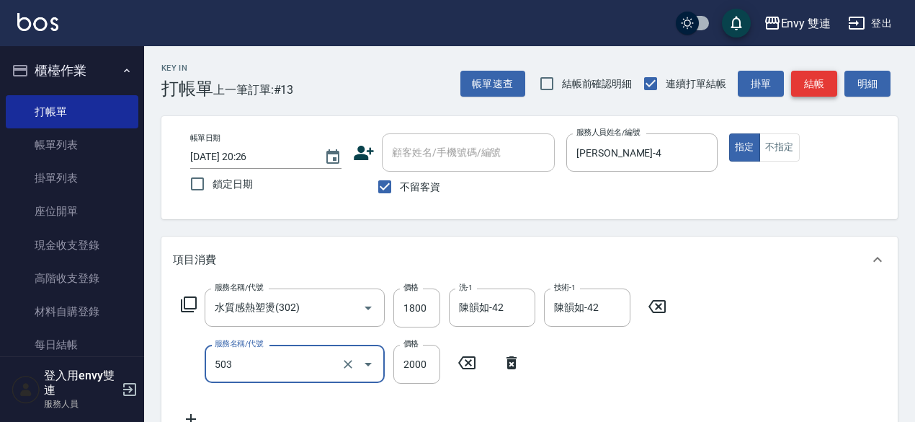
type input "日本結構二段式(503)"
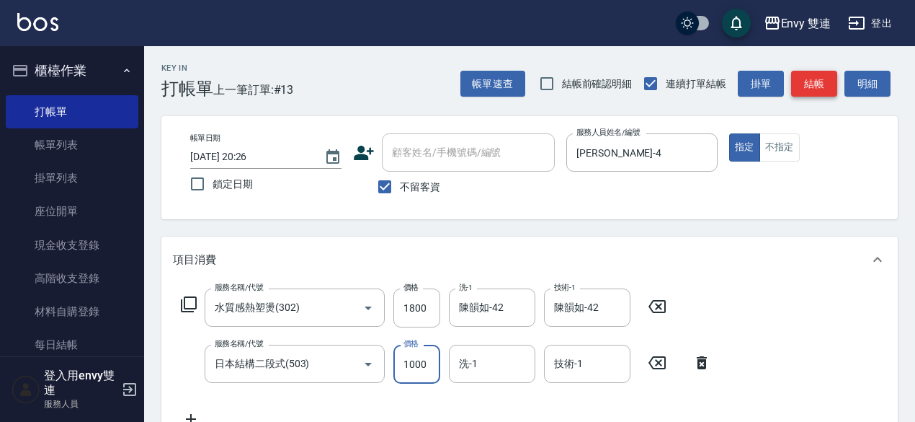
type input "1000"
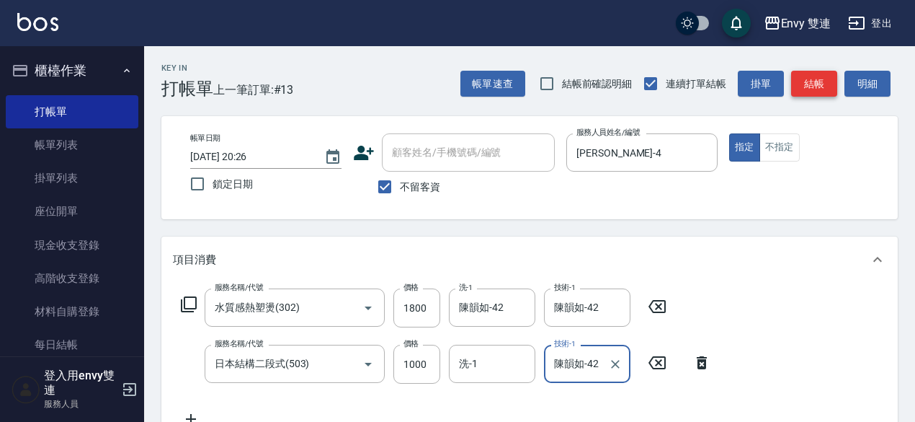
type input "陳韻如-42"
click at [819, 79] on button "結帳" at bounding box center [814, 84] width 46 height 27
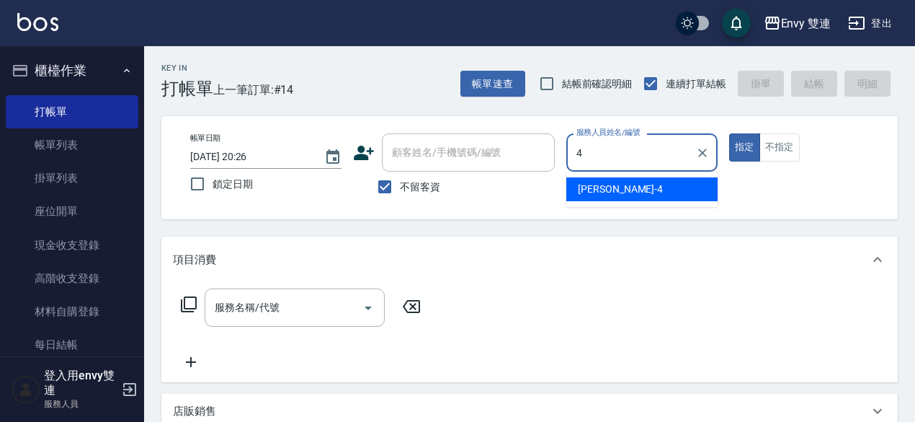
type input "Allan-4"
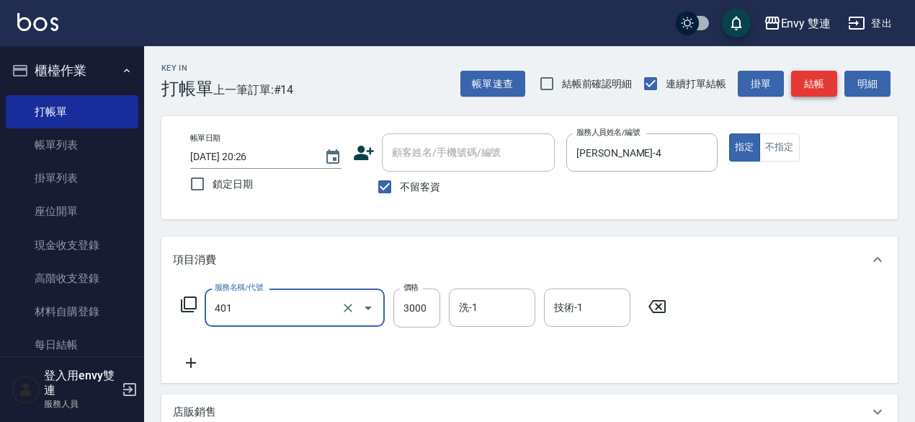
type input "染髮(401)"
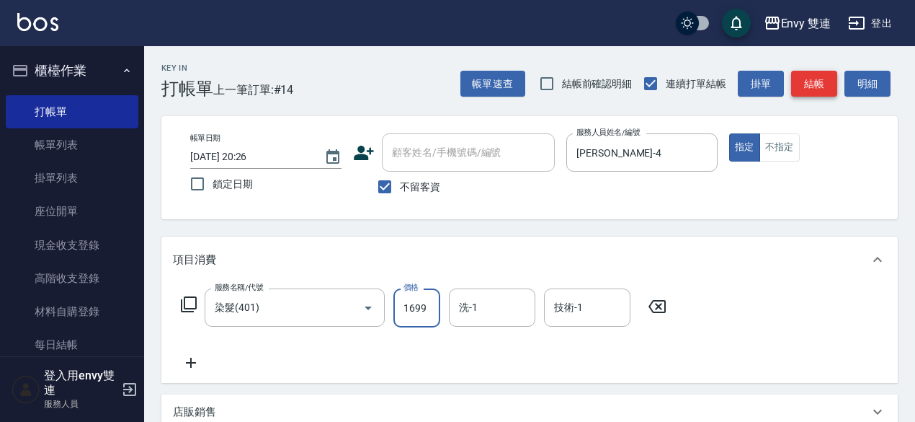
type input "1699"
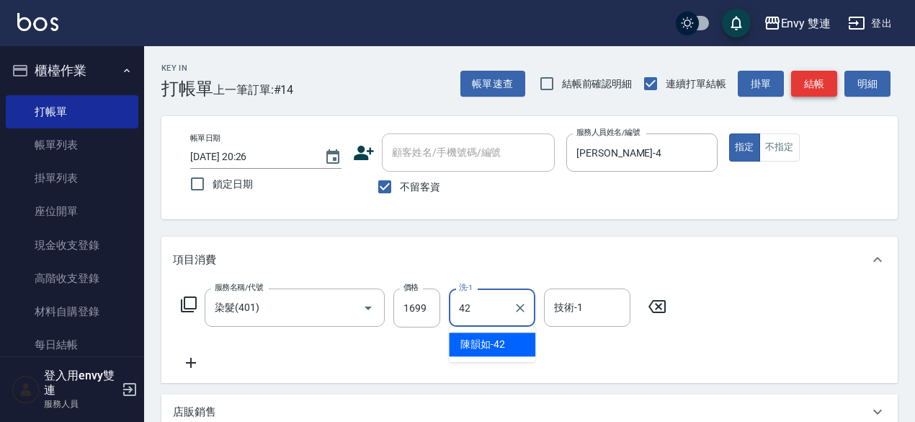
type input "陳韻如-42"
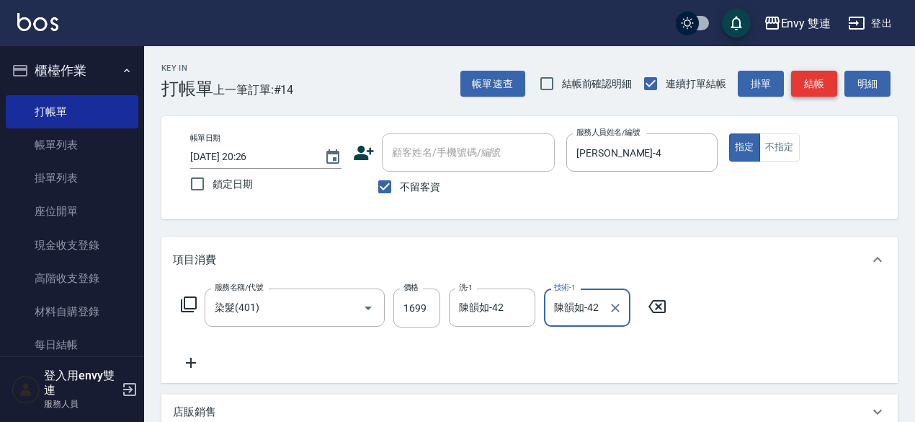
type input "陳韻如-42"
click at [819, 79] on button "結帳" at bounding box center [814, 84] width 46 height 27
type input "2025/08/23 20:27"
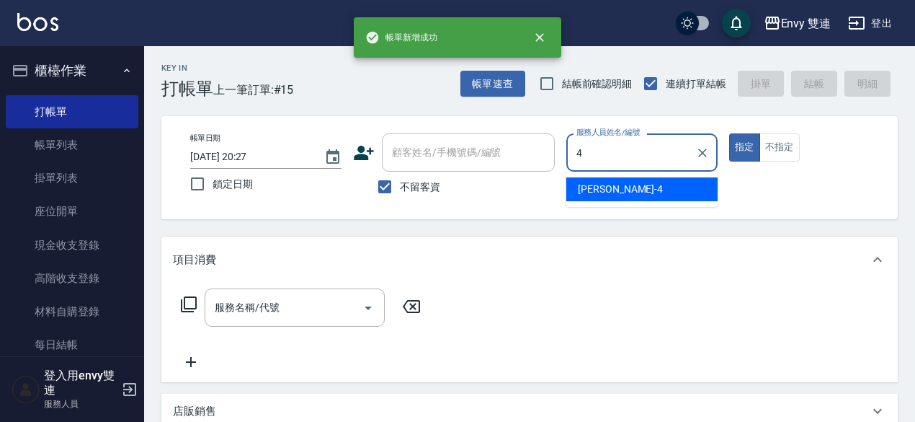
type input "Allan-4"
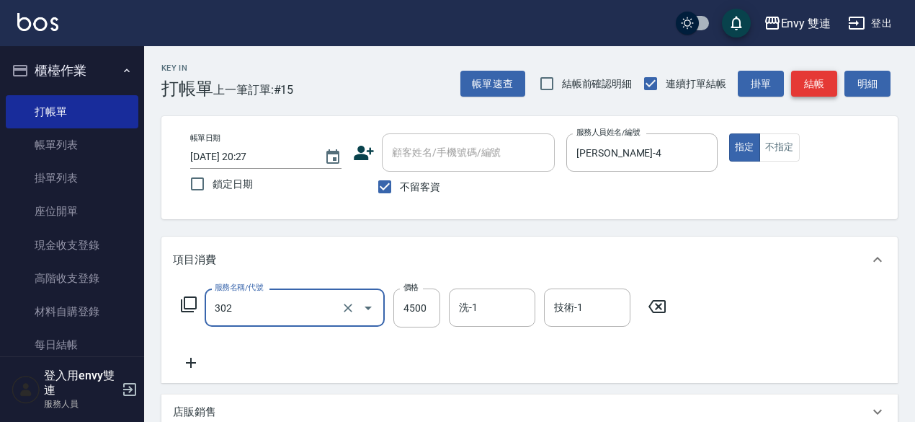
type input "水質感熱塑燙(302)"
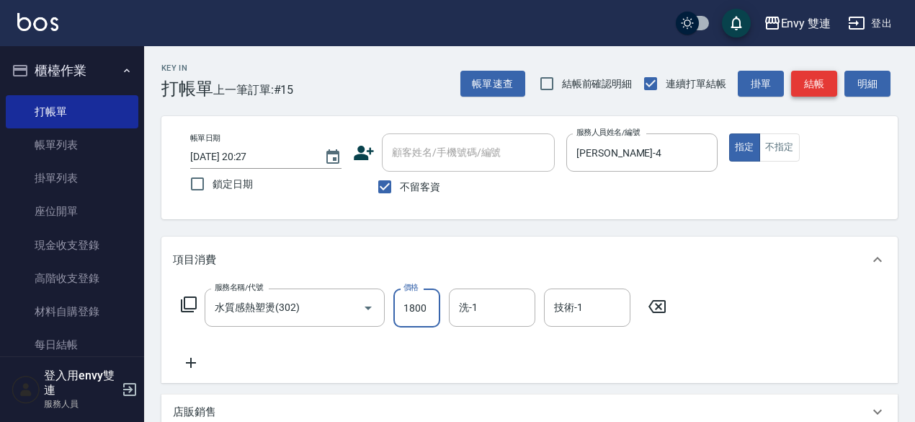
type input "1800"
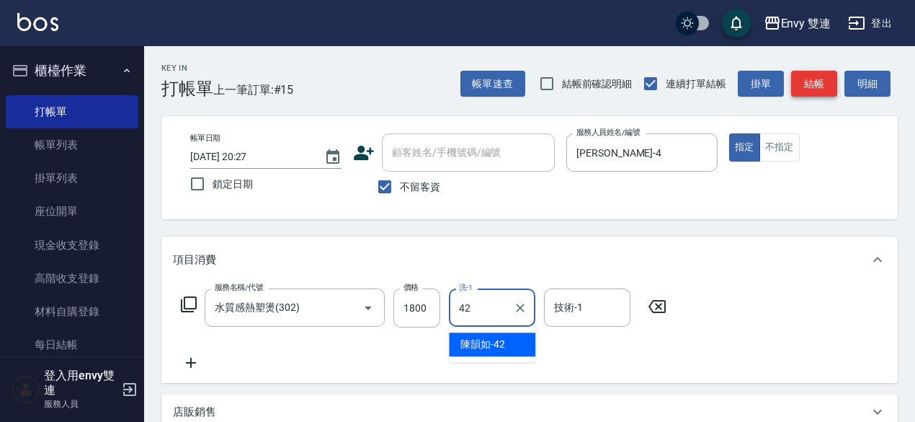
type input "陳韻如-42"
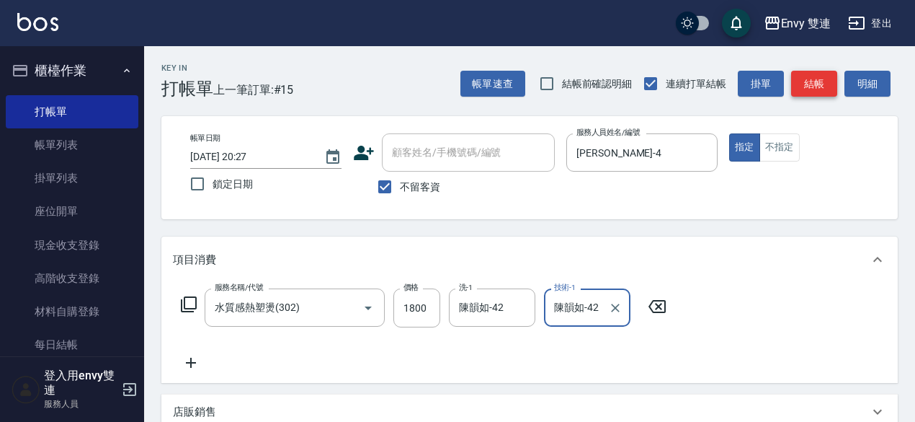
type input "陳韻如-42"
click at [819, 79] on button "結帳" at bounding box center [814, 84] width 46 height 27
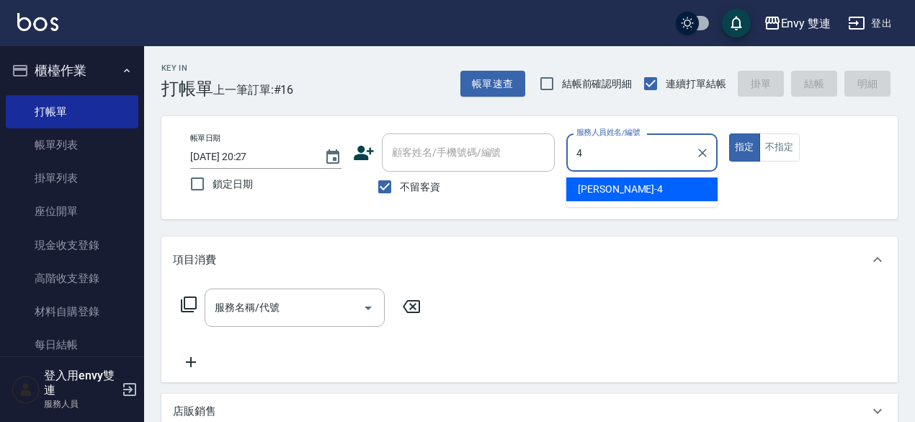
type input "Allan-4"
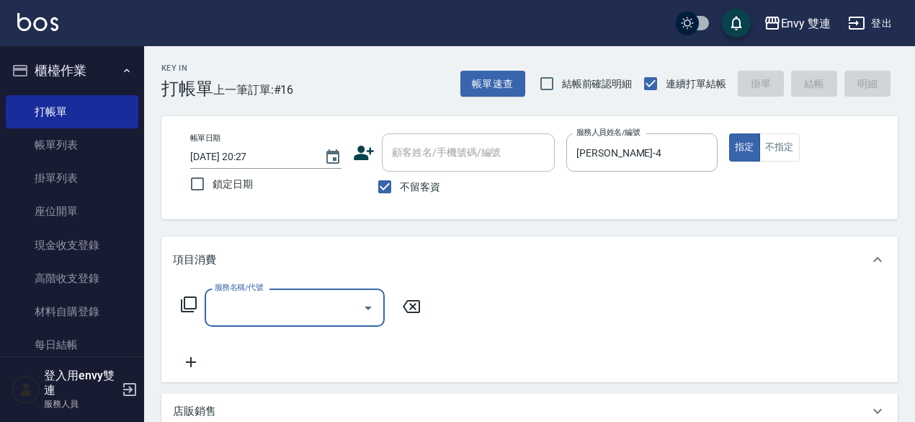
type input "3"
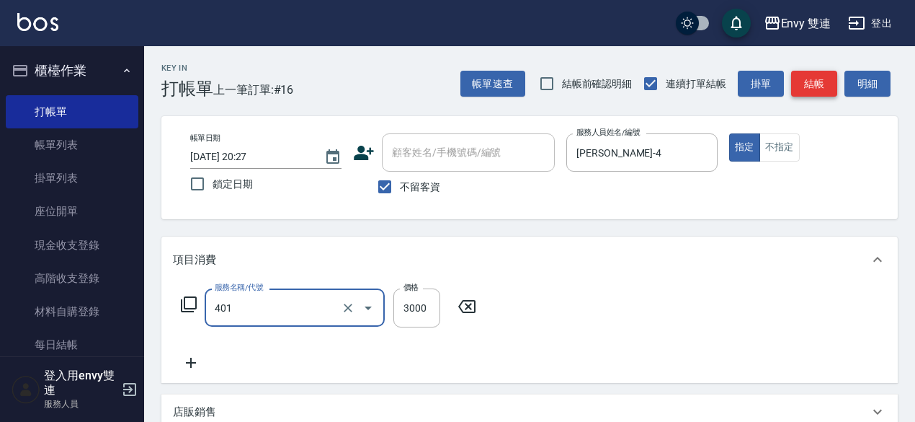
type input "染髮(401)"
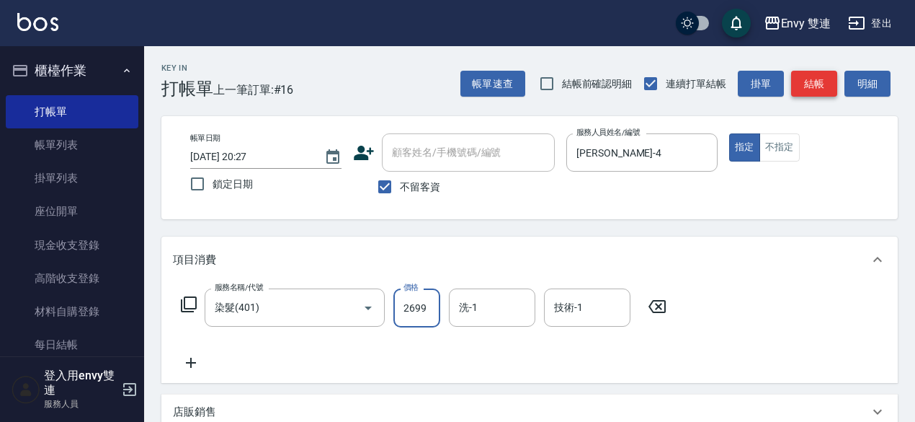
type input "2699"
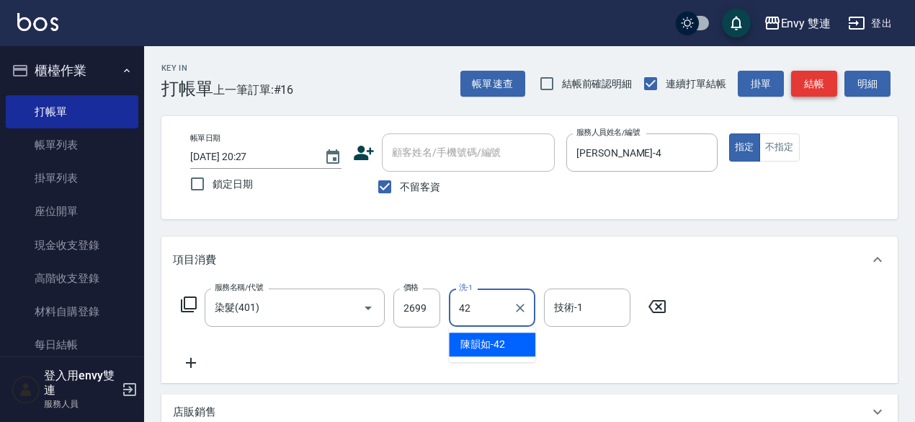
type input "陳韻如-42"
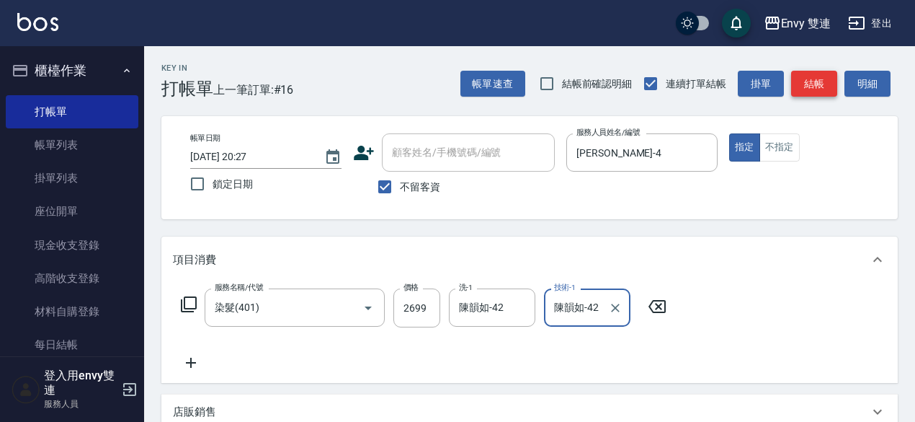
type input "陳韻如-42"
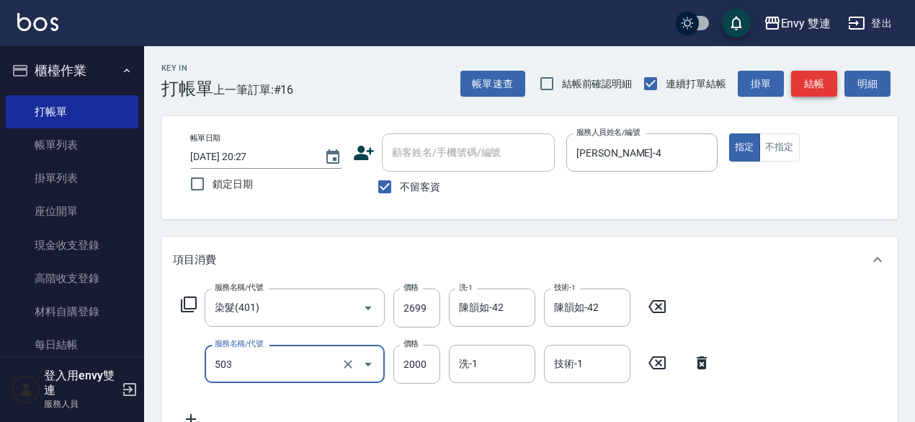
type input "日本結構二段式(503)"
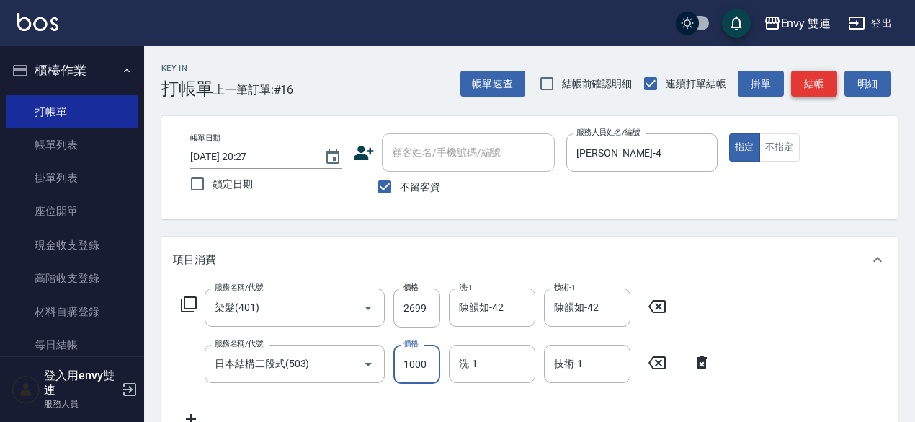
type input "1000"
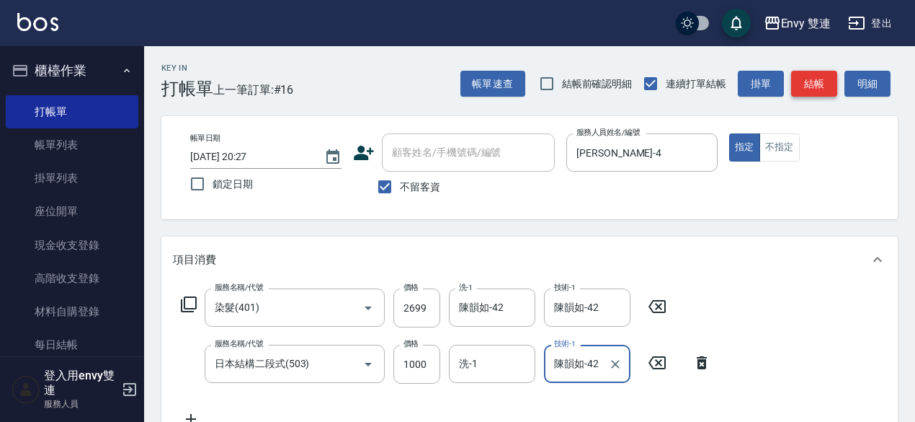
type input "陳韻如-42"
click at [817, 84] on button "結帳" at bounding box center [814, 84] width 46 height 27
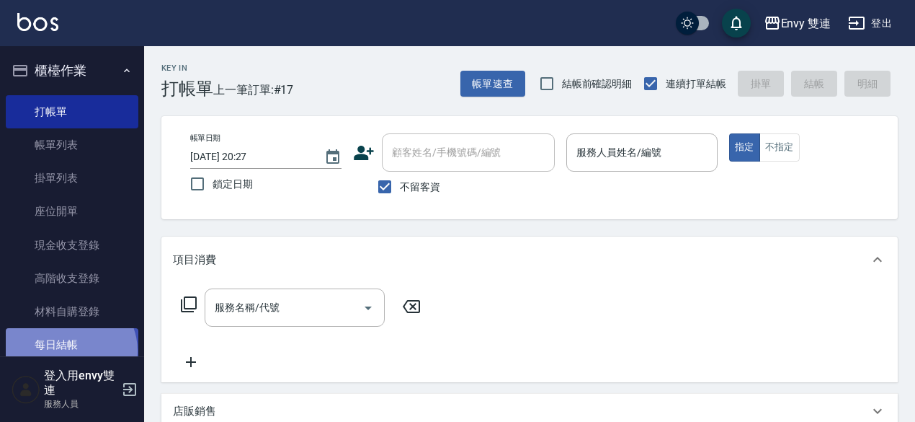
click at [69, 350] on link "每日結帳" at bounding box center [72, 344] width 133 height 33
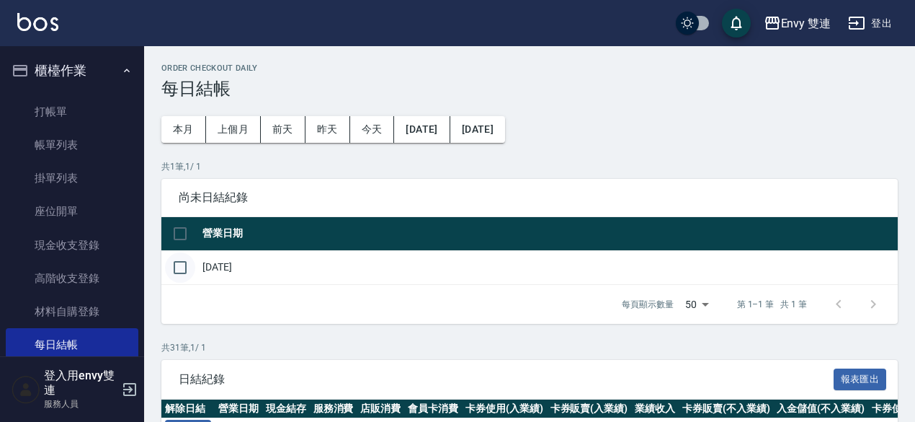
click at [174, 263] on input "checkbox" at bounding box center [180, 267] width 30 height 30
checkbox input "true"
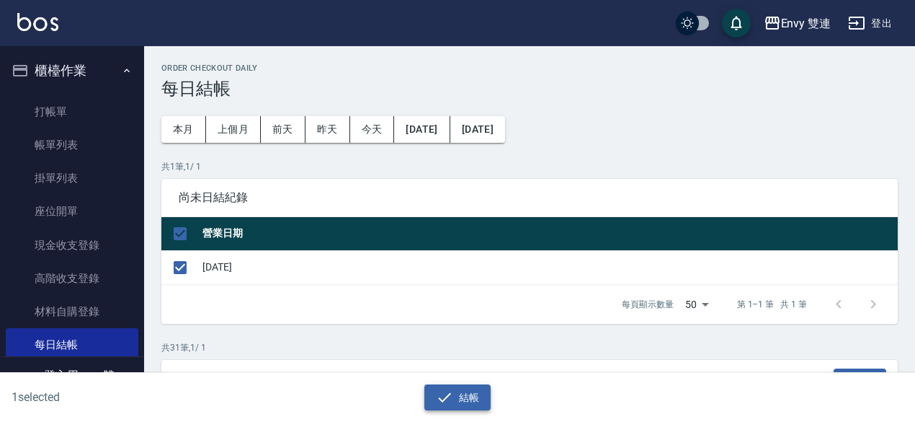
click at [434, 394] on button "結帳" at bounding box center [457, 397] width 67 height 27
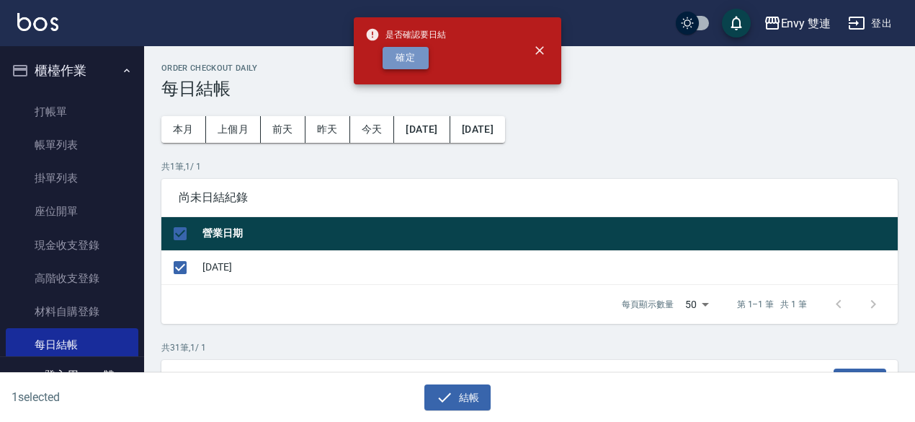
click at [409, 61] on button "確定" at bounding box center [406, 58] width 46 height 22
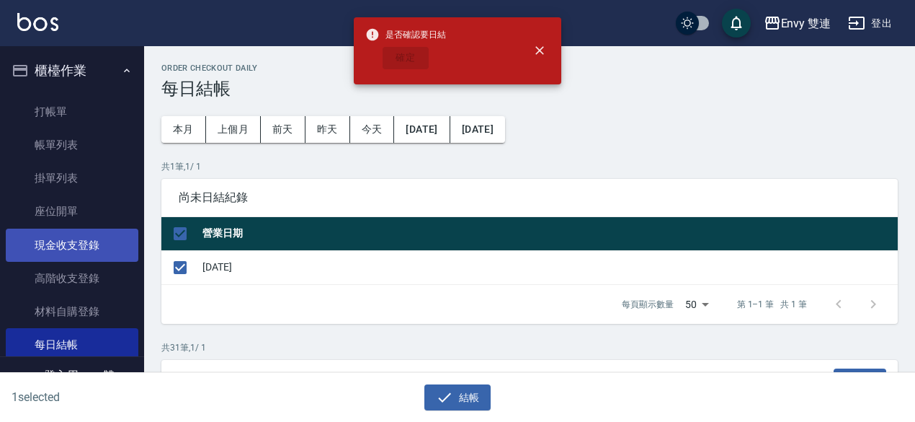
checkbox input "false"
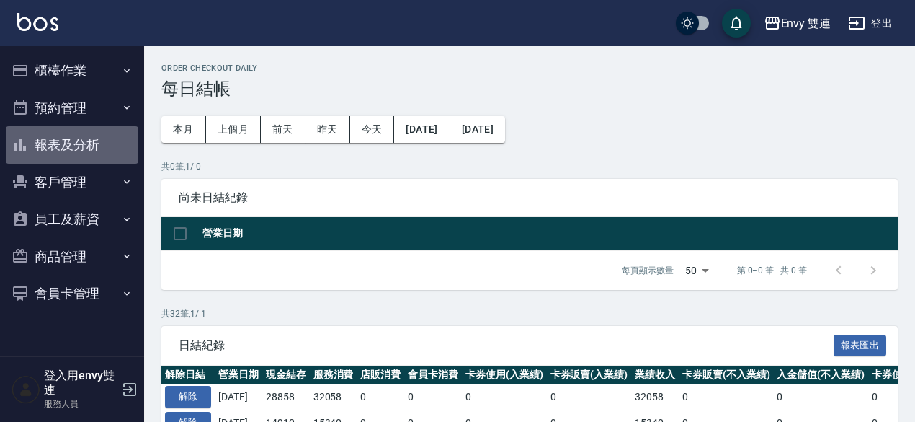
click at [75, 146] on button "報表及分析" at bounding box center [72, 144] width 133 height 37
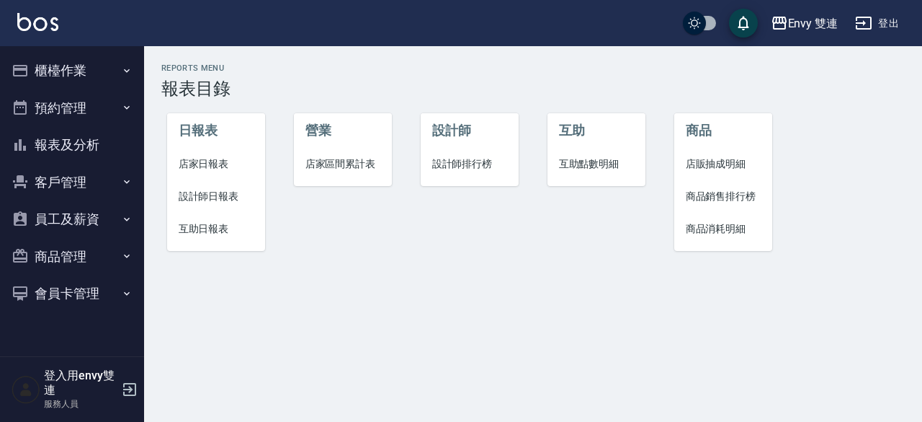
click at [214, 174] on li "店家日報表" at bounding box center [216, 164] width 99 height 32
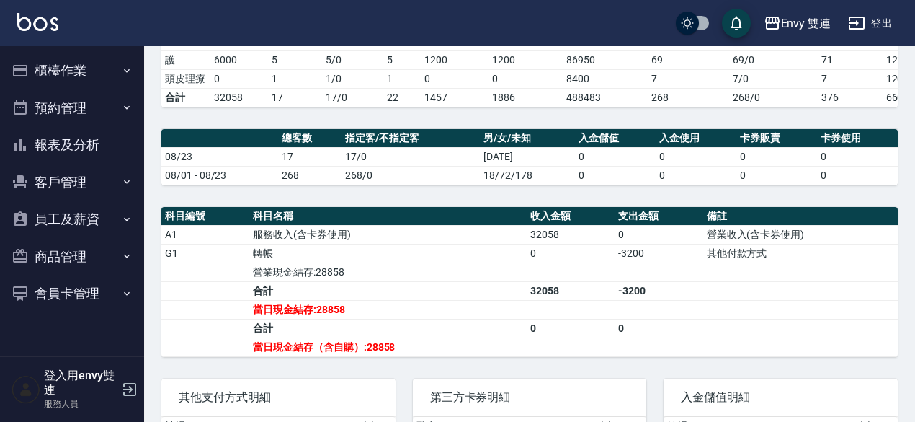
scroll to position [385, 0]
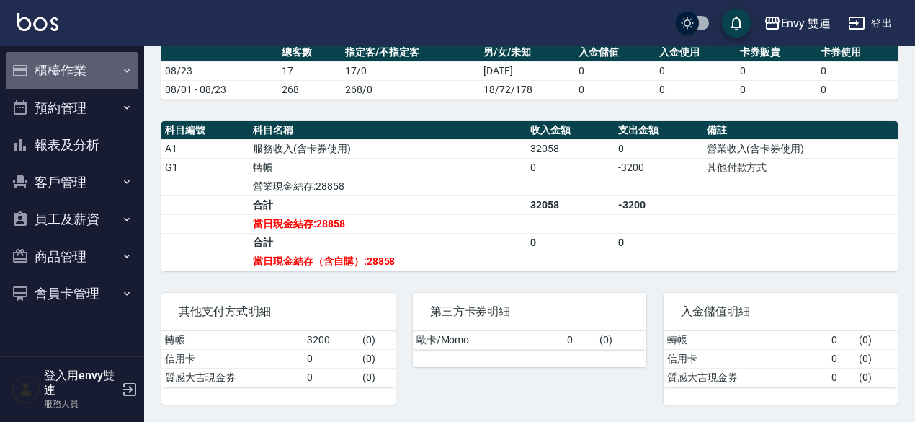
click at [107, 64] on button "櫃檯作業" at bounding box center [72, 70] width 133 height 37
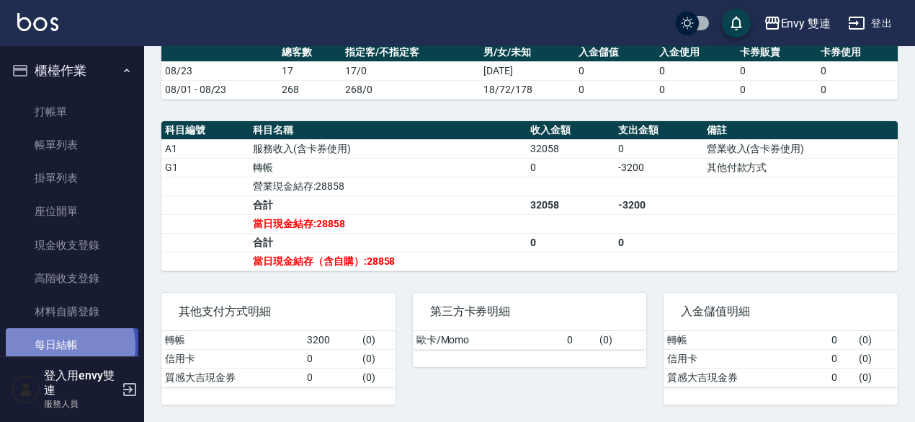
click at [69, 345] on link "每日結帳" at bounding box center [72, 344] width 133 height 33
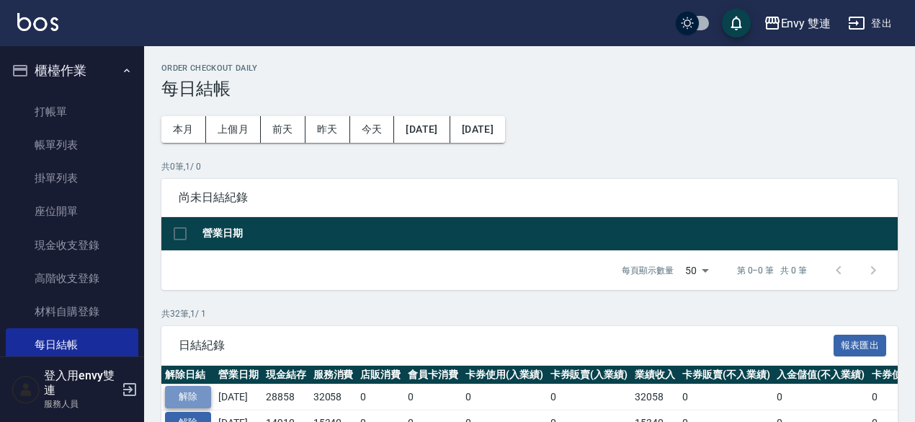
click at [193, 398] on button "解除" at bounding box center [188, 396] width 46 height 22
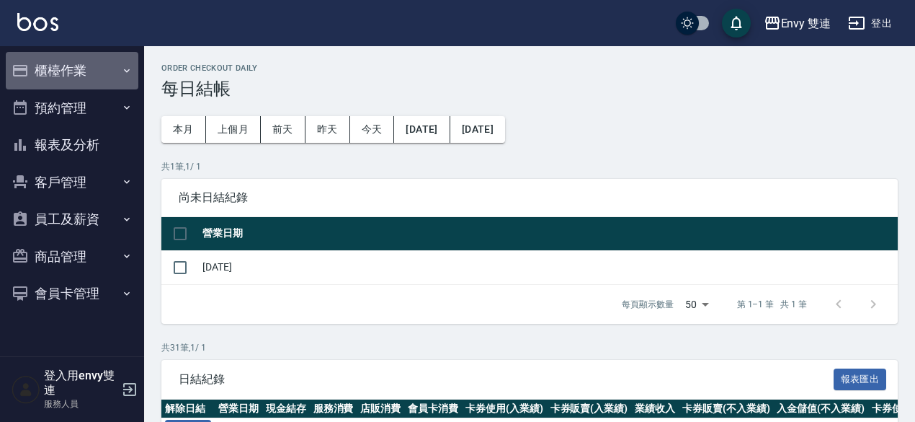
click at [71, 69] on button "櫃檯作業" at bounding box center [72, 70] width 133 height 37
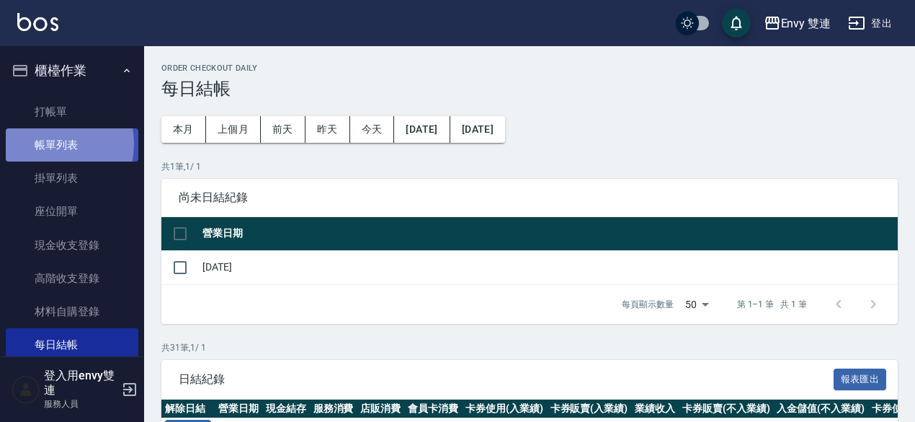
click at [46, 143] on link "帳單列表" at bounding box center [72, 144] width 133 height 33
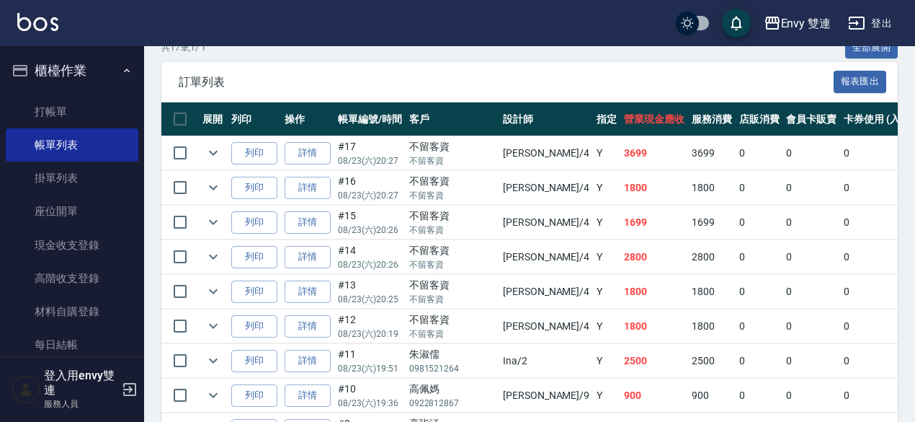
scroll to position [345, 0]
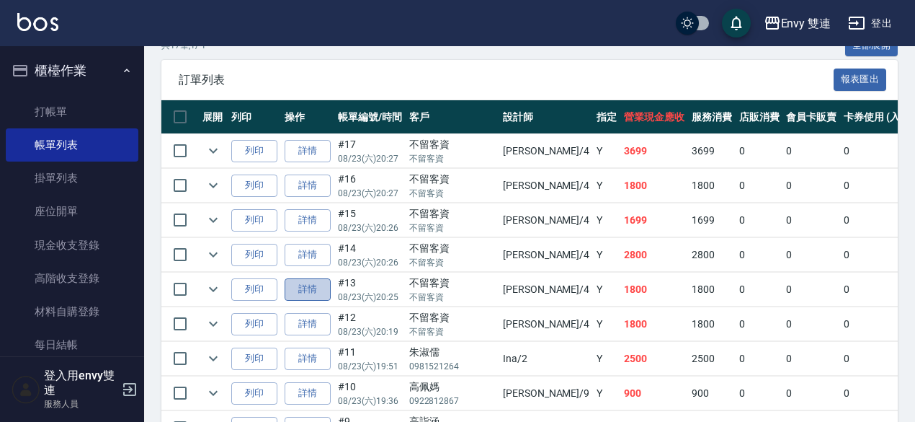
click at [301, 283] on link "詳情" at bounding box center [308, 289] width 46 height 22
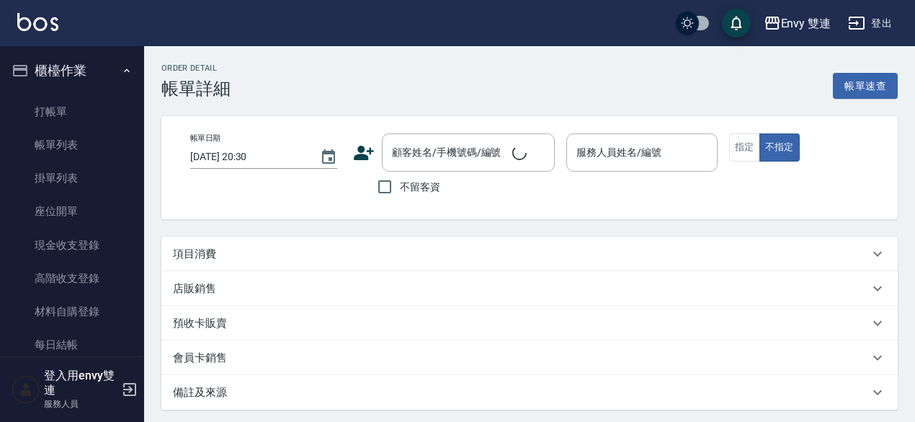
type input "[DATE] 20:25"
checkbox input "true"
type input "Allan-4"
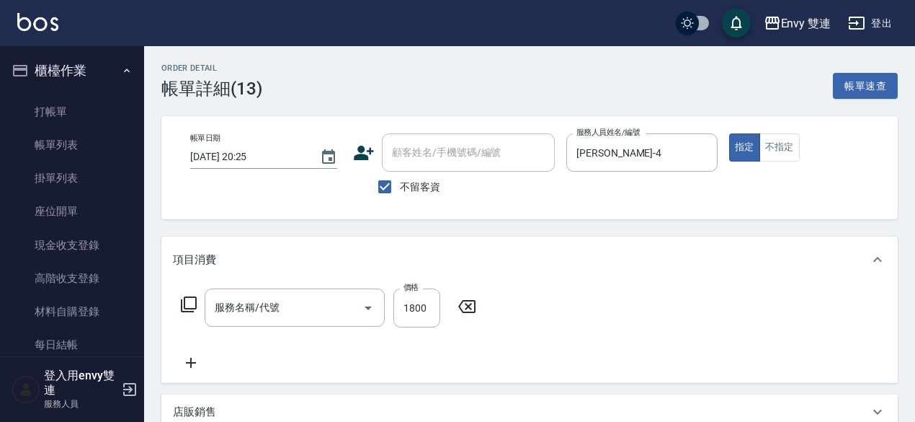
type input "水質感熱塑燙(302)"
click at [186, 357] on icon at bounding box center [191, 362] width 36 height 17
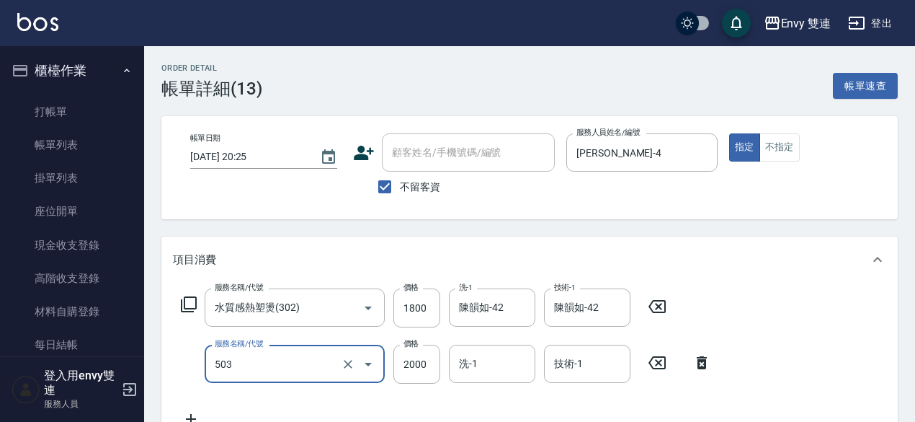
type input "日本結構二段式(503)"
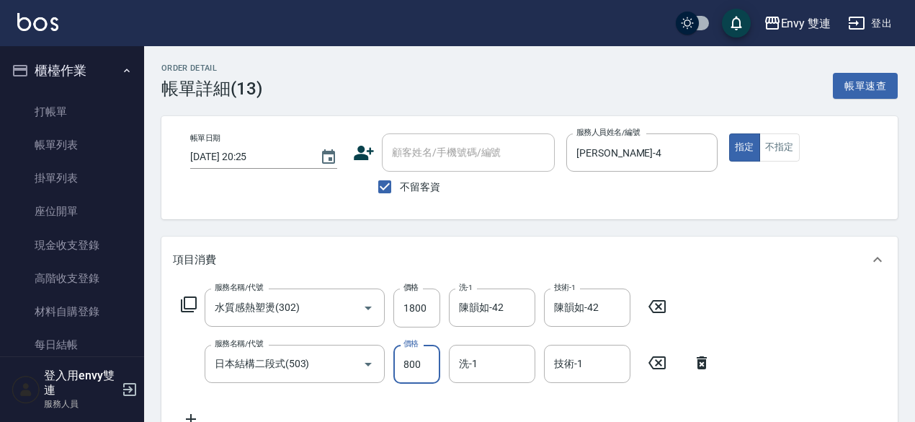
type input "800"
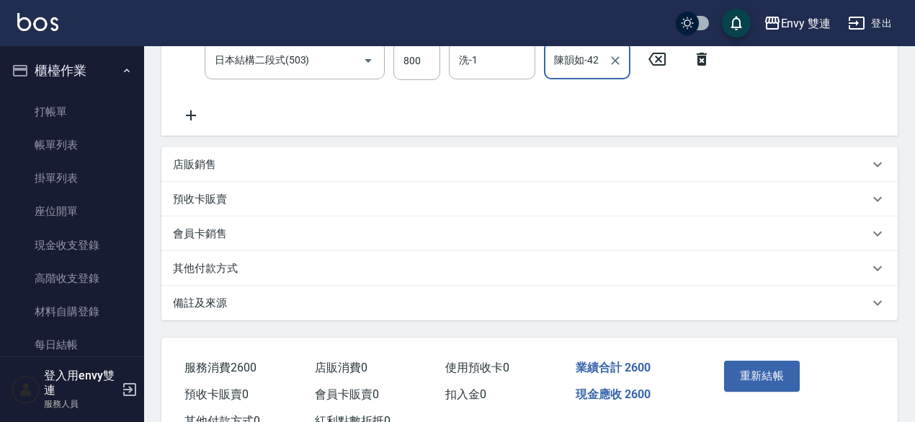
scroll to position [304, 0]
type input "陳韻如-42"
click at [771, 361] on button "重新結帳" at bounding box center [762, 375] width 76 height 30
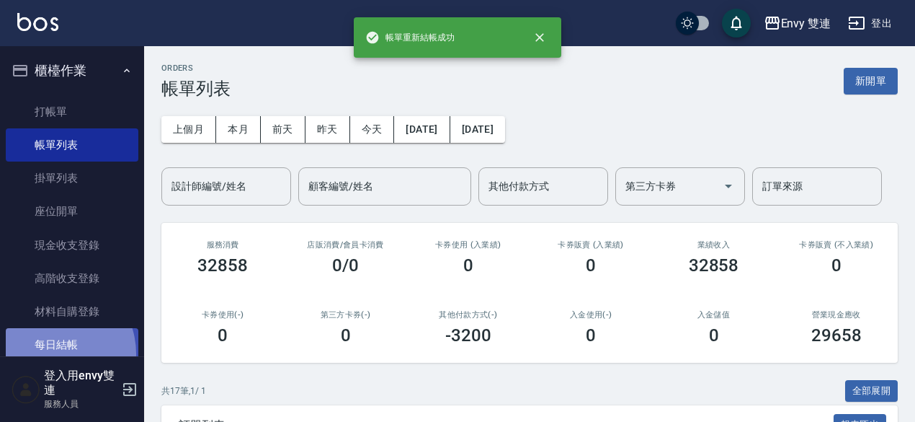
click at [49, 353] on link "每日結帳" at bounding box center [72, 344] width 133 height 33
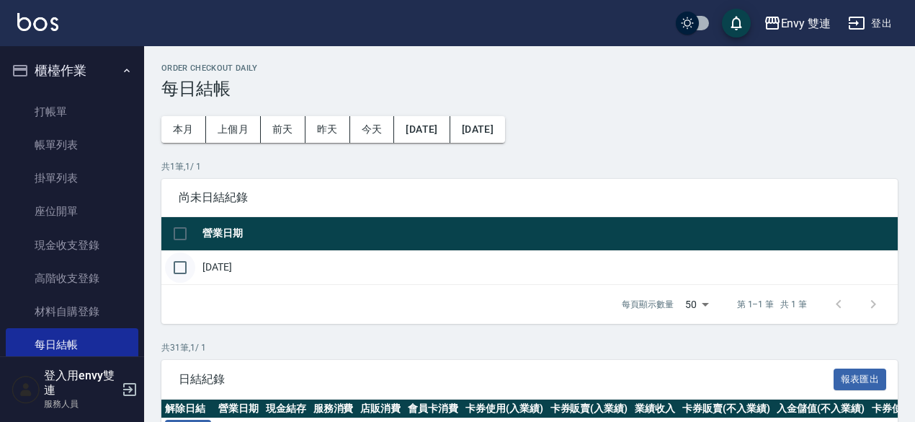
click at [184, 273] on input "checkbox" at bounding box center [180, 267] width 30 height 30
checkbox input "true"
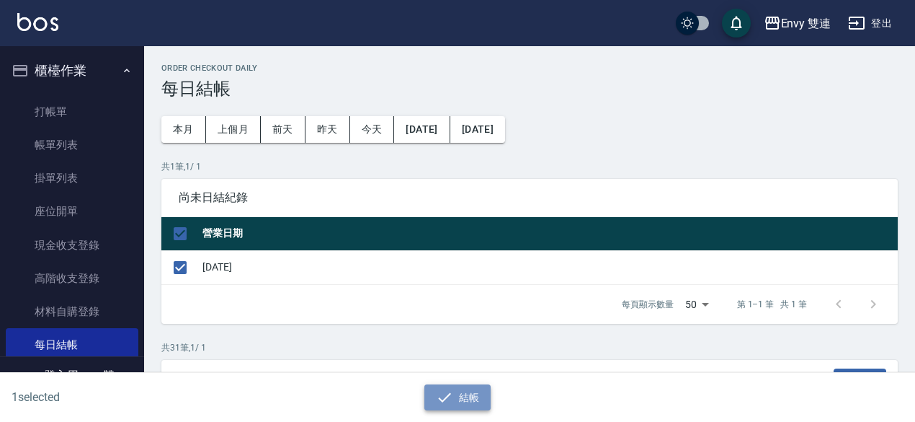
click at [444, 399] on icon "button" at bounding box center [444, 396] width 13 height 9
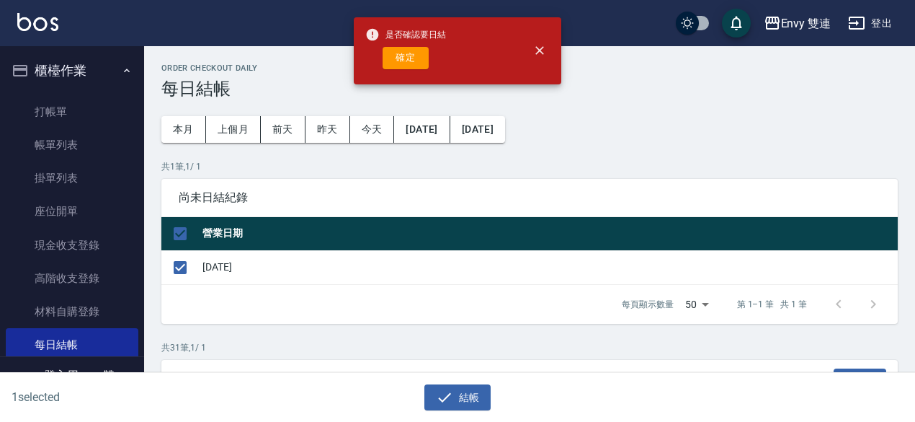
click at [411, 70] on div "是否確認要日結 確定" at bounding box center [405, 51] width 81 height 58
click at [411, 63] on button "確定" at bounding box center [406, 58] width 46 height 22
checkbox input "false"
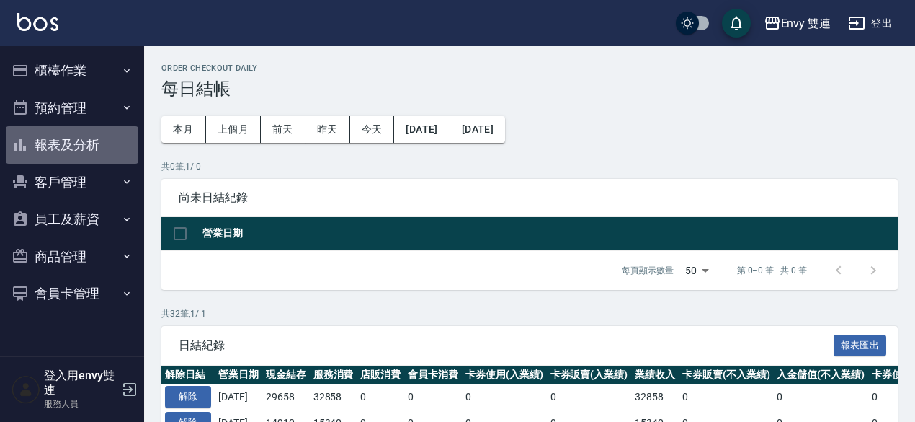
click at [61, 138] on button "報表及分析" at bounding box center [72, 144] width 133 height 37
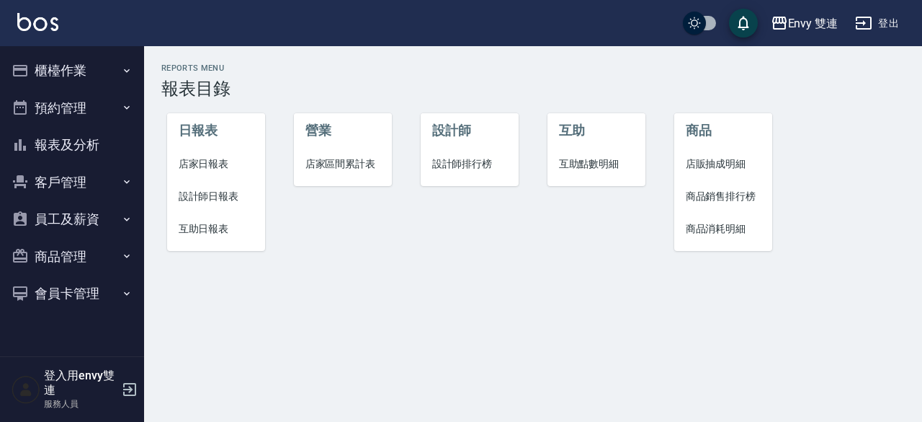
click at [195, 165] on span "店家日報表" at bounding box center [217, 163] width 76 height 15
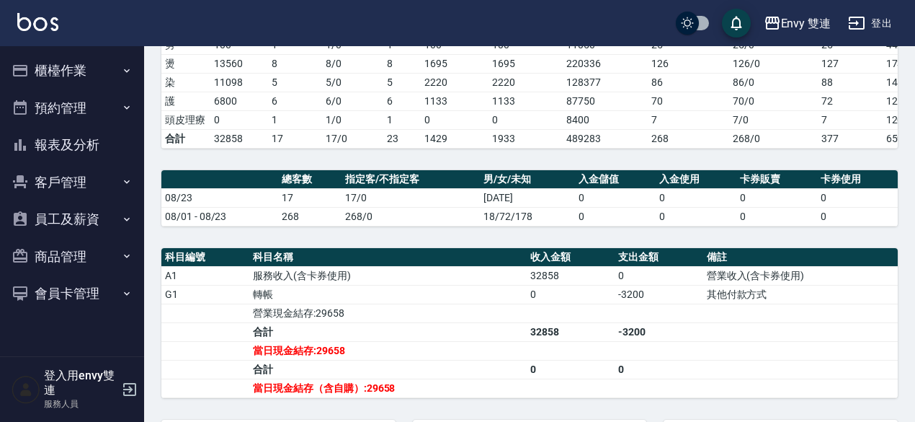
scroll to position [274, 0]
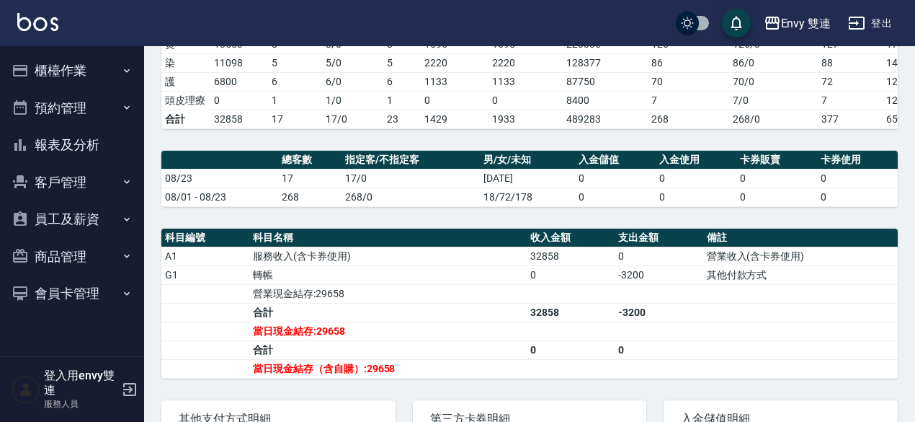
click at [910, 259] on div "Envy 雙連 2025-08-23 店家日報表 列印時間： 2025-08-23-20:30 Merchant Daily Report 店家日報表 前天 …" at bounding box center [529, 150] width 771 height 757
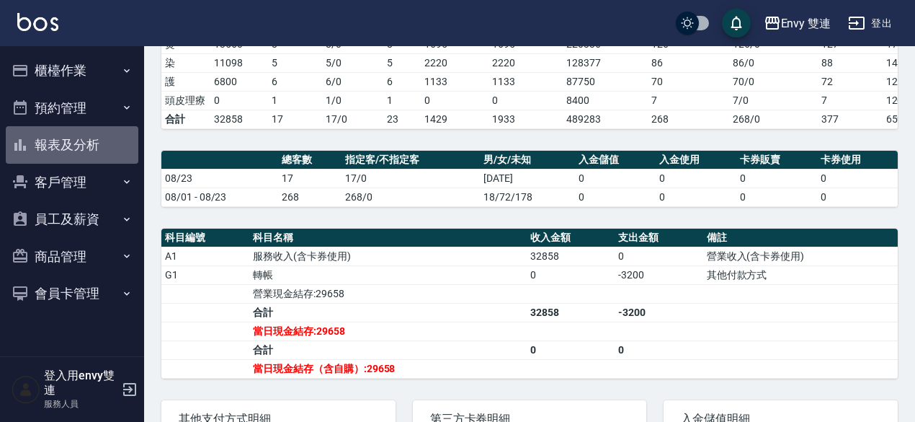
click at [70, 143] on button "報表及分析" at bounding box center [72, 144] width 133 height 37
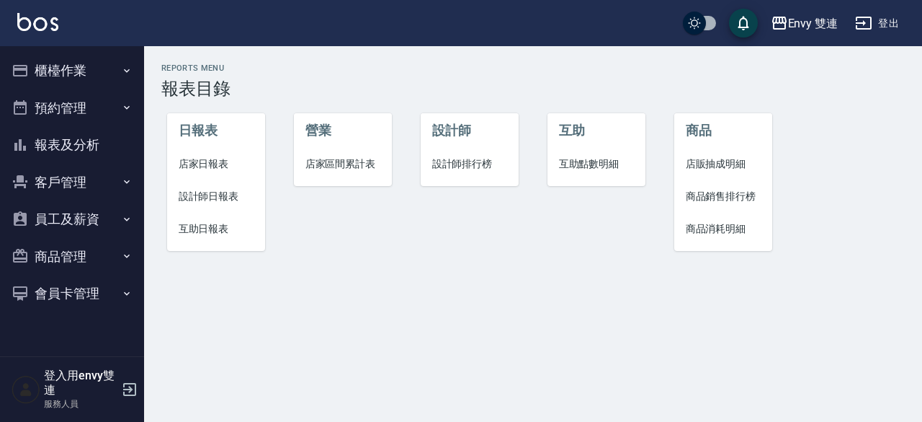
click at [211, 195] on span "設計師日報表" at bounding box center [217, 196] width 76 height 15
